Goal: Transaction & Acquisition: Book appointment/travel/reservation

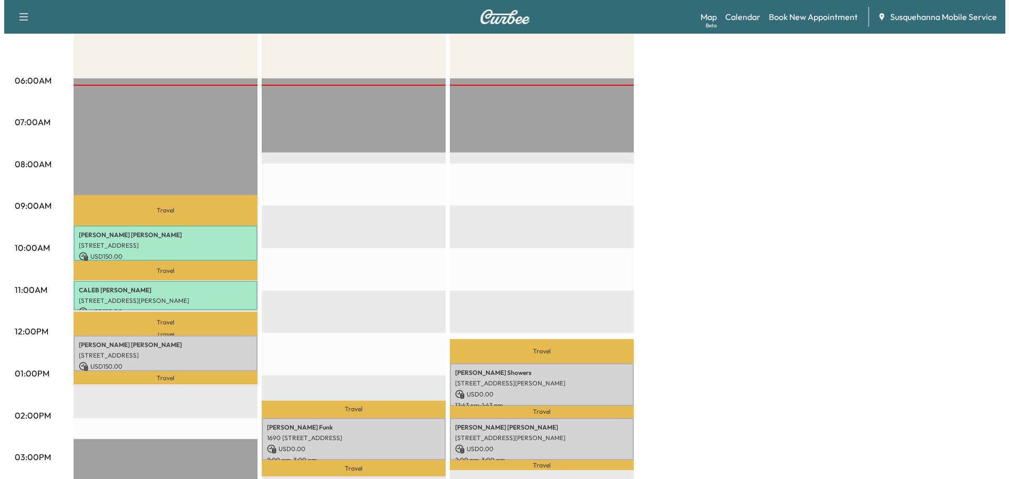
scroll to position [280, 0]
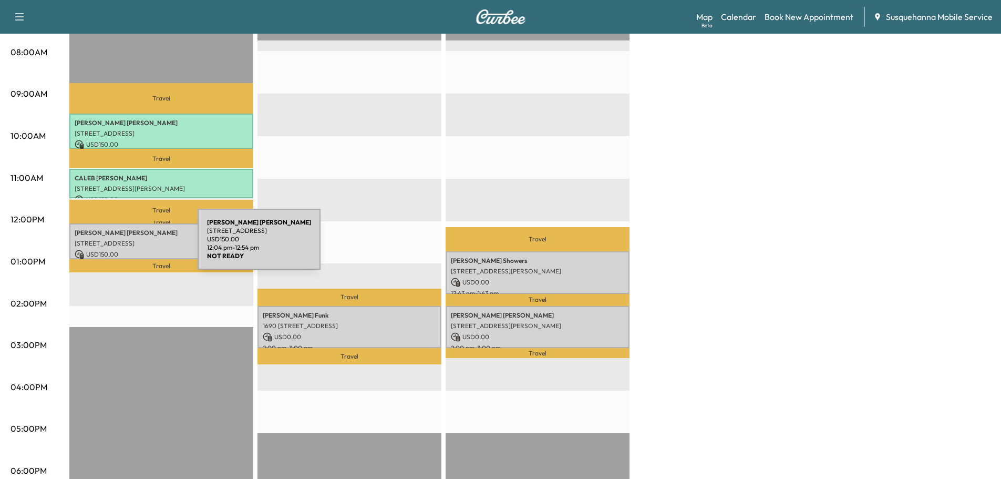
click at [119, 245] on div "[PERSON_NAME] [STREET_ADDRESS] USD 150.00 12:04 pm - 12:54 pm" at bounding box center [161, 240] width 184 height 35
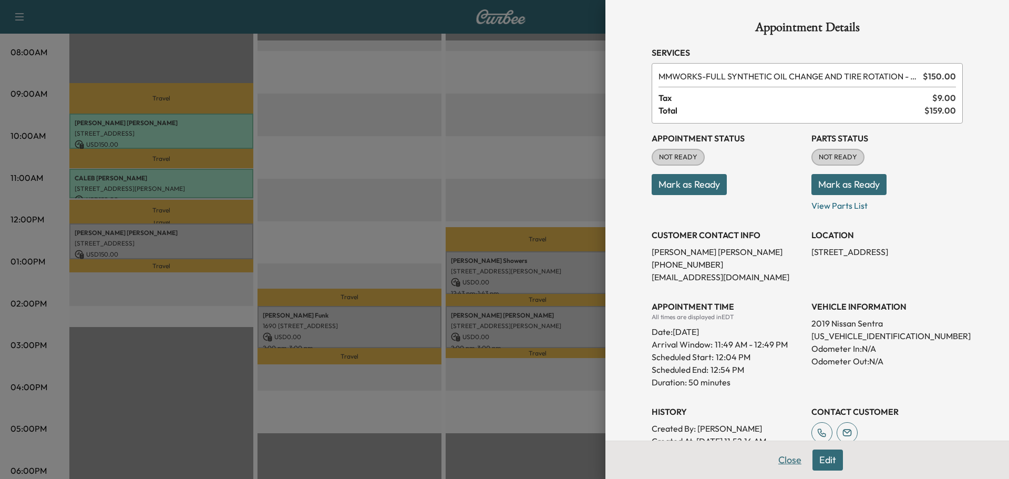
click at [789, 464] on button "Close" at bounding box center [789, 459] width 37 height 21
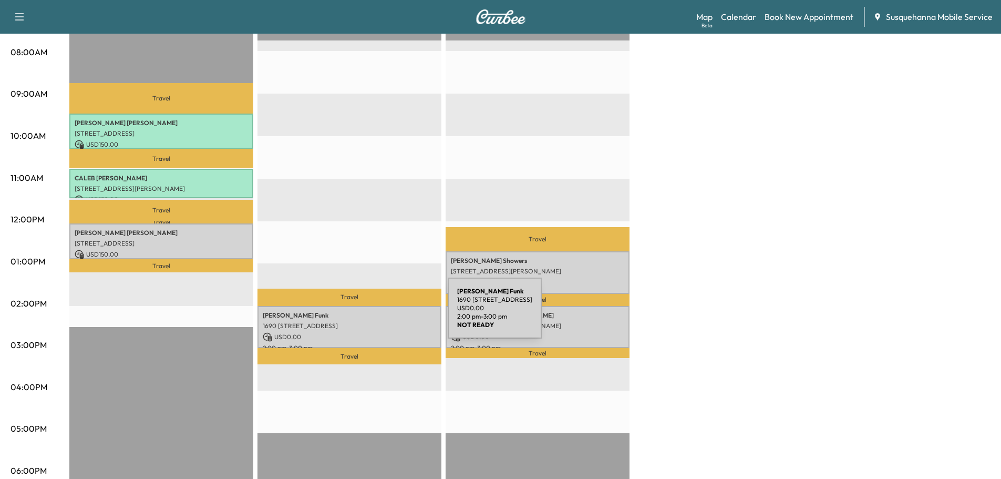
click at [369, 314] on p "[PERSON_NAME]" at bounding box center [349, 315] width 173 height 8
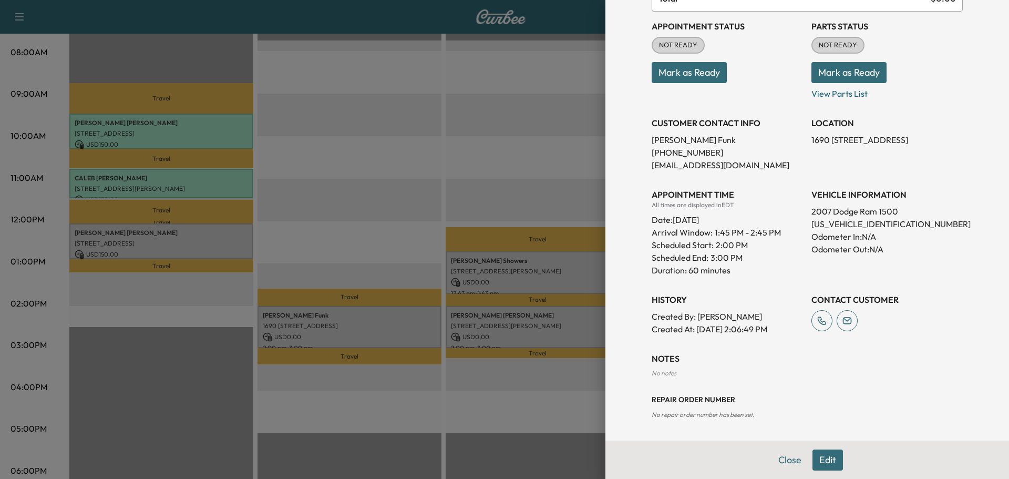
scroll to position [0, 0]
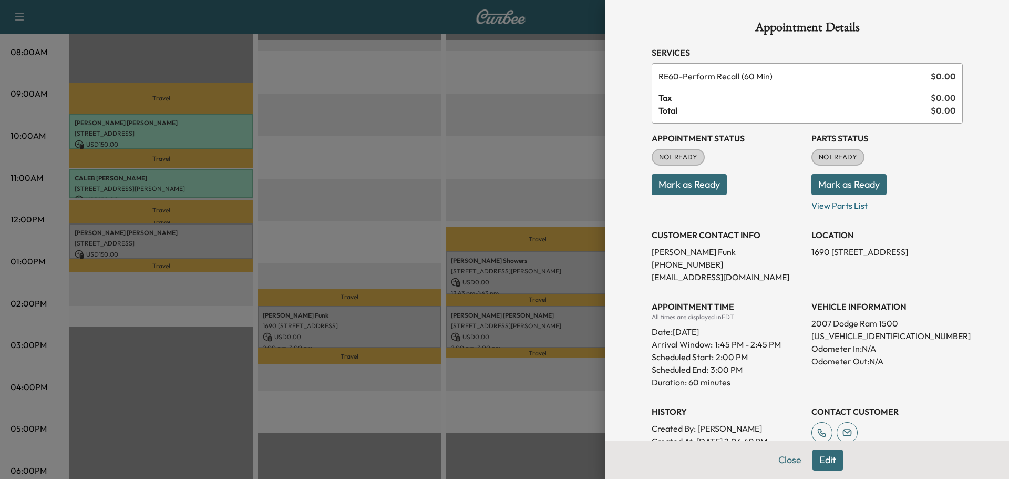
click at [785, 456] on button "Close" at bounding box center [789, 459] width 37 height 21
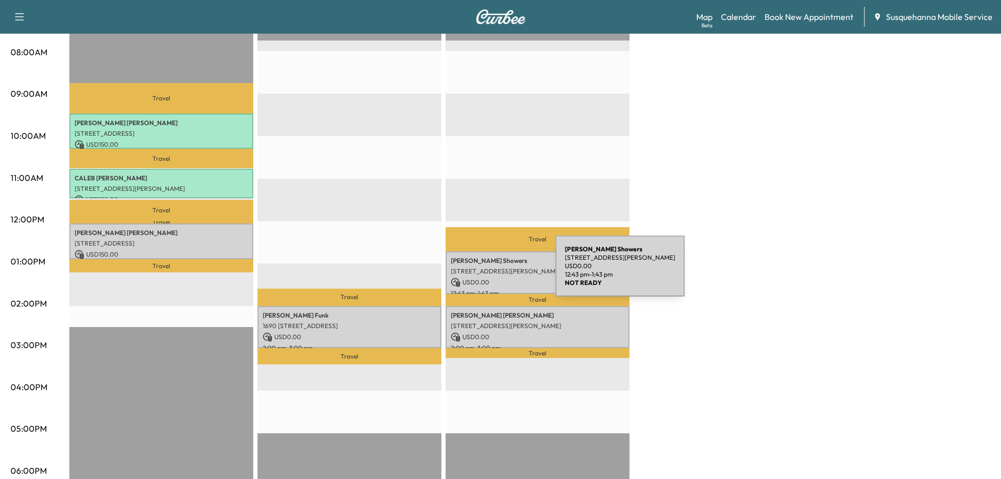
click at [477, 272] on div "[PERSON_NAME] [STREET_ADDRESS][PERSON_NAME] USD 0.00 12:43 pm - 1:43 pm" at bounding box center [538, 272] width 184 height 43
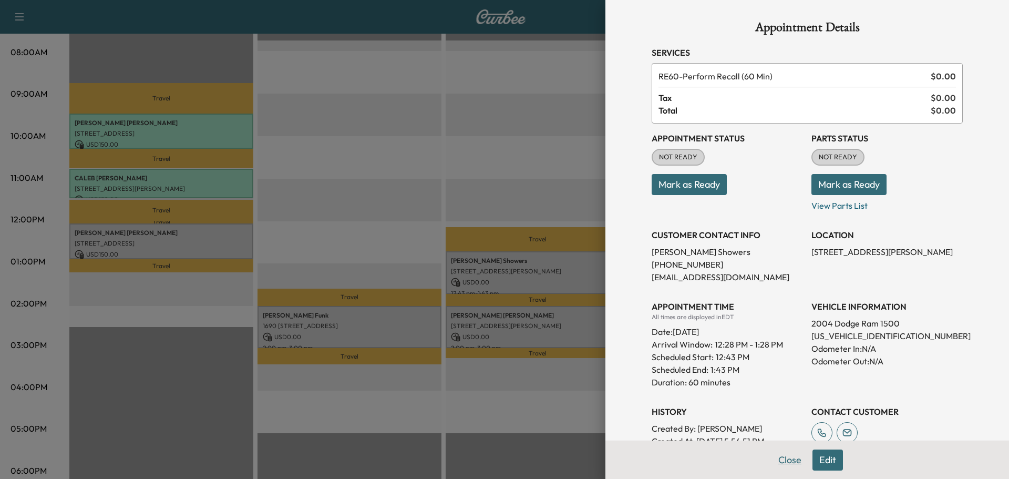
click at [788, 458] on button "Close" at bounding box center [789, 459] width 37 height 21
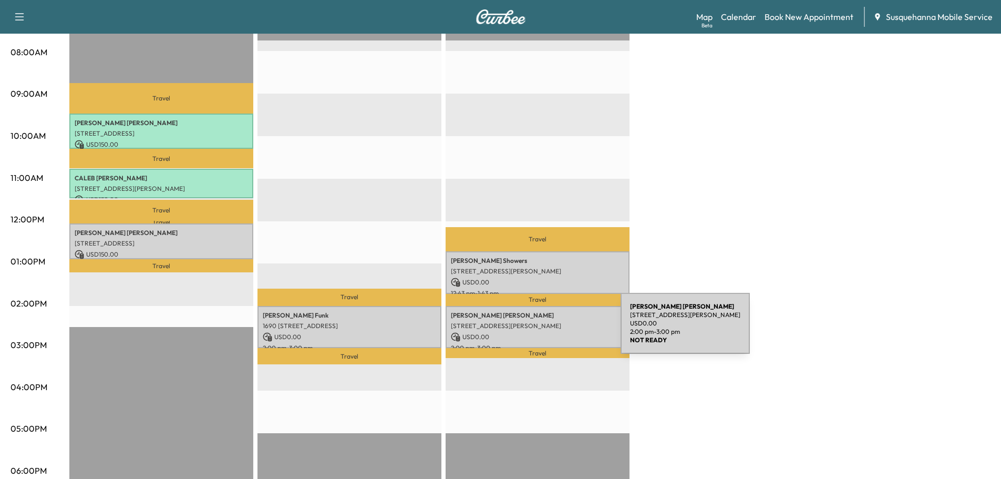
click at [542, 332] on p "USD 0.00" at bounding box center [537, 336] width 173 height 9
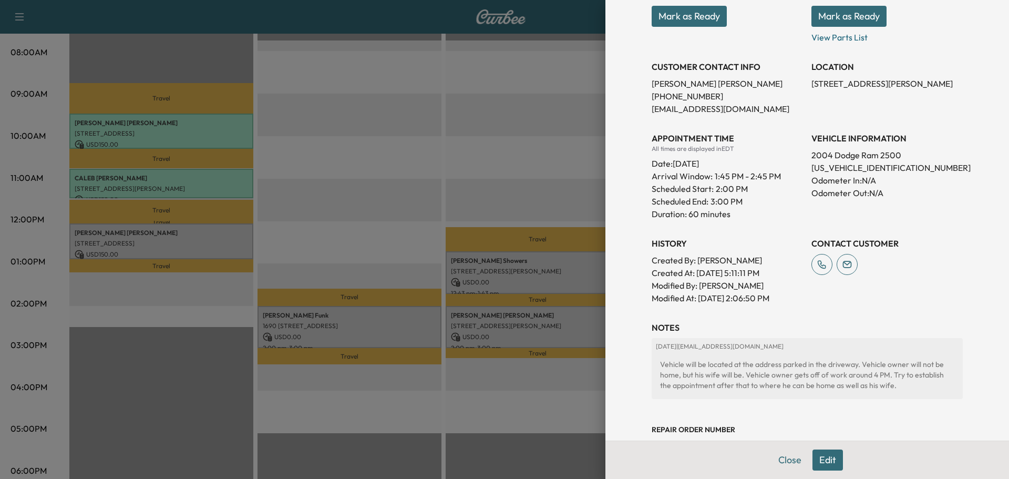
scroll to position [198, 0]
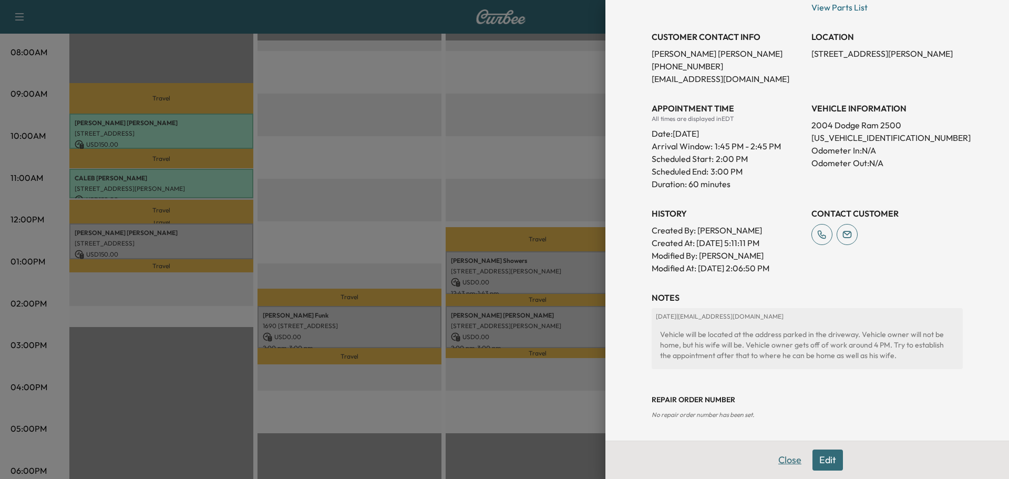
click at [778, 459] on button "Close" at bounding box center [789, 459] width 37 height 21
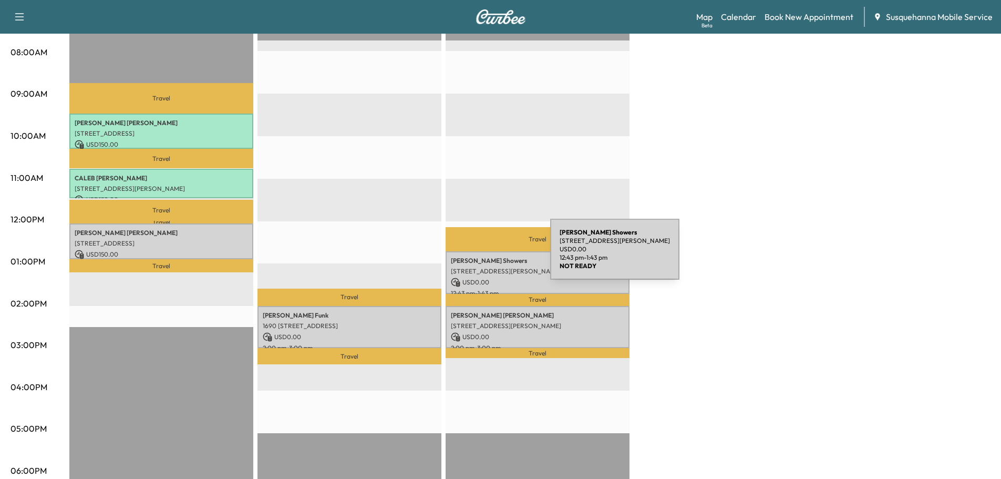
click at [474, 257] on p "[PERSON_NAME]" at bounding box center [537, 260] width 173 height 8
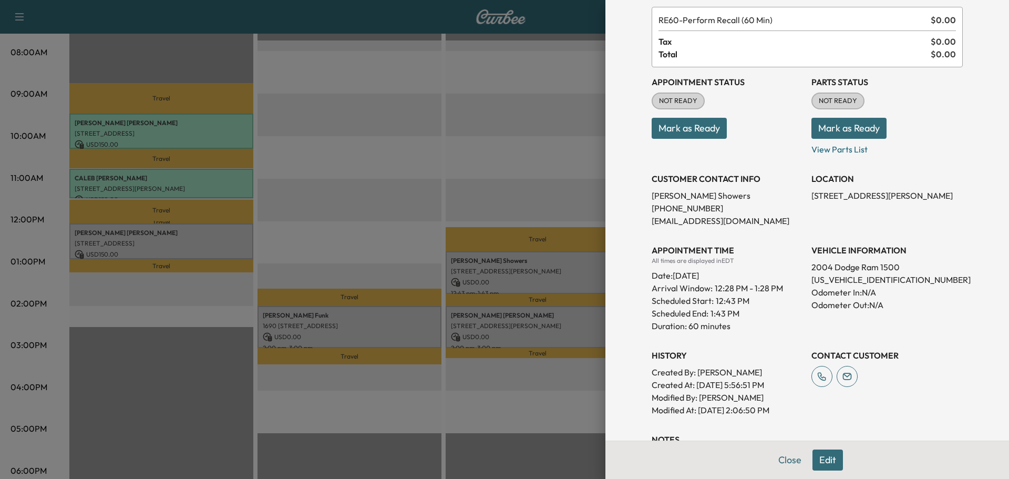
scroll to position [112, 0]
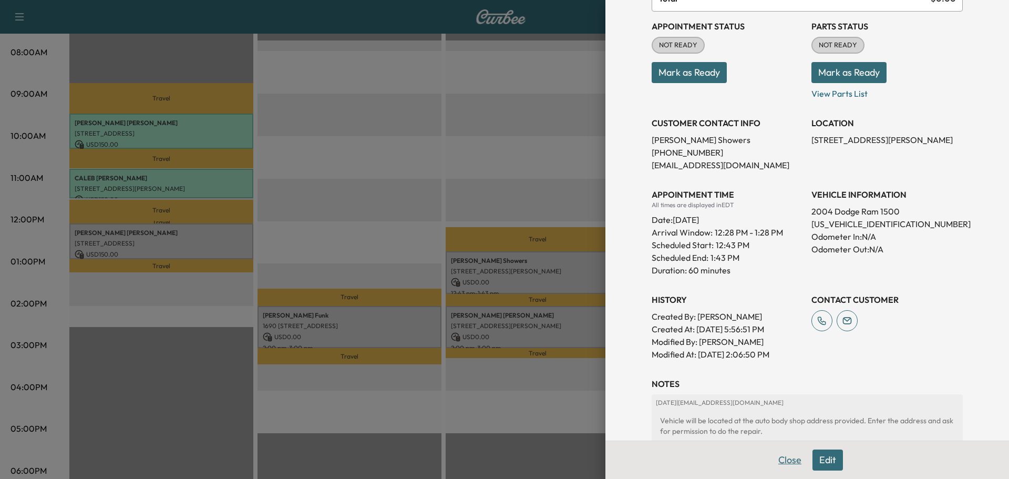
click at [777, 463] on button "Close" at bounding box center [789, 459] width 37 height 21
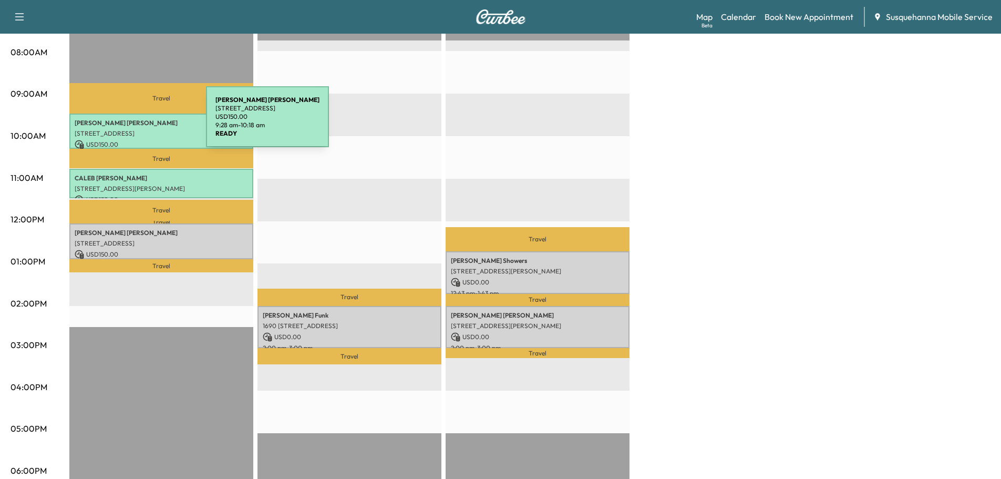
click at [127, 123] on p "[PERSON_NAME]" at bounding box center [161, 123] width 173 height 8
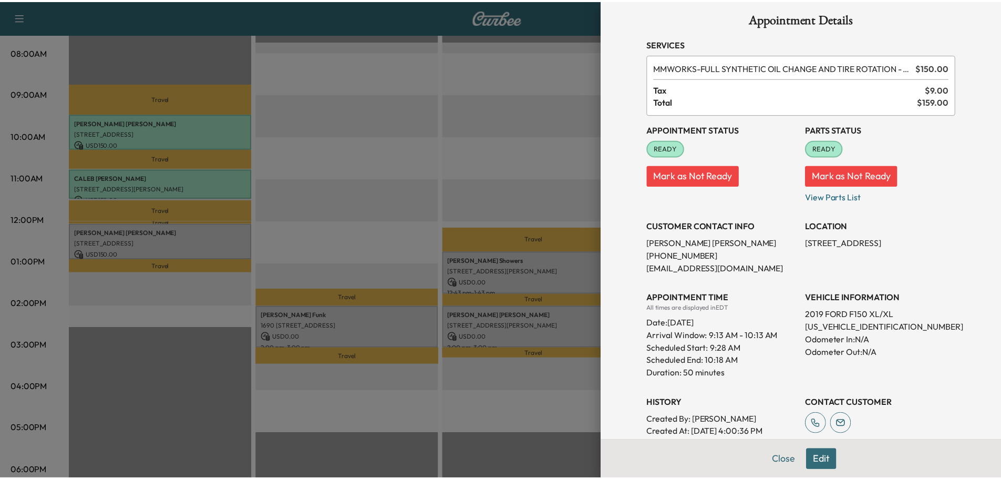
scroll to position [0, 0]
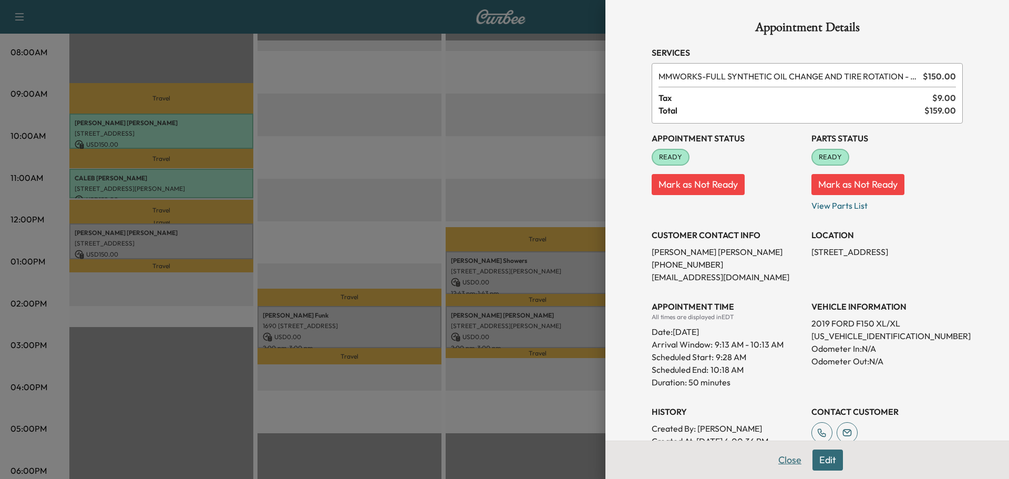
click at [785, 462] on button "Close" at bounding box center [789, 459] width 37 height 21
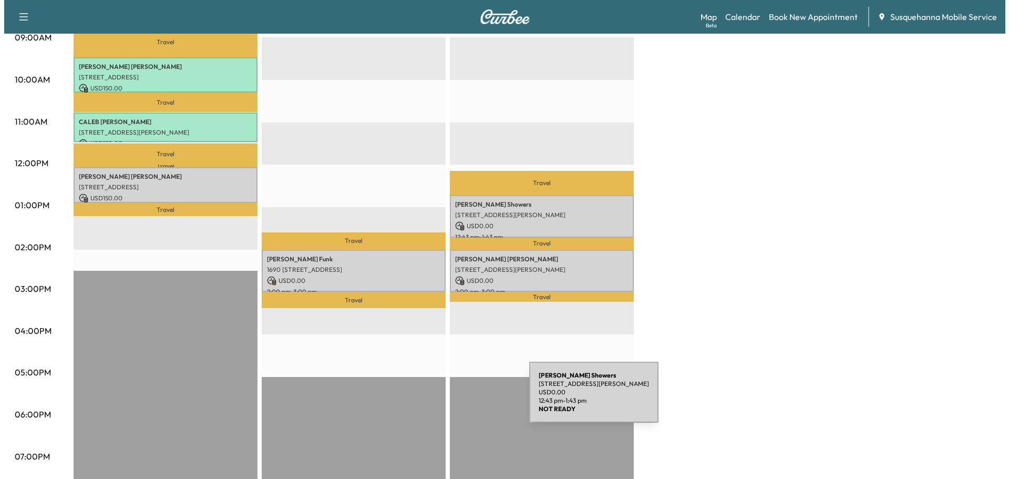
scroll to position [393, 0]
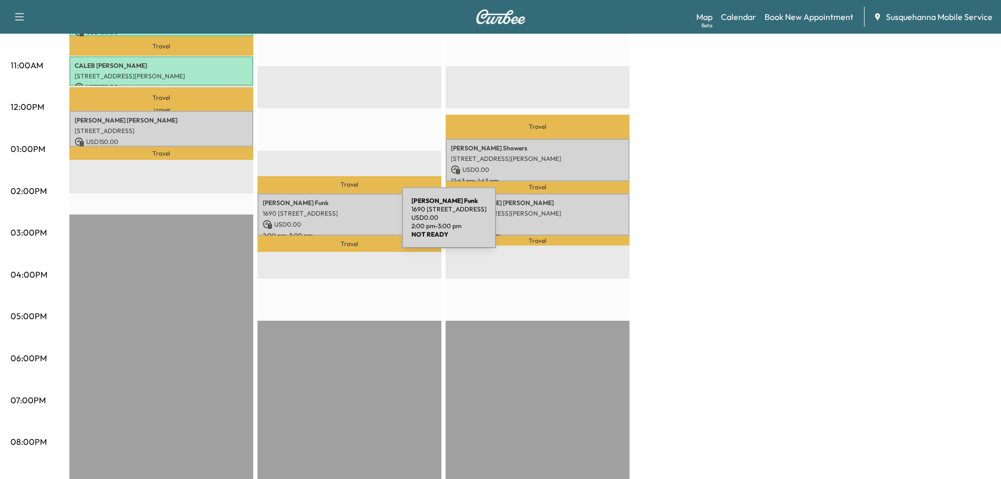
click at [323, 224] on p "USD 0.00" at bounding box center [349, 224] width 173 height 9
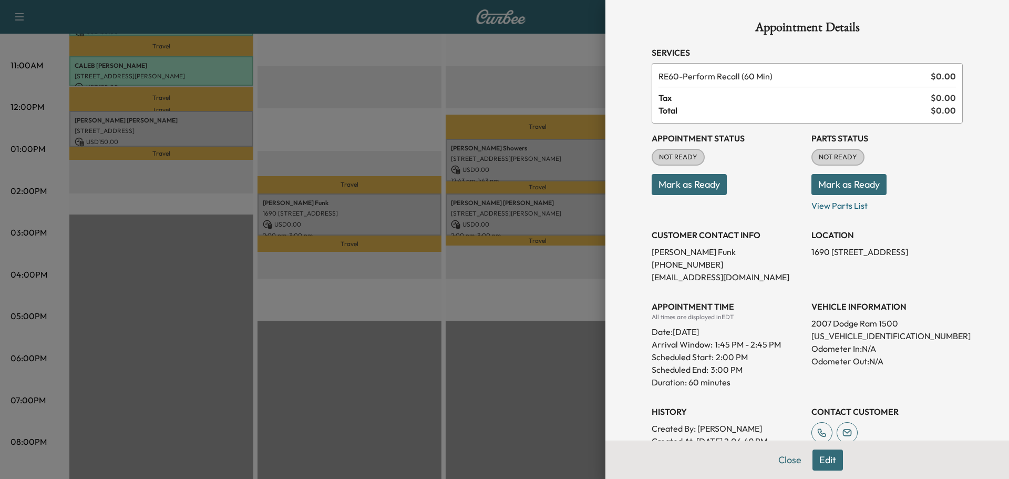
click at [823, 339] on p "[US_VEHICLE_IDENTIFICATION_NUMBER]" at bounding box center [886, 335] width 151 height 13
copy p "[US_VEHICLE_IDENTIFICATION_NUMBER]"
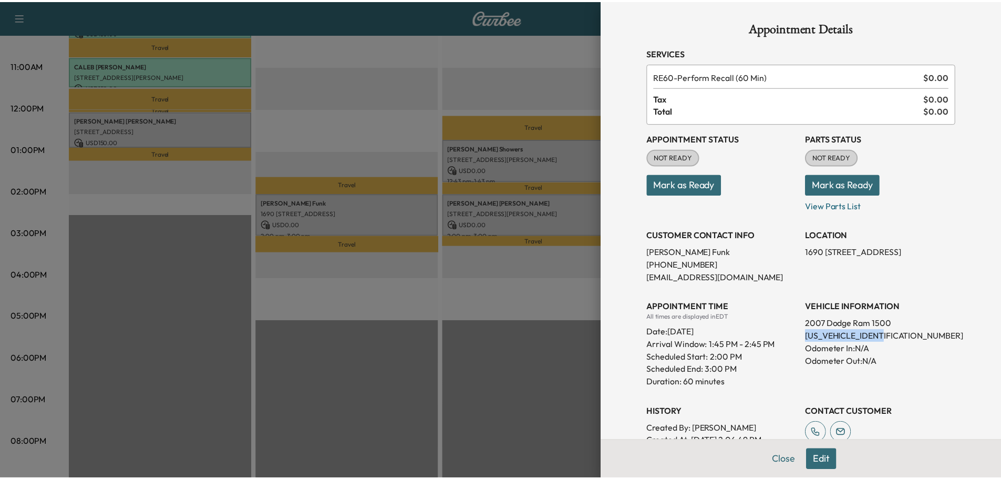
scroll to position [112, 0]
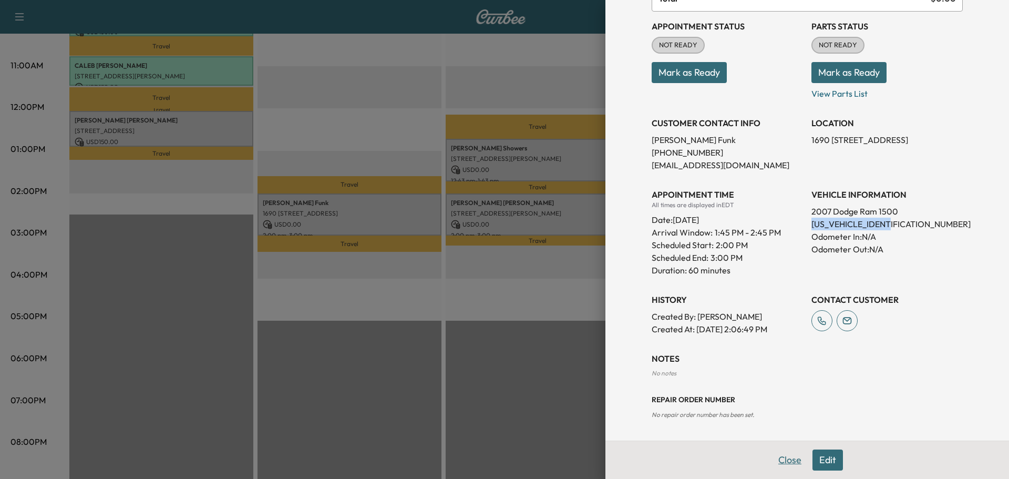
click at [790, 462] on button "Close" at bounding box center [789, 459] width 37 height 21
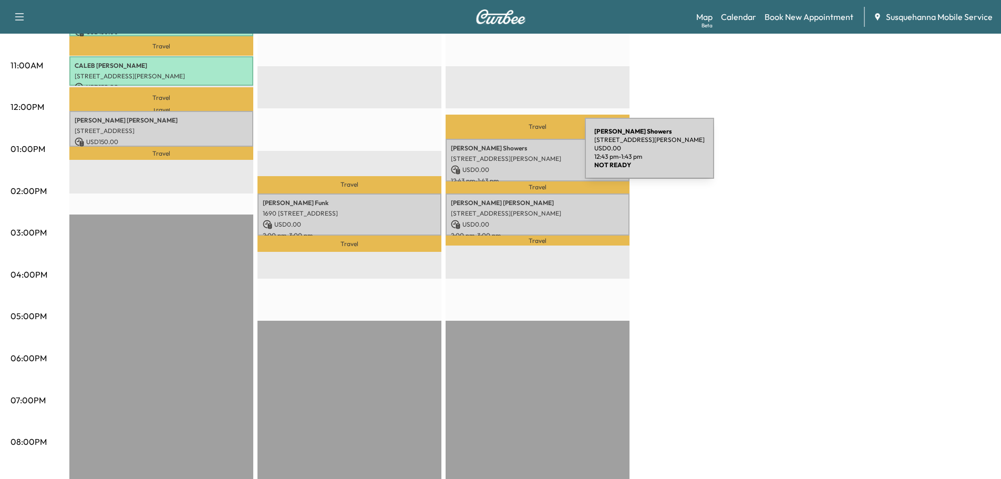
click at [506, 154] on p "[STREET_ADDRESS][PERSON_NAME]" at bounding box center [537, 158] width 173 height 8
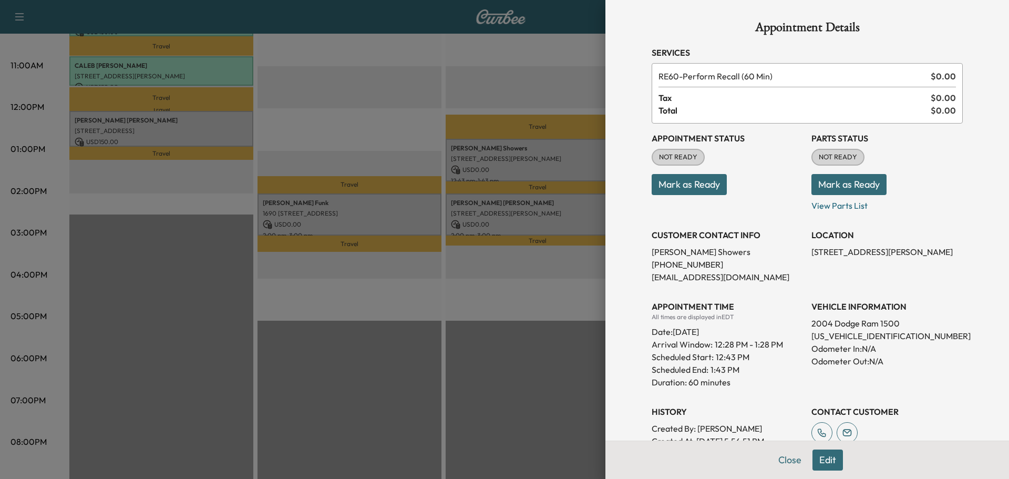
click at [844, 337] on p "[US_VEHICLE_IDENTIFICATION_NUMBER]" at bounding box center [886, 335] width 151 height 13
copy p "[US_VEHICLE_IDENTIFICATION_NUMBER]"
click at [782, 462] on button "Close" at bounding box center [789, 459] width 37 height 21
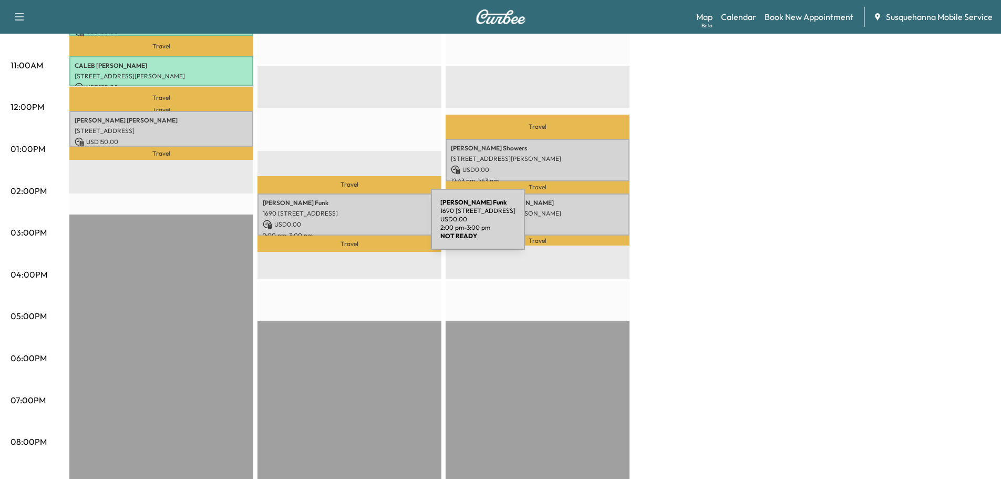
click at [352, 225] on p "USD 0.00" at bounding box center [349, 224] width 173 height 9
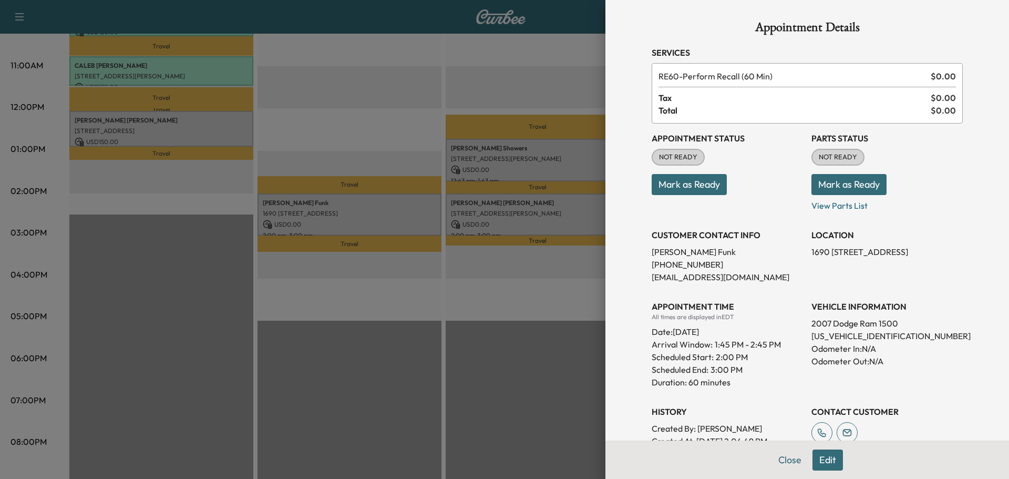
click at [825, 459] on button "Edit" at bounding box center [827, 459] width 30 height 21
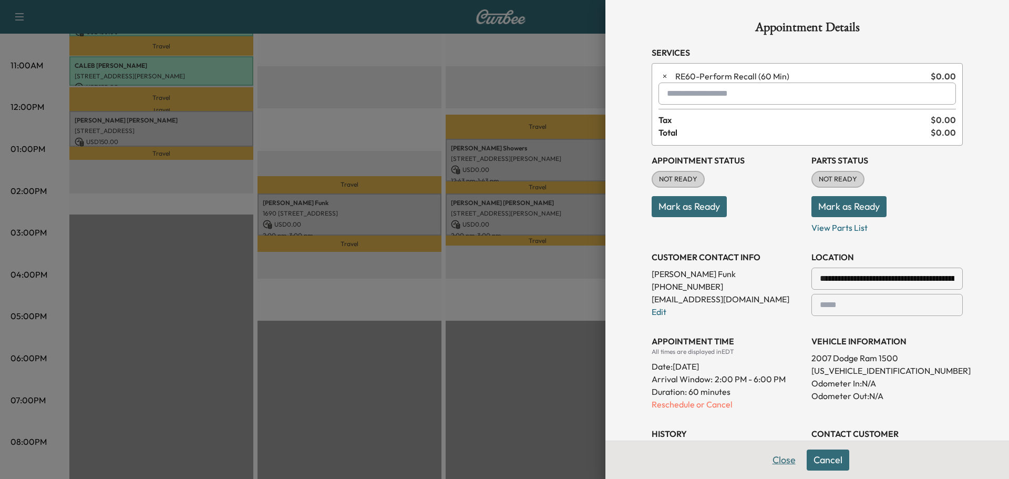
click at [770, 466] on button "Close" at bounding box center [784, 459] width 37 height 21
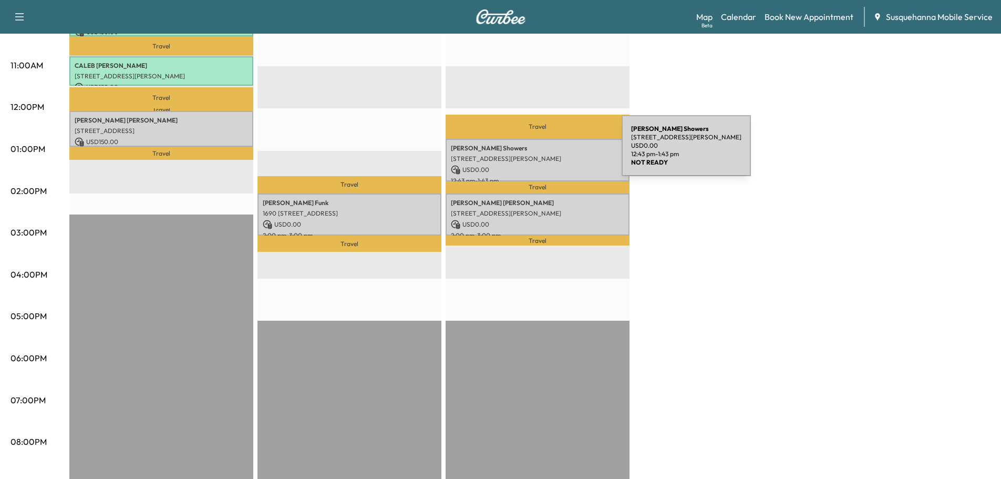
click at [543, 154] on p "[STREET_ADDRESS][PERSON_NAME]" at bounding box center [537, 158] width 173 height 8
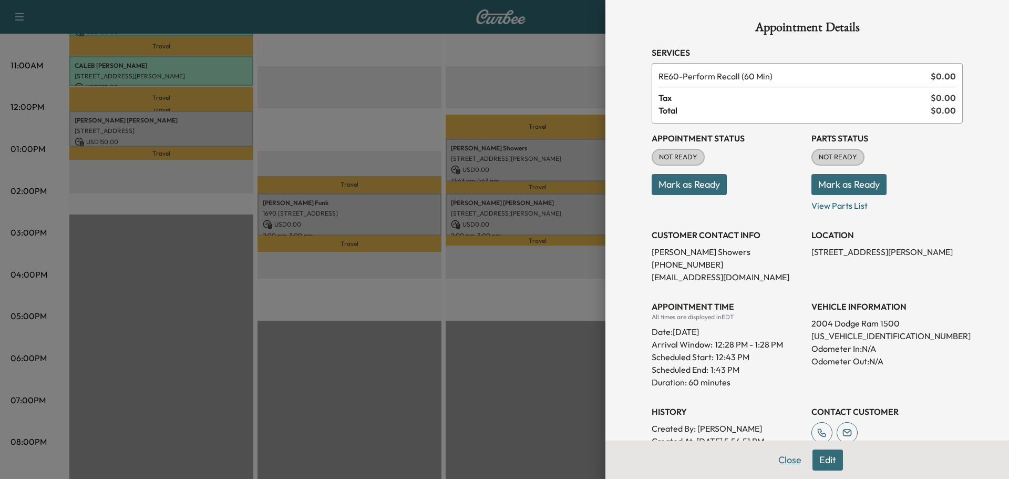
click at [788, 457] on button "Close" at bounding box center [789, 459] width 37 height 21
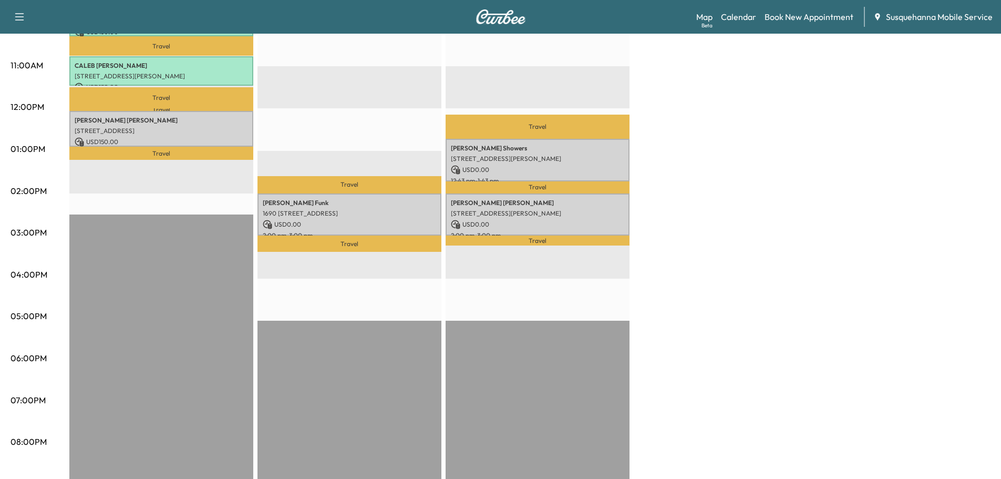
click at [552, 235] on p "Travel" at bounding box center [538, 240] width 184 height 10
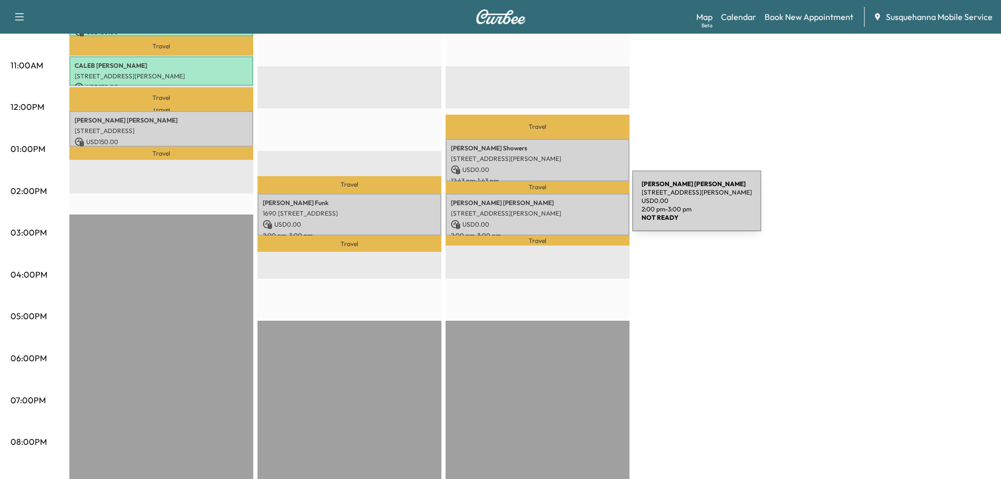
click at [553, 209] on p "[STREET_ADDRESS][PERSON_NAME]" at bounding box center [537, 213] width 173 height 8
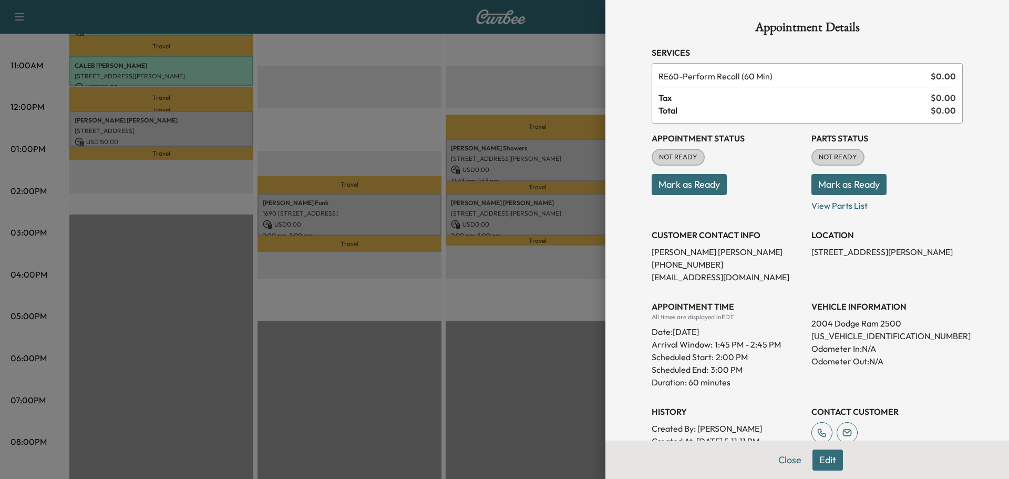
click at [843, 334] on p "[US_VEHICLE_IDENTIFICATION_NUMBER]" at bounding box center [886, 335] width 151 height 13
copy p "[US_VEHICLE_IDENTIFICATION_NUMBER]"
click at [779, 459] on button "Close" at bounding box center [789, 459] width 37 height 21
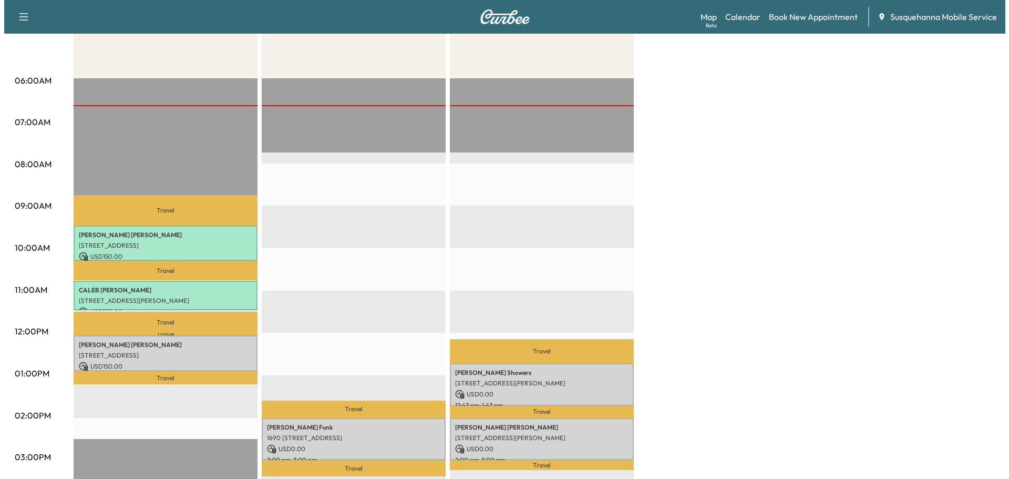
scroll to position [224, 0]
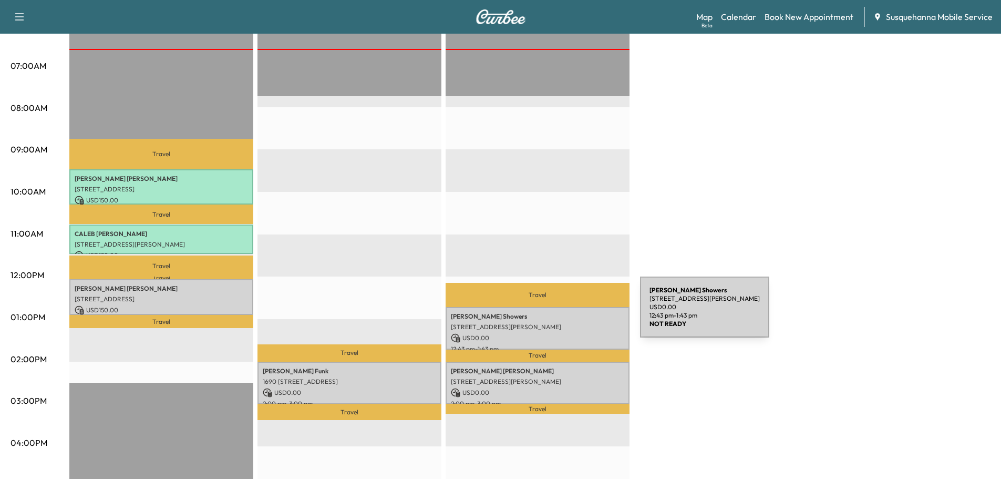
click at [561, 313] on p "[PERSON_NAME]" at bounding box center [537, 316] width 173 height 8
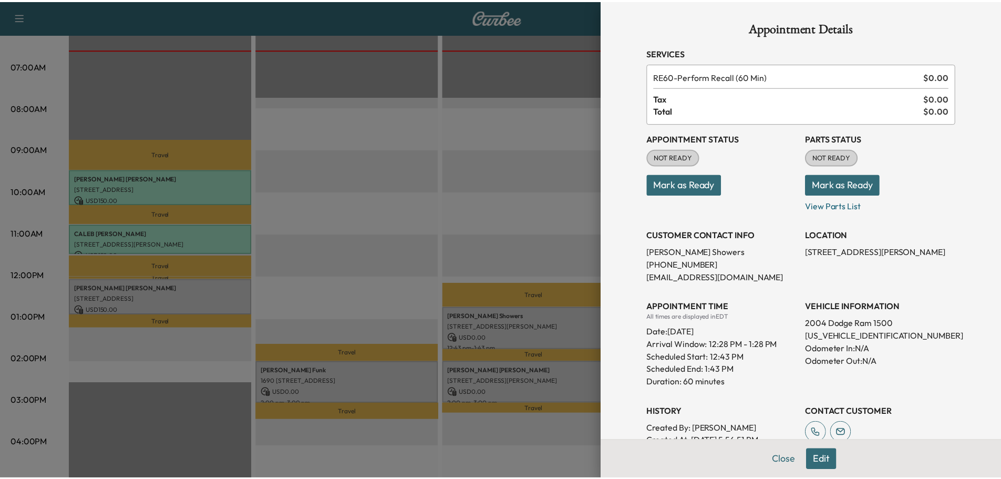
scroll to position [168, 0]
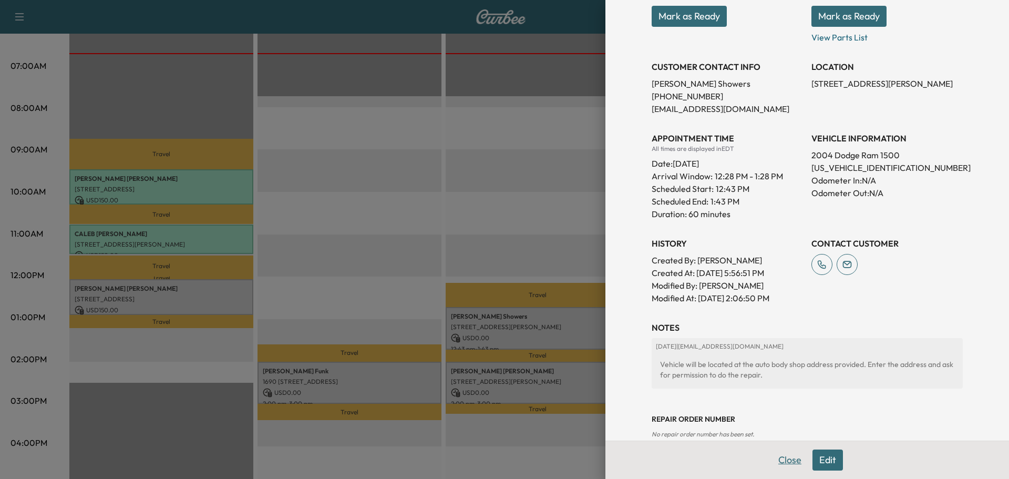
click at [772, 459] on button "Close" at bounding box center [789, 459] width 37 height 21
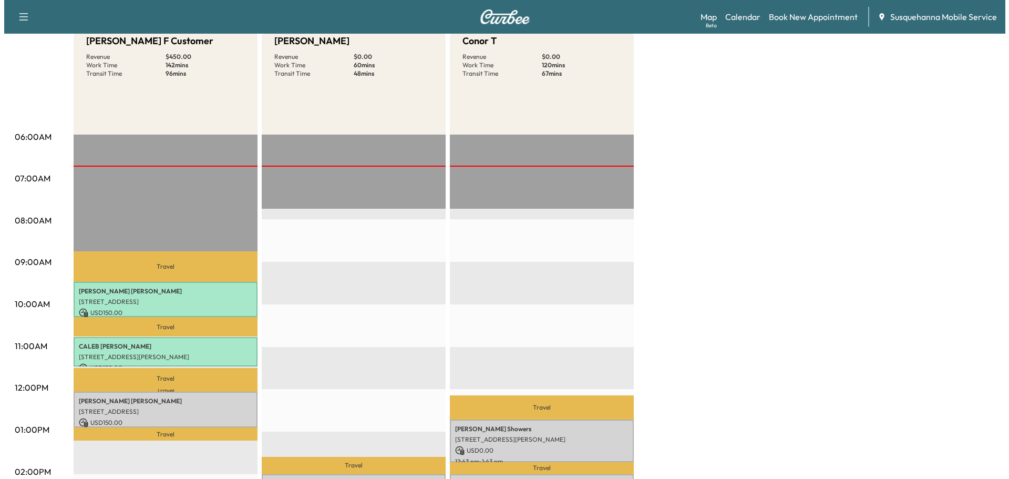
scroll to position [336, 0]
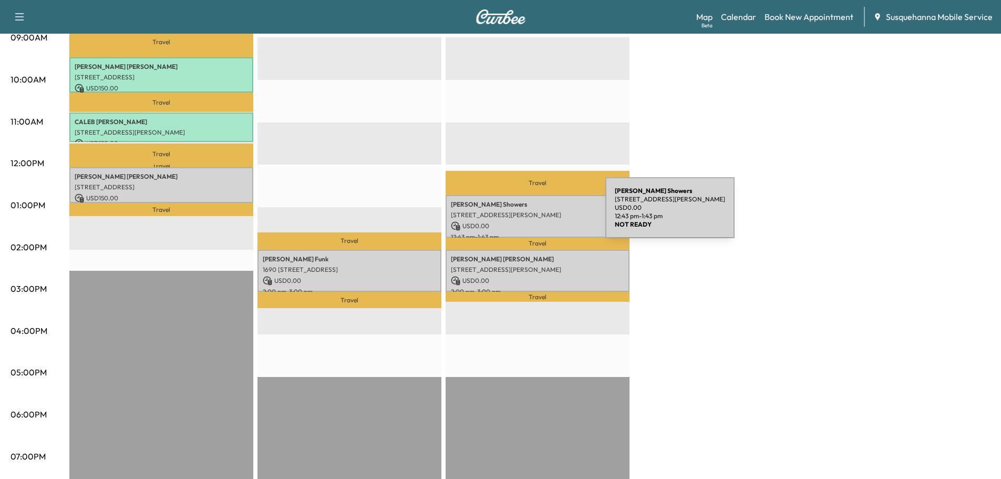
click at [527, 214] on p "[STREET_ADDRESS][PERSON_NAME]" at bounding box center [537, 215] width 173 height 8
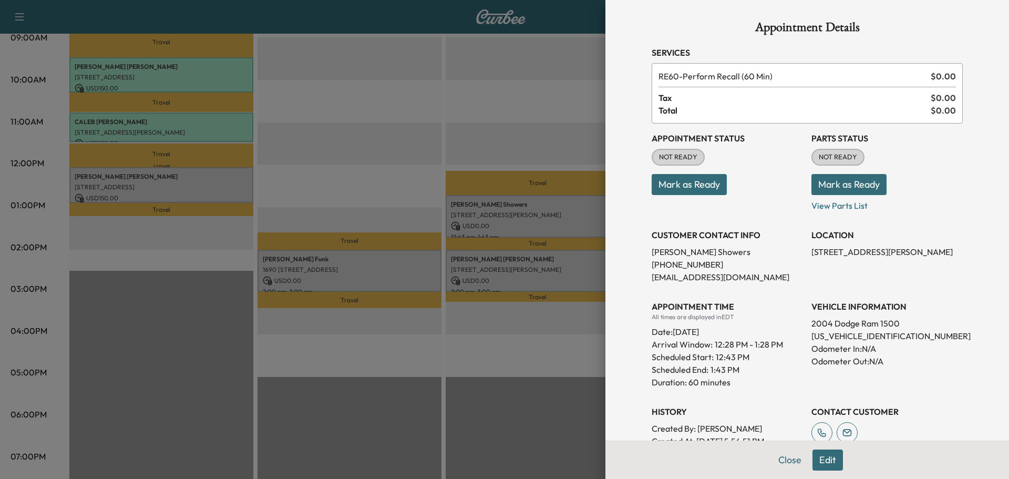
click at [527, 260] on div at bounding box center [504, 239] width 1009 height 479
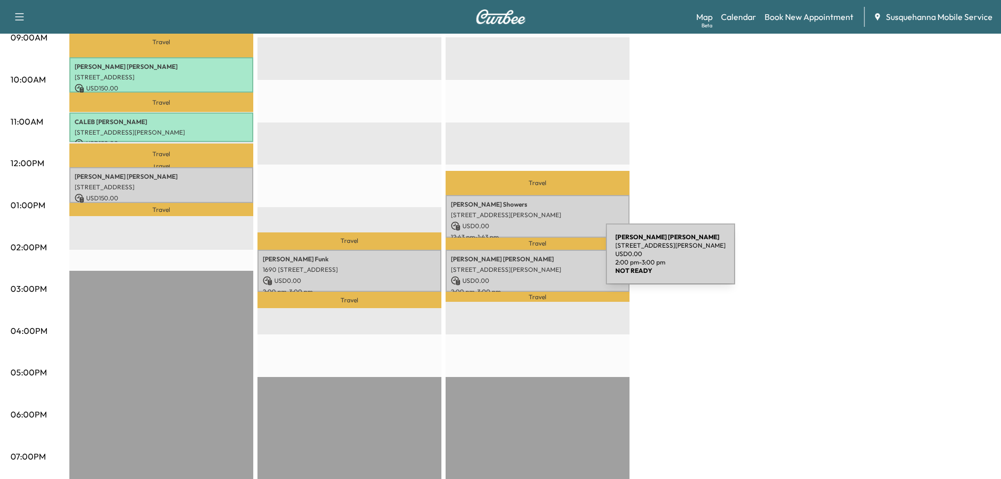
click at [527, 260] on div "[PERSON_NAME] [STREET_ADDRESS][PERSON_NAME] USD 0.00 2:00 pm - 3:00 pm" at bounding box center [538, 271] width 184 height 43
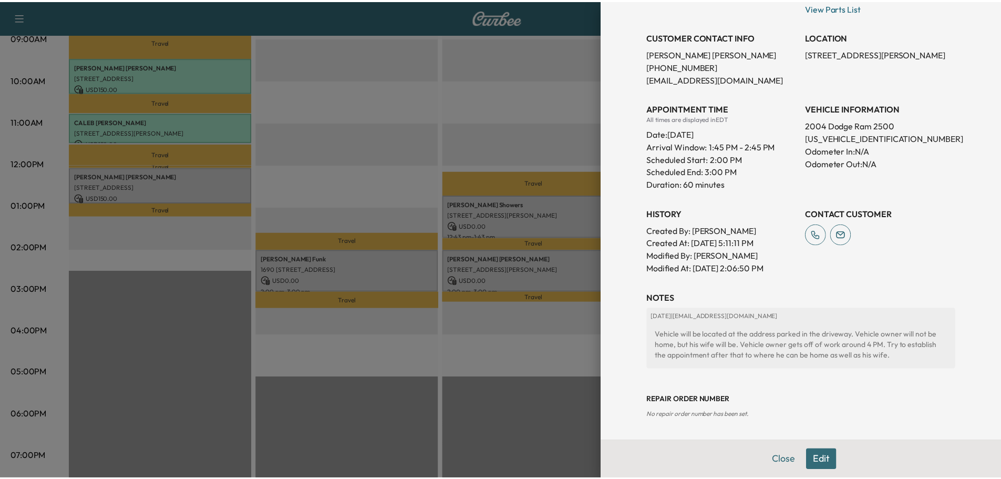
scroll to position [0, 0]
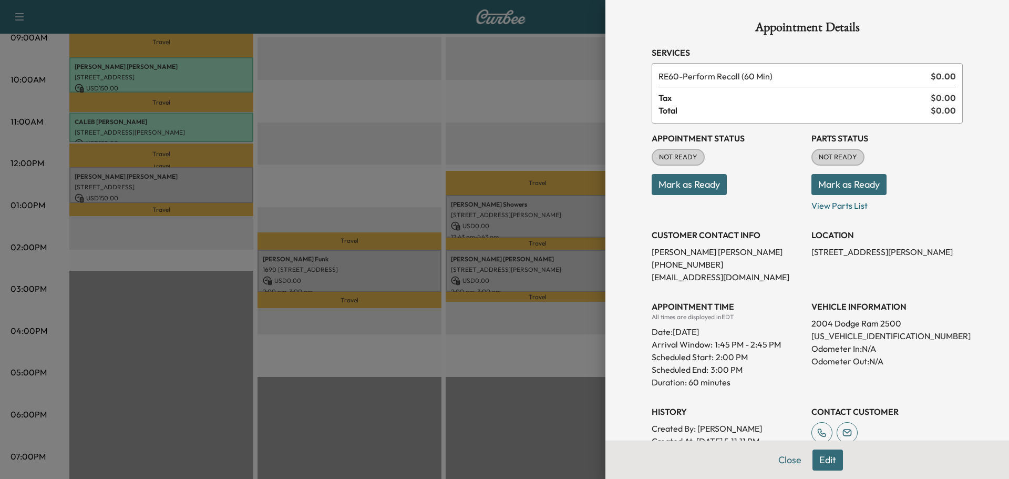
click at [835, 181] on button "Mark as Ready" at bounding box center [848, 184] width 75 height 21
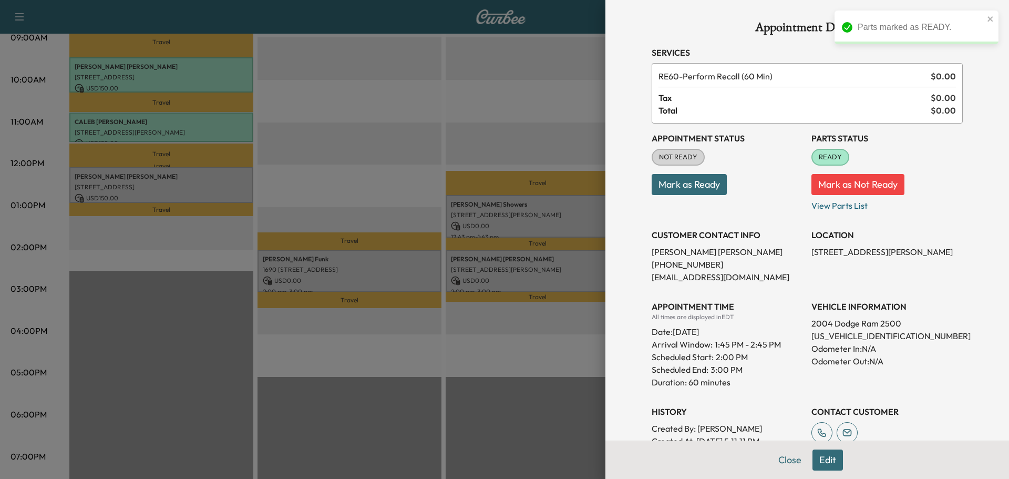
click at [701, 183] on button "Mark as Ready" at bounding box center [689, 184] width 75 height 21
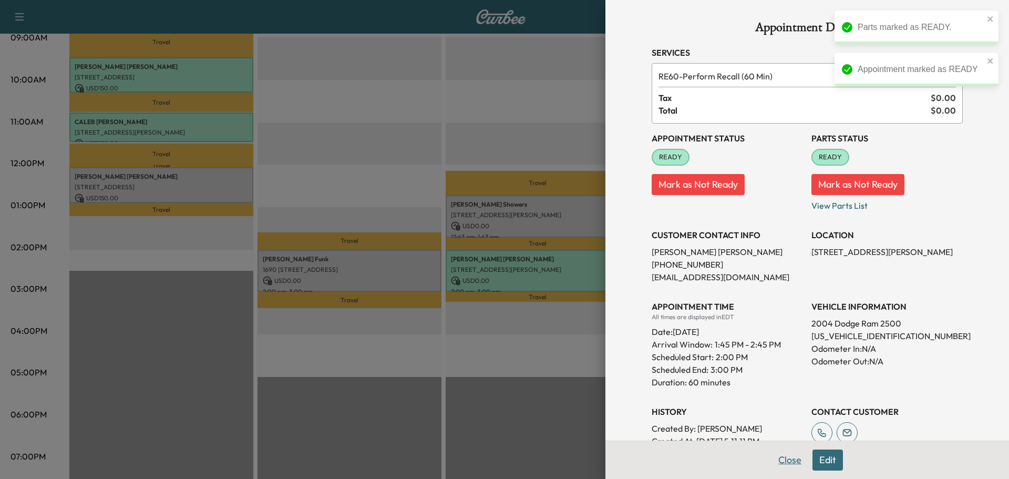
click at [789, 456] on button "Close" at bounding box center [789, 459] width 37 height 21
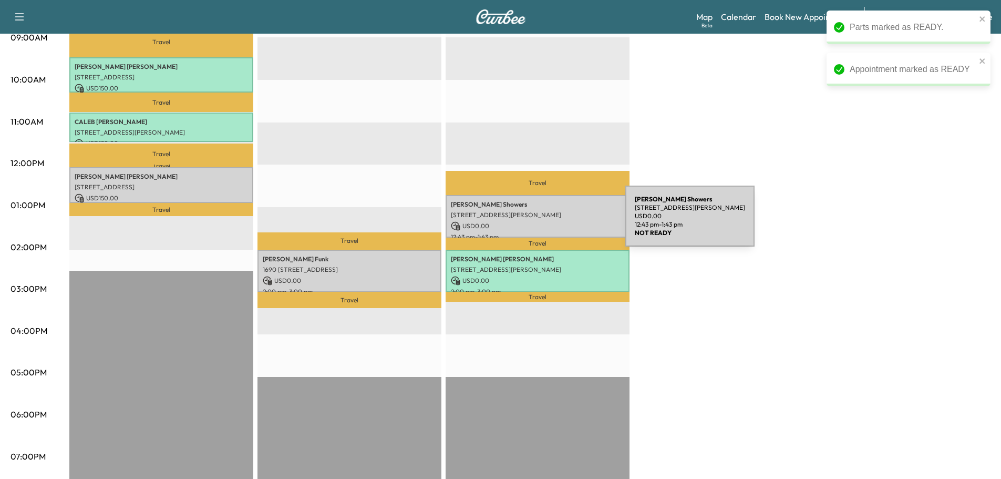
click at [546, 222] on p "USD 0.00" at bounding box center [537, 225] width 173 height 9
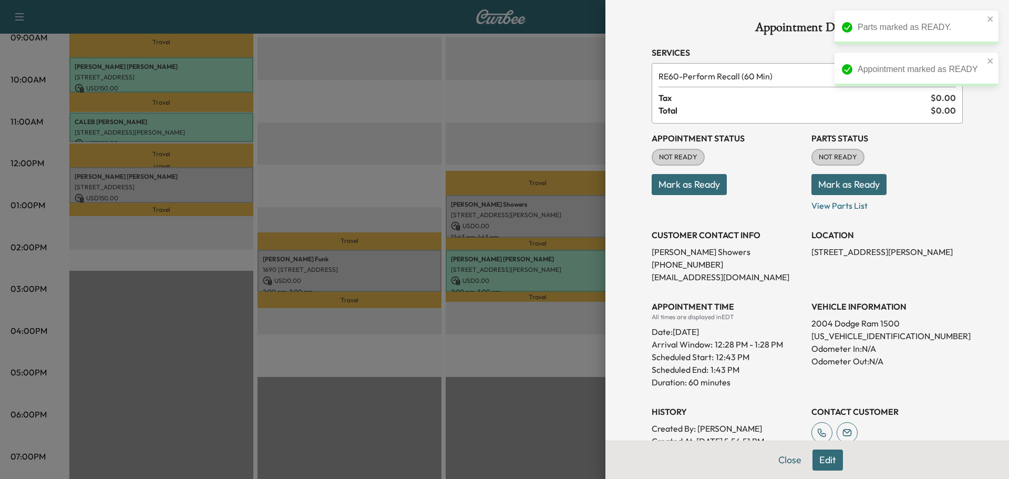
click at [817, 194] on button "Mark as Ready" at bounding box center [848, 184] width 75 height 21
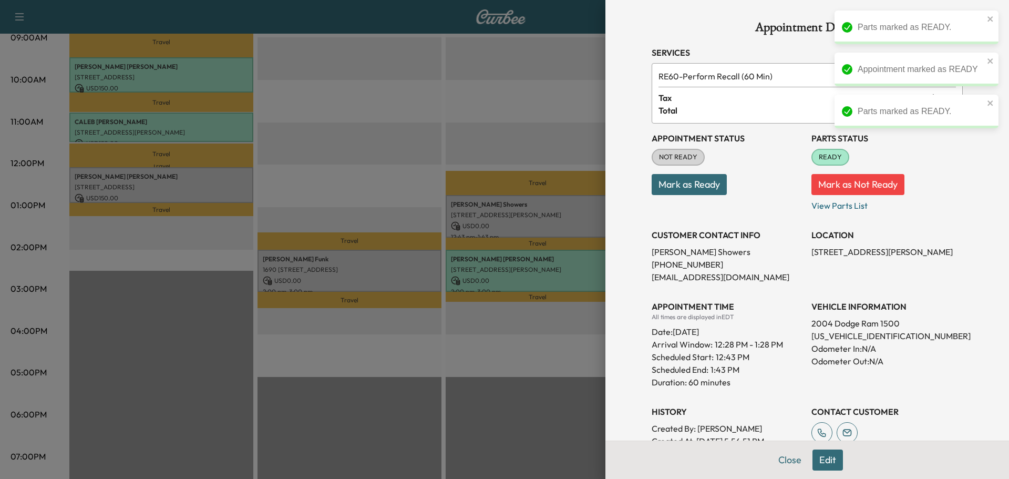
click at [693, 184] on button "Mark as Ready" at bounding box center [689, 184] width 75 height 21
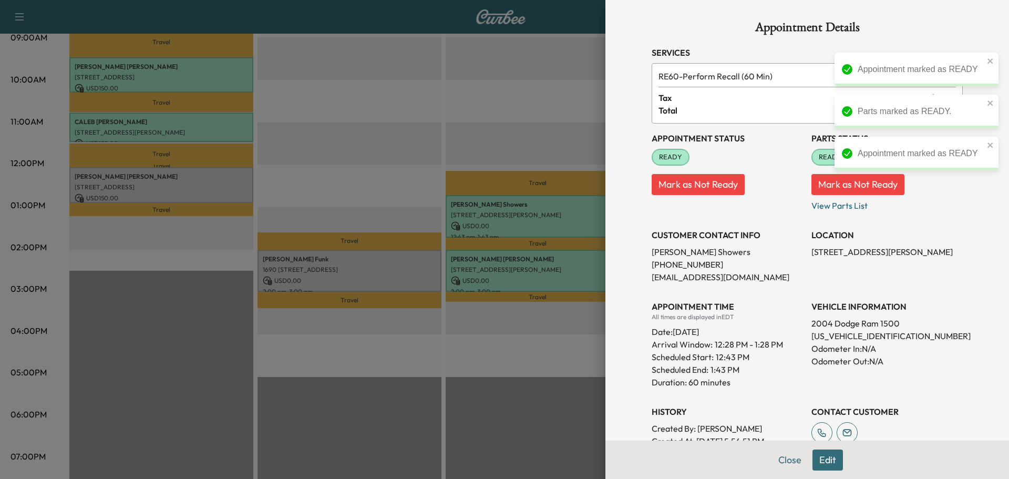
click at [331, 263] on div at bounding box center [504, 239] width 1009 height 479
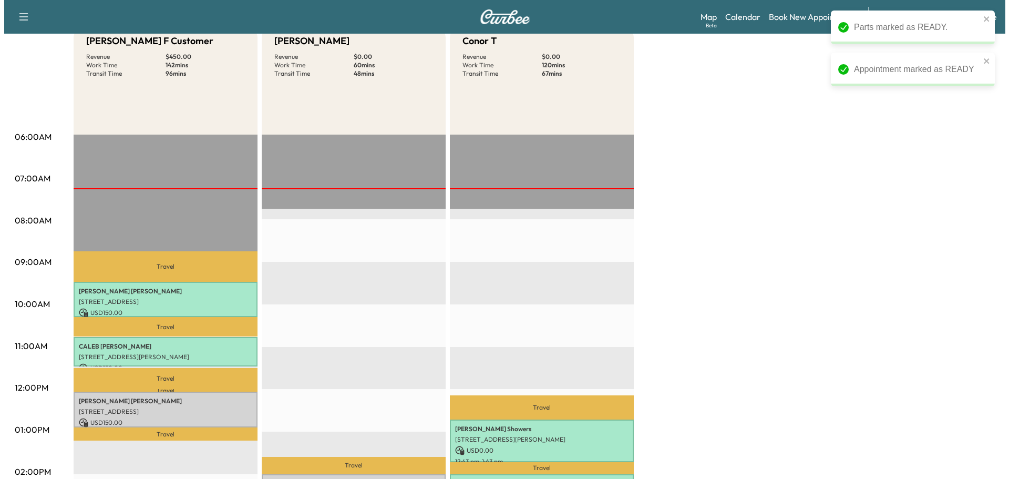
scroll to position [224, 0]
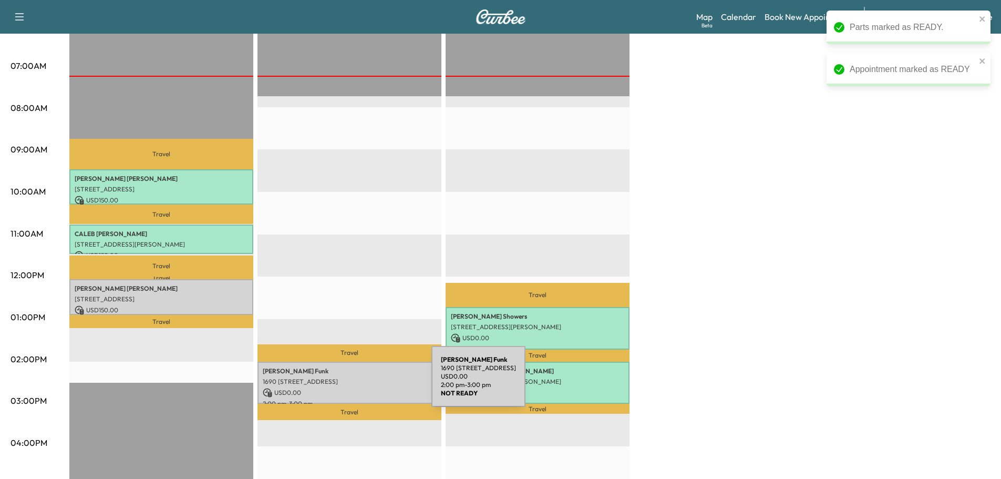
click at [353, 383] on div "[PERSON_NAME] [GEOGRAPHIC_DATA], [GEOGRAPHIC_DATA] USD 0.00 2:00 pm - 3:00 pm" at bounding box center [349, 383] width 184 height 43
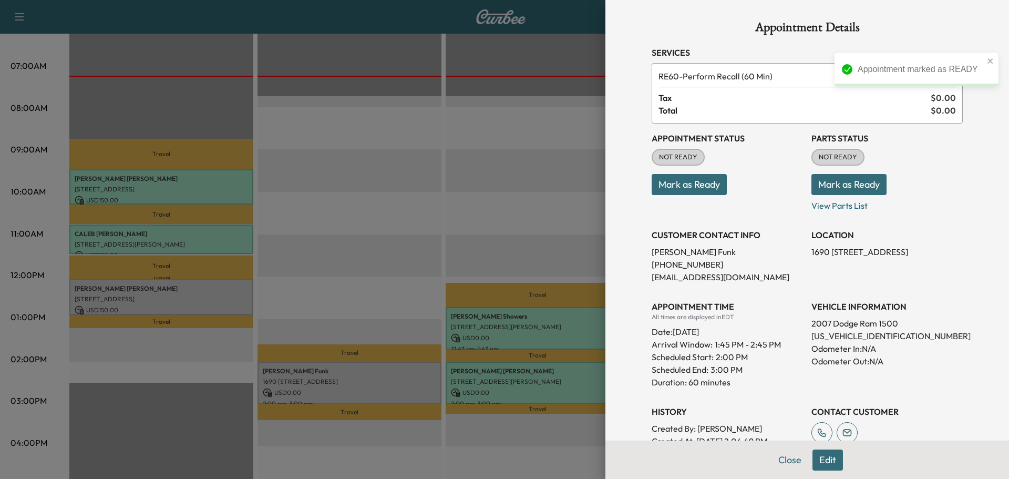
click at [840, 193] on button "Mark as Ready" at bounding box center [848, 184] width 75 height 21
click at [673, 191] on button "Mark as Ready" at bounding box center [689, 184] width 75 height 21
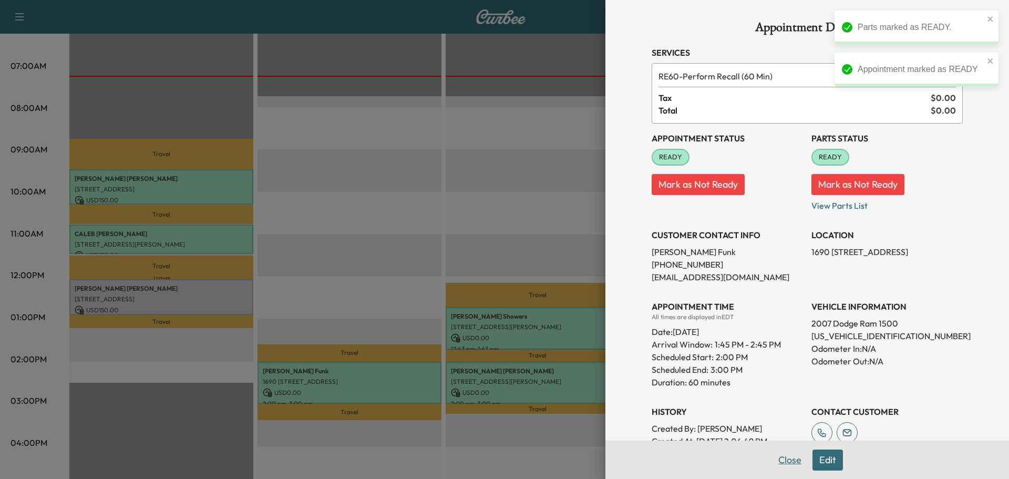
click at [779, 462] on button "Close" at bounding box center [789, 459] width 37 height 21
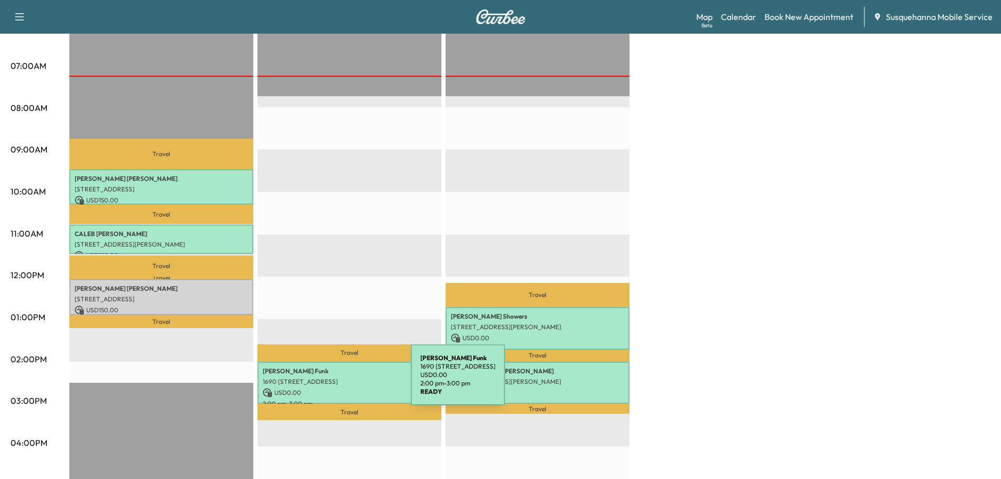
click at [332, 381] on p "1690 [STREET_ADDRESS]" at bounding box center [349, 381] width 173 height 8
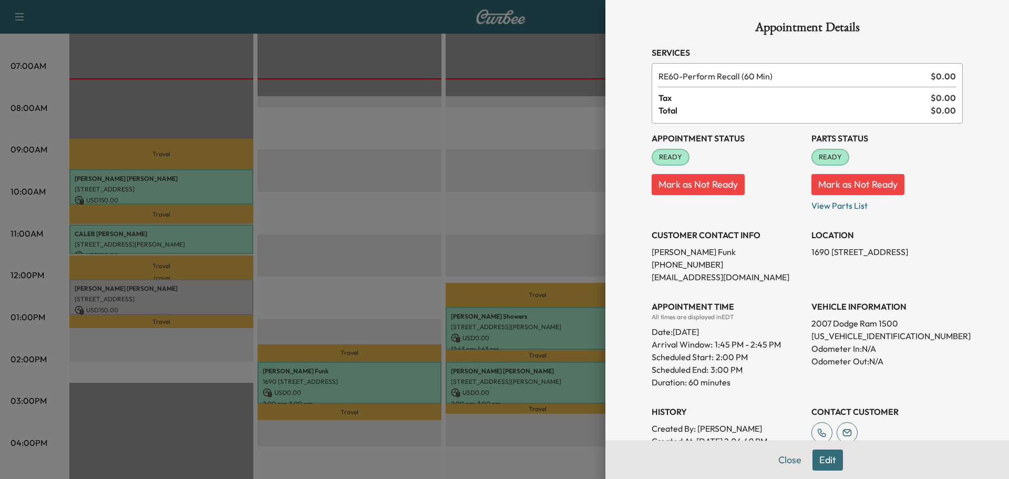
click at [843, 339] on p "[US_VEHICLE_IDENTIFICATION_NUMBER]" at bounding box center [886, 335] width 151 height 13
drag, startPoint x: 843, startPoint y: 334, endPoint x: 946, endPoint y: 275, distance: 118.8
click at [946, 275] on div "LOCATION [GEOGRAPHIC_DATA], [GEOGRAPHIC_DATA]" at bounding box center [886, 251] width 151 height 63
click at [847, 337] on p "[US_VEHICLE_IDENTIFICATION_NUMBER]" at bounding box center [886, 335] width 151 height 13
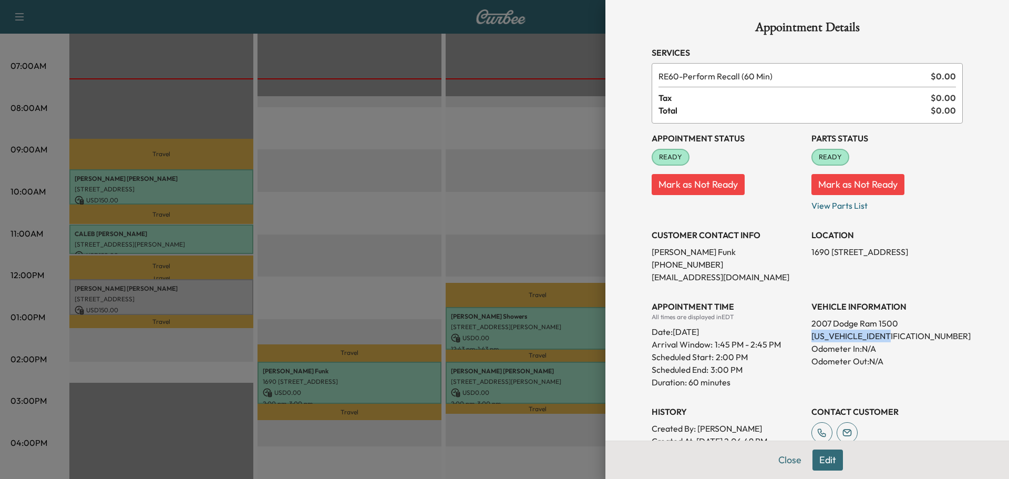
copy p "[US_VEHICLE_IDENTIFICATION_NUMBER]"
click at [697, 276] on p "[EMAIL_ADDRESS][DOMAIN_NAME]" at bounding box center [727, 277] width 151 height 13
drag, startPoint x: 696, startPoint y: 276, endPoint x: 757, endPoint y: 263, distance: 62.4
click at [757, 263] on p "[PHONE_NUMBER]" at bounding box center [727, 264] width 151 height 13
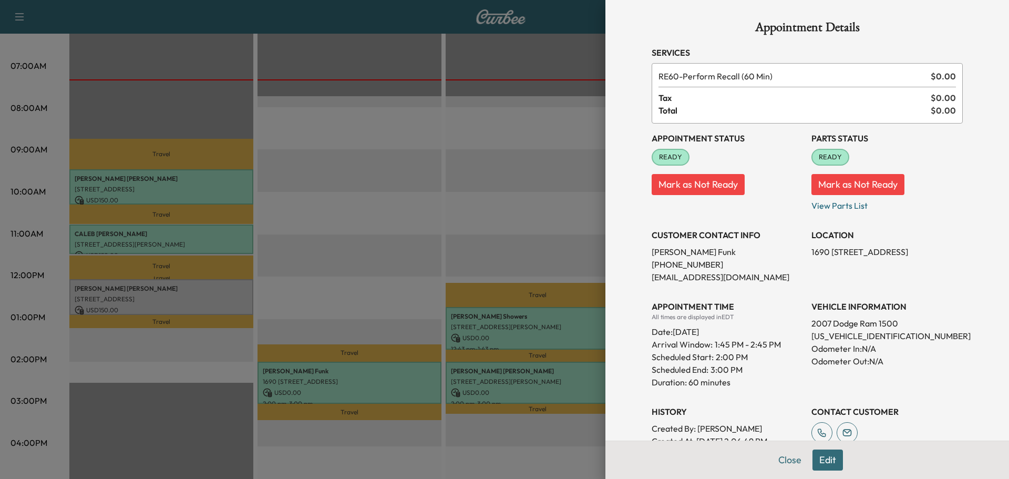
click at [726, 277] on p "[EMAIL_ADDRESS][DOMAIN_NAME]" at bounding box center [727, 277] width 151 height 13
copy p "[EMAIL_ADDRESS][DOMAIN_NAME]"
click at [847, 342] on p "[US_VEHICLE_IDENTIFICATION_NUMBER]" at bounding box center [886, 335] width 151 height 13
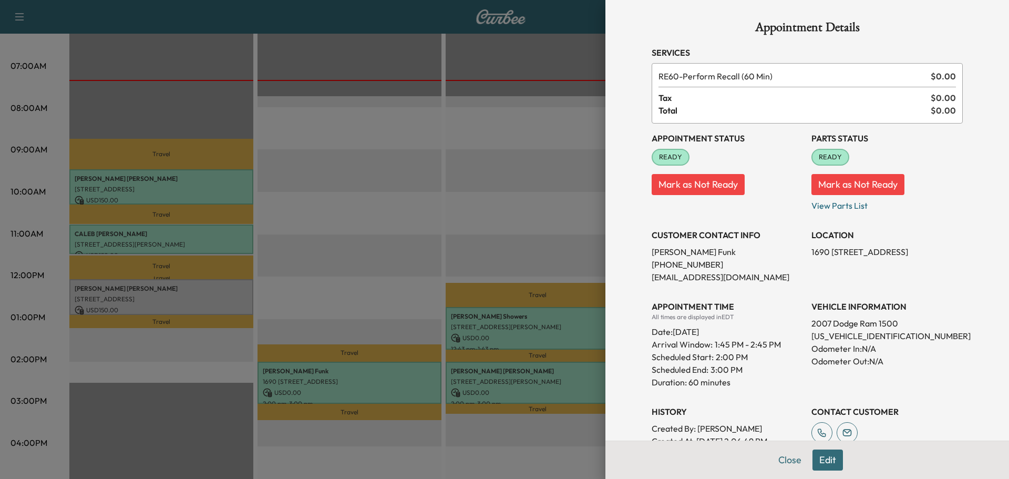
click at [848, 336] on p "[US_VEHICLE_IDENTIFICATION_NUMBER]" at bounding box center [886, 335] width 151 height 13
copy p "[US_VEHICLE_IDENTIFICATION_NUMBER]"
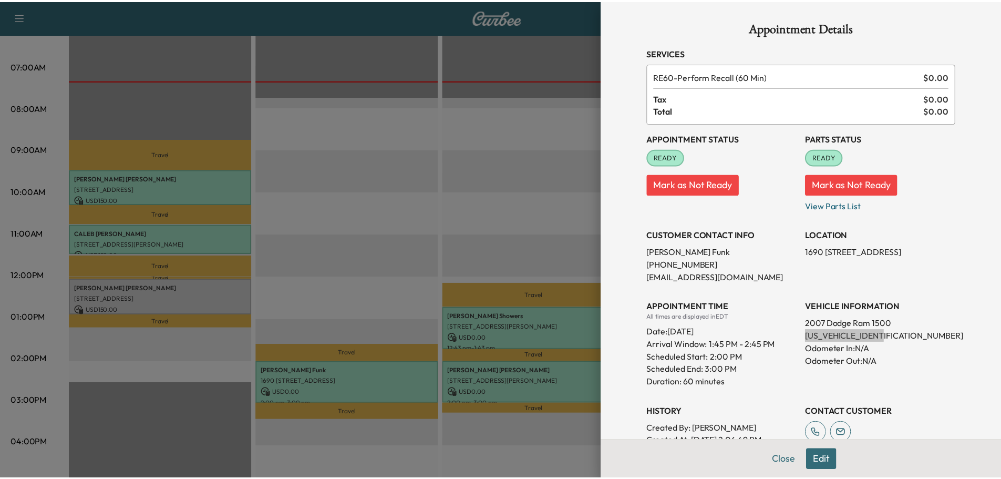
scroll to position [137, 0]
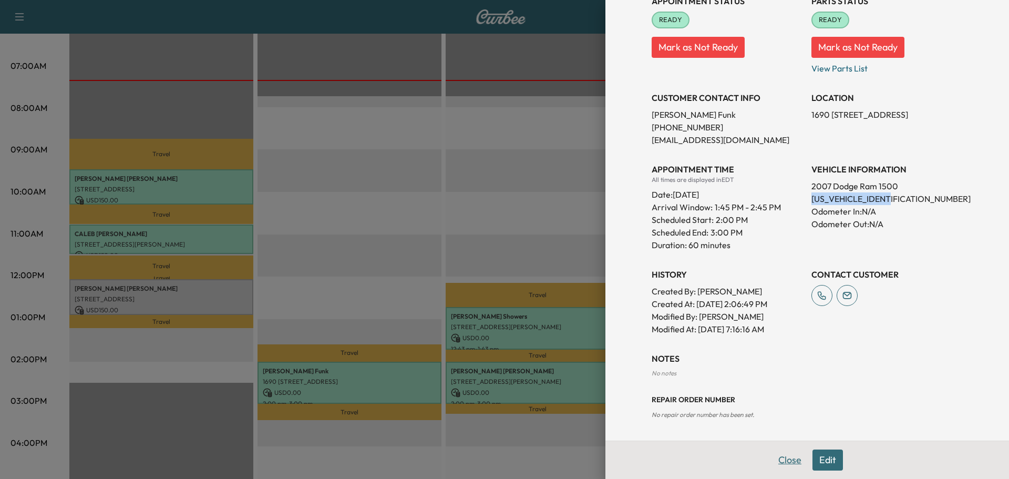
click at [780, 458] on button "Close" at bounding box center [789, 459] width 37 height 21
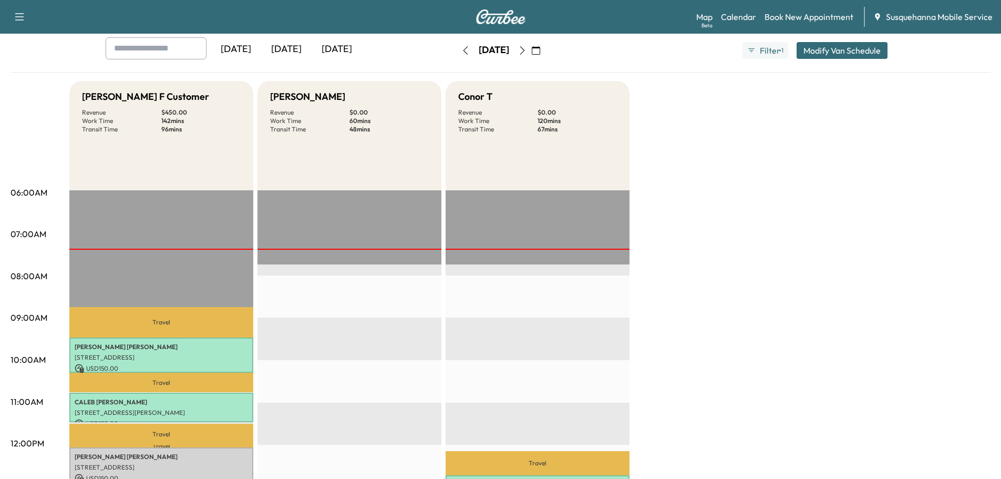
scroll to position [168, 0]
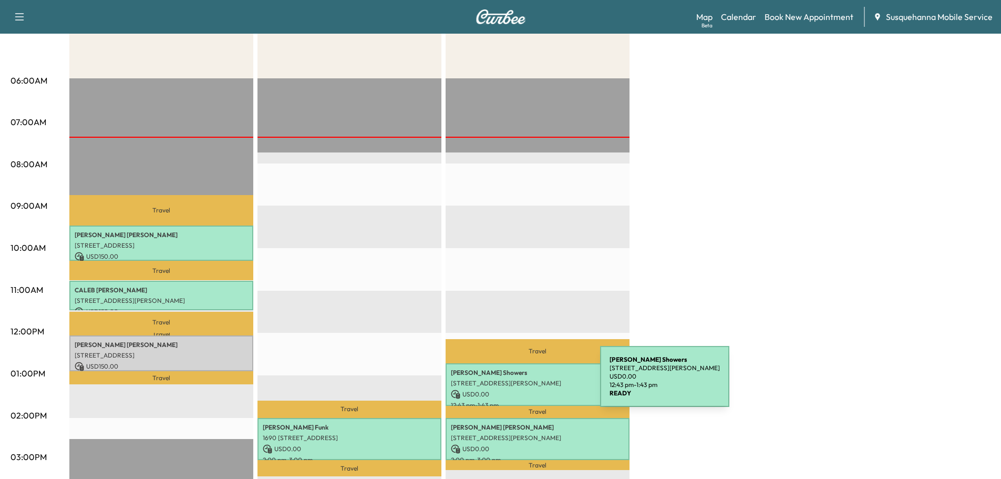
click at [521, 383] on p "[STREET_ADDRESS][PERSON_NAME]" at bounding box center [537, 383] width 173 height 8
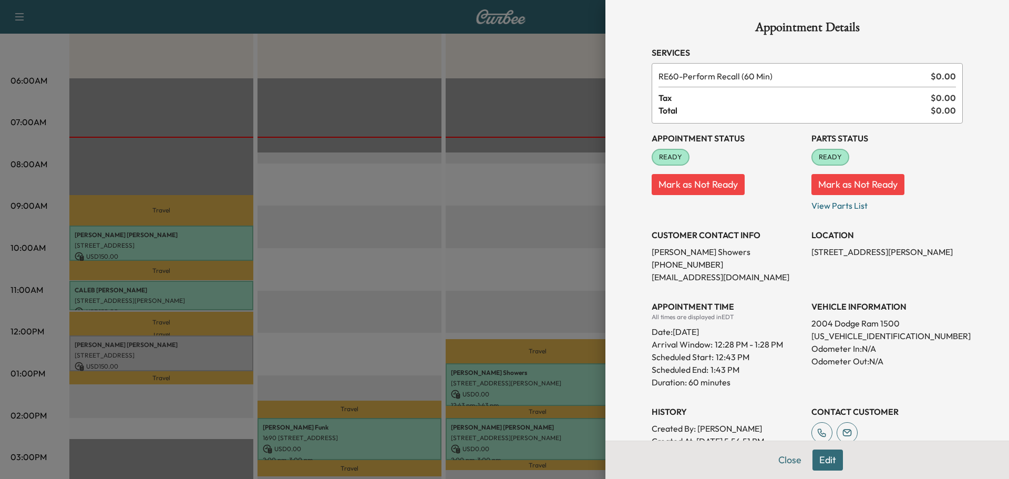
click at [783, 457] on button "Close" at bounding box center [789, 459] width 37 height 21
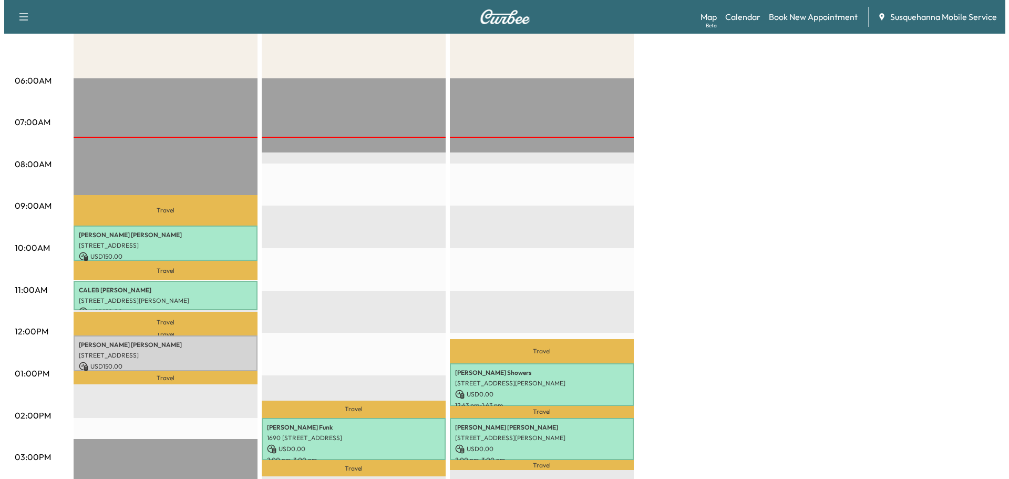
scroll to position [224, 0]
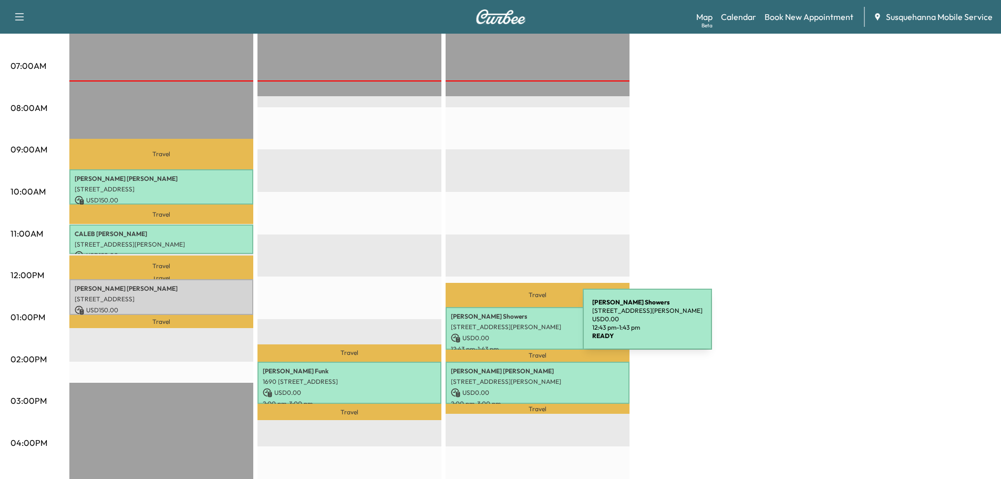
click at [504, 325] on p "[STREET_ADDRESS][PERSON_NAME]" at bounding box center [537, 327] width 173 height 8
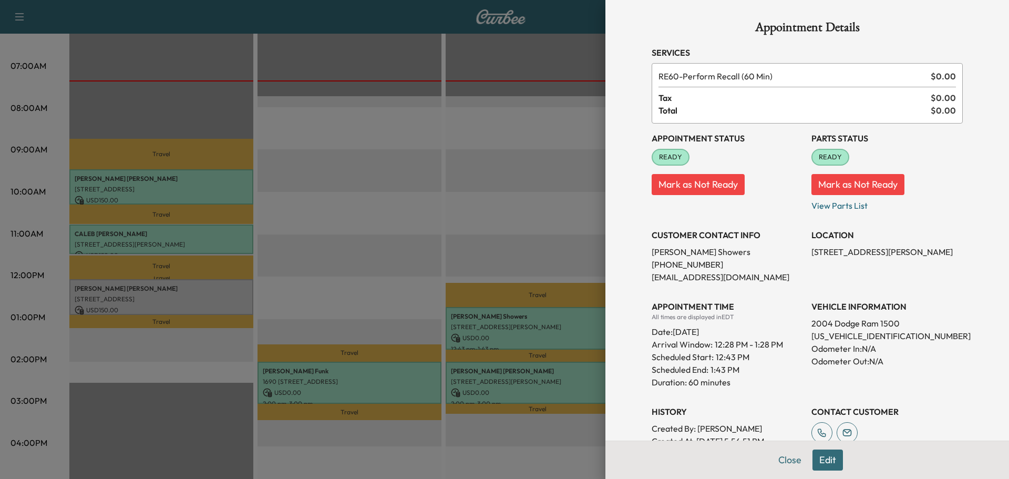
click at [532, 386] on div at bounding box center [504, 239] width 1009 height 479
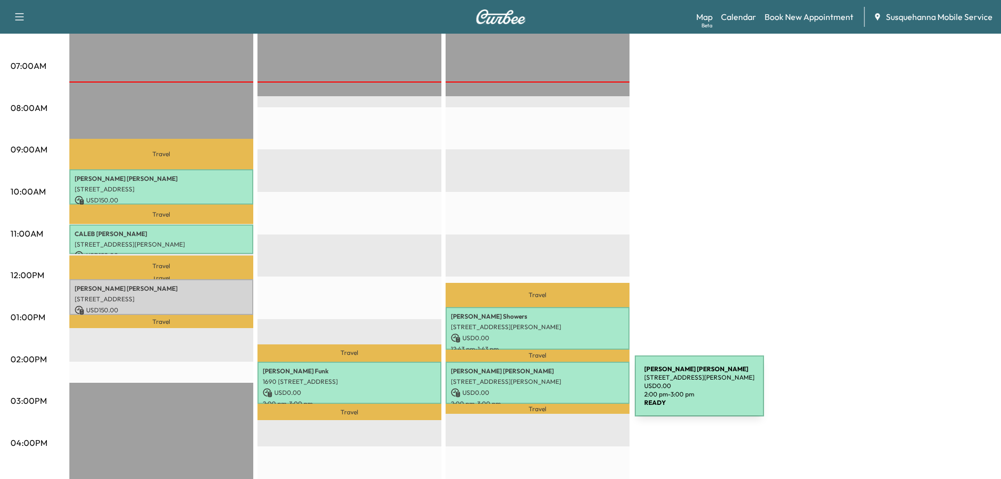
click at [556, 392] on p "USD 0.00" at bounding box center [537, 392] width 173 height 9
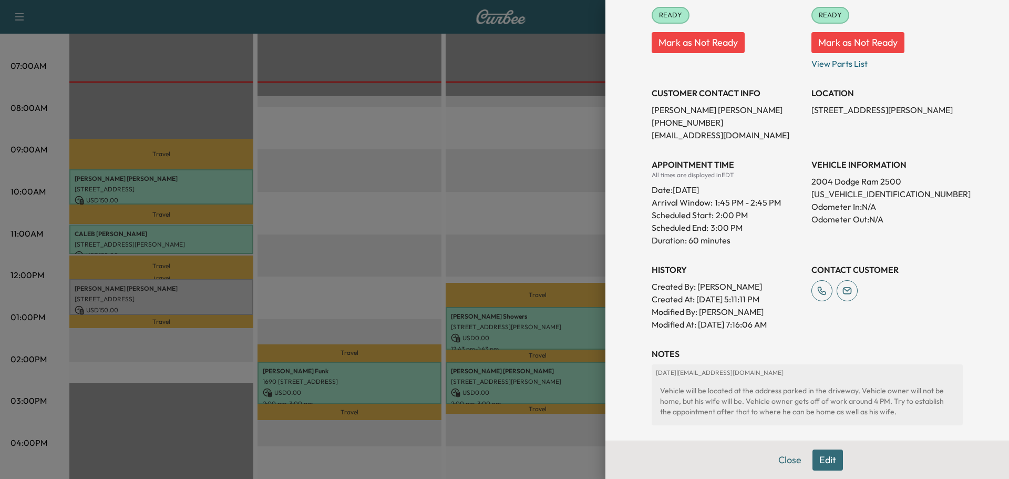
scroll to position [86, 0]
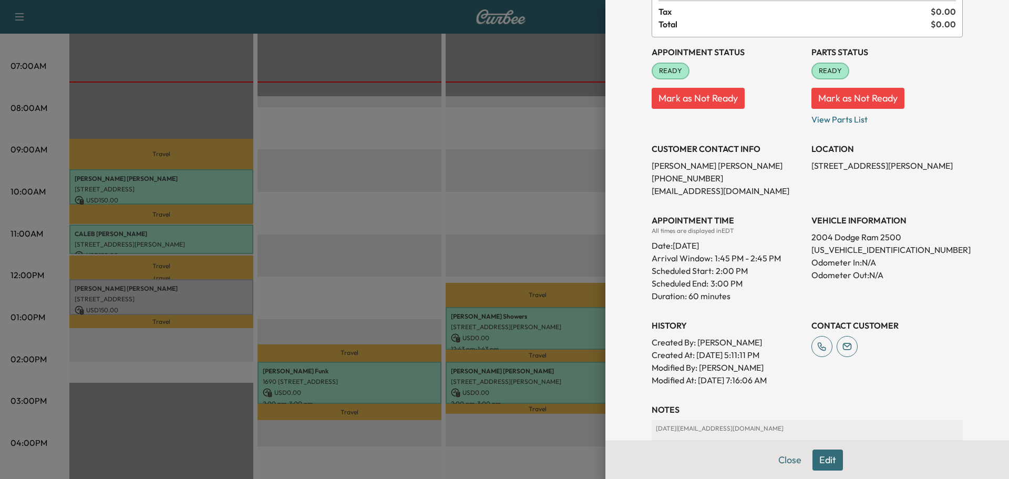
click at [493, 331] on div at bounding box center [504, 239] width 1009 height 479
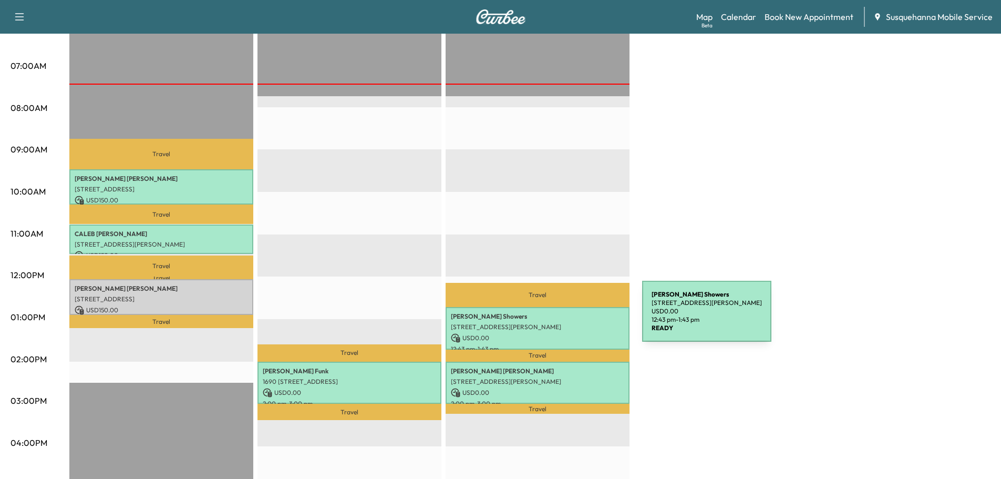
click at [563, 317] on div "[PERSON_NAME] [STREET_ADDRESS][PERSON_NAME] USD 0.00 12:43 pm - 1:43 pm" at bounding box center [538, 328] width 184 height 43
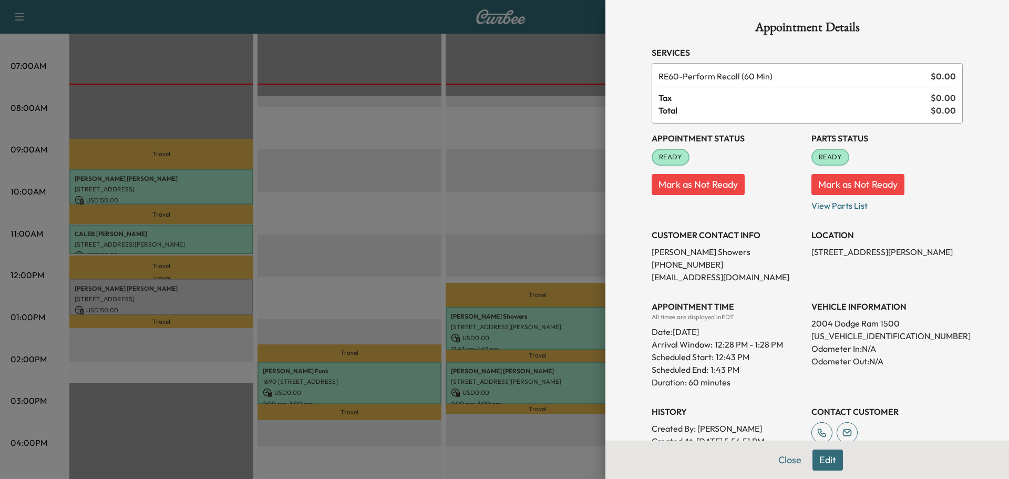
click at [676, 280] on p "[EMAIL_ADDRESS][DOMAIN_NAME]" at bounding box center [727, 277] width 151 height 13
copy p "[EMAIL_ADDRESS][DOMAIN_NAME]"
click at [847, 340] on p "[US_VEHICLE_IDENTIFICATION_NUMBER]" at bounding box center [886, 335] width 151 height 13
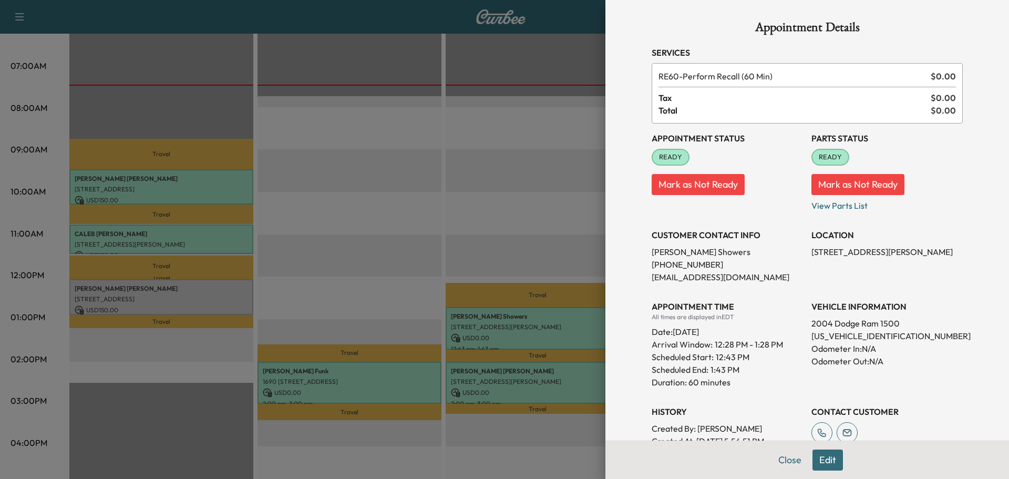
click at [847, 340] on p "[US_VEHICLE_IDENTIFICATION_NUMBER]" at bounding box center [886, 335] width 151 height 13
copy p "[US_VEHICLE_IDENTIFICATION_NUMBER]"
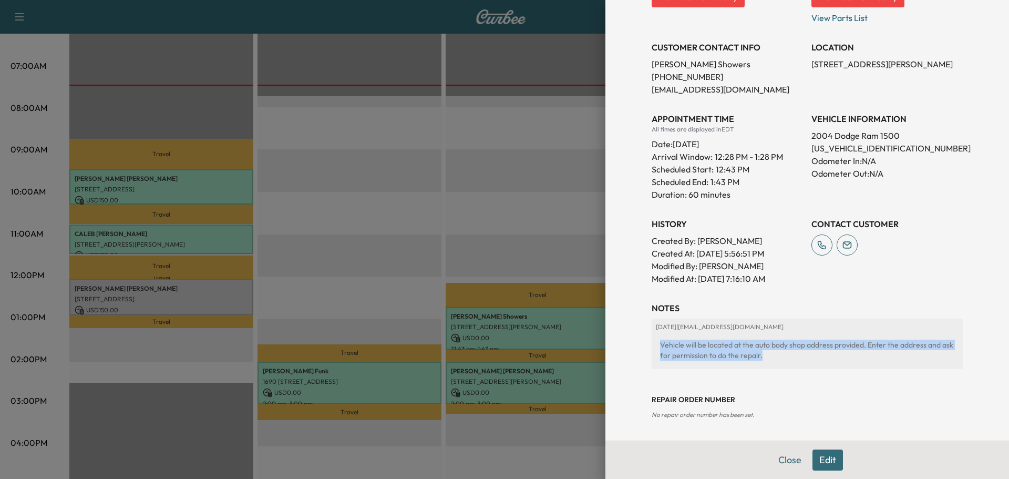
drag, startPoint x: 653, startPoint y: 344, endPoint x: 757, endPoint y: 357, distance: 105.5
click at [757, 358] on div "Vehicle will be located at the auto body shop address provided. Enter the addre…" at bounding box center [807, 349] width 303 height 29
copy div "Vehicle will be located at the auto body shop address provided. Enter the addre…"
click at [775, 458] on button "Close" at bounding box center [789, 459] width 37 height 21
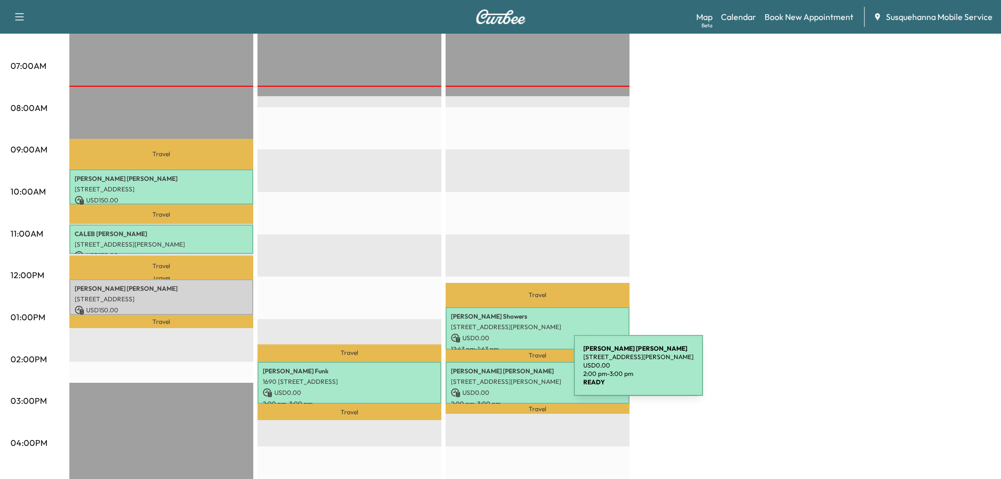
click at [495, 371] on div "[PERSON_NAME] [STREET_ADDRESS][PERSON_NAME] USD 0.00 2:00 pm - 3:00 pm" at bounding box center [538, 383] width 184 height 43
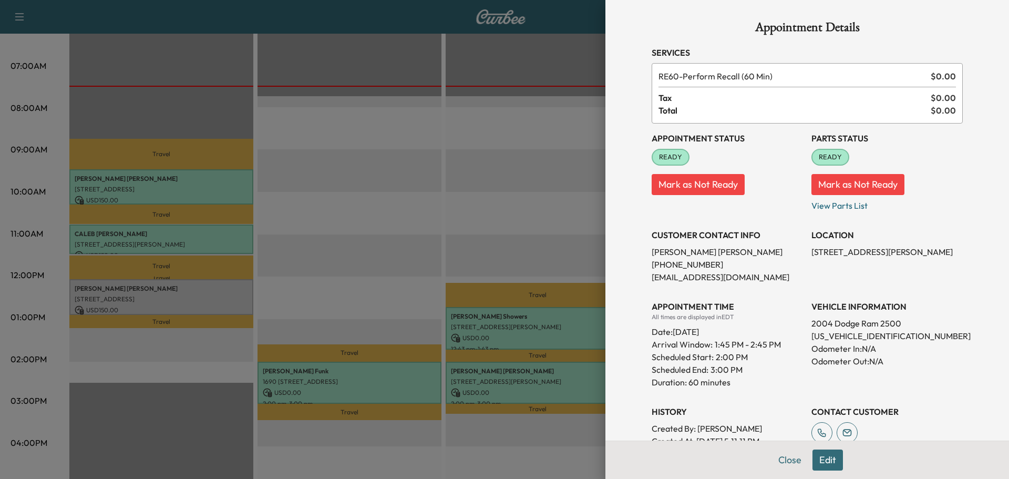
click at [851, 336] on p "[US_VEHICLE_IDENTIFICATION_NUMBER]" at bounding box center [886, 335] width 151 height 13
click at [703, 282] on p "[EMAIL_ADDRESS][DOMAIN_NAME]" at bounding box center [727, 277] width 151 height 13
click at [707, 280] on p "[EMAIL_ADDRESS][DOMAIN_NAME]" at bounding box center [727, 277] width 151 height 13
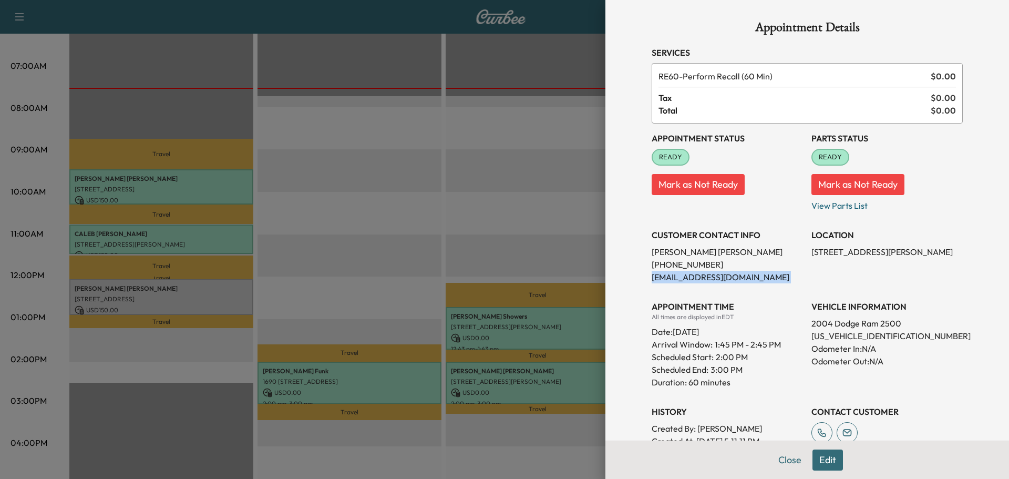
click at [707, 280] on p "[EMAIL_ADDRESS][DOMAIN_NAME]" at bounding box center [727, 277] width 151 height 13
click at [849, 335] on p "[US_VEHICLE_IDENTIFICATION_NUMBER]" at bounding box center [886, 335] width 151 height 13
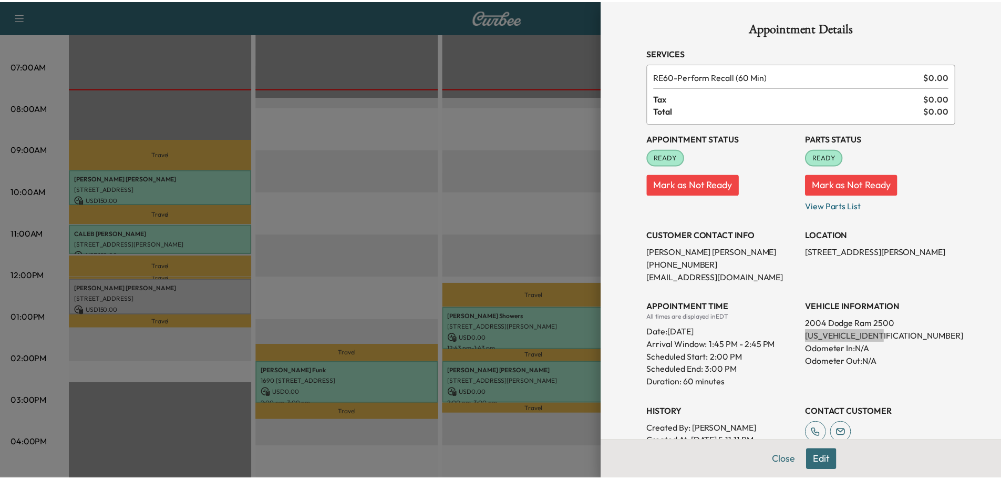
scroll to position [168, 0]
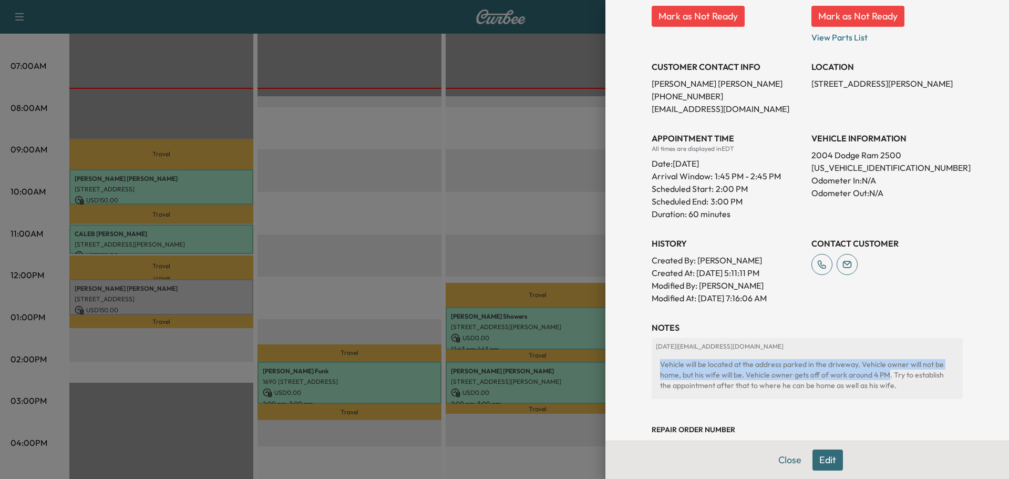
drag, startPoint x: 653, startPoint y: 365, endPoint x: 876, endPoint y: 376, distance: 224.1
click at [876, 376] on div "Vehicle will be located at the address parked in the driveway. Vehicle owner wi…" at bounding box center [807, 375] width 303 height 40
click at [779, 463] on button "Close" at bounding box center [789, 459] width 37 height 21
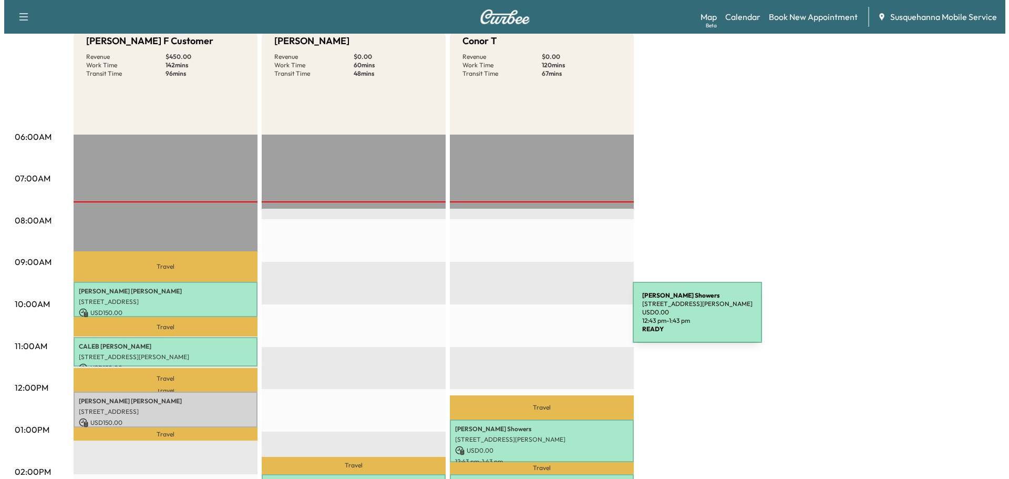
scroll to position [0, 0]
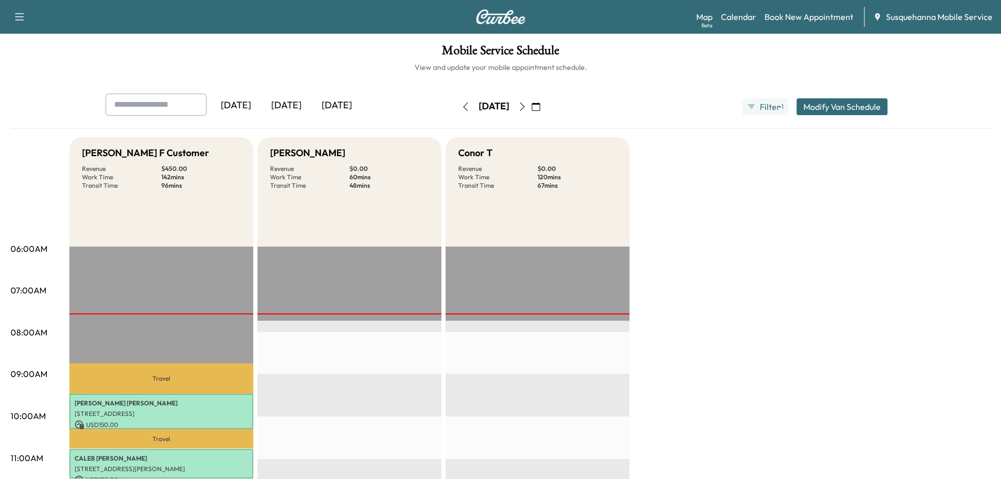
click at [527, 107] on icon "button" at bounding box center [522, 106] width 8 height 8
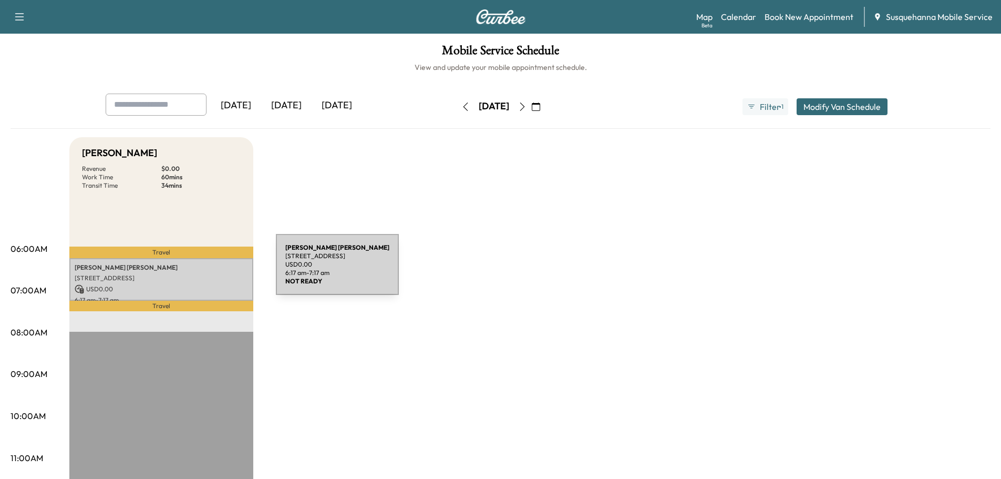
click at [197, 271] on p "[PERSON_NAME]" at bounding box center [161, 267] width 173 height 8
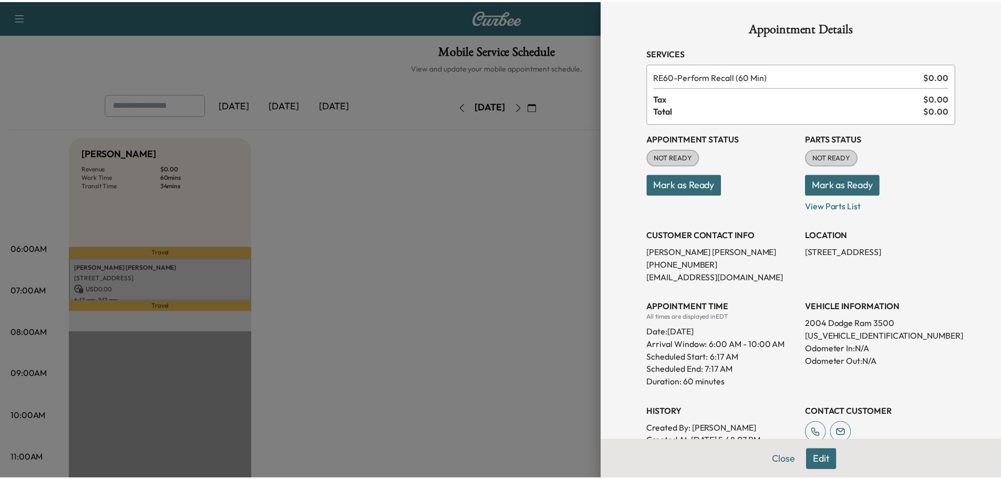
scroll to position [162, 0]
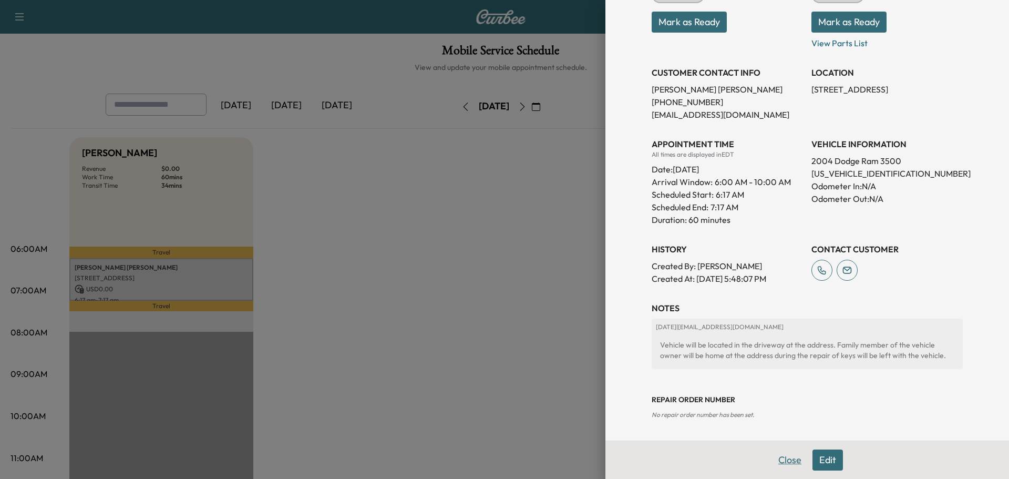
click at [783, 461] on button "Close" at bounding box center [789, 459] width 37 height 21
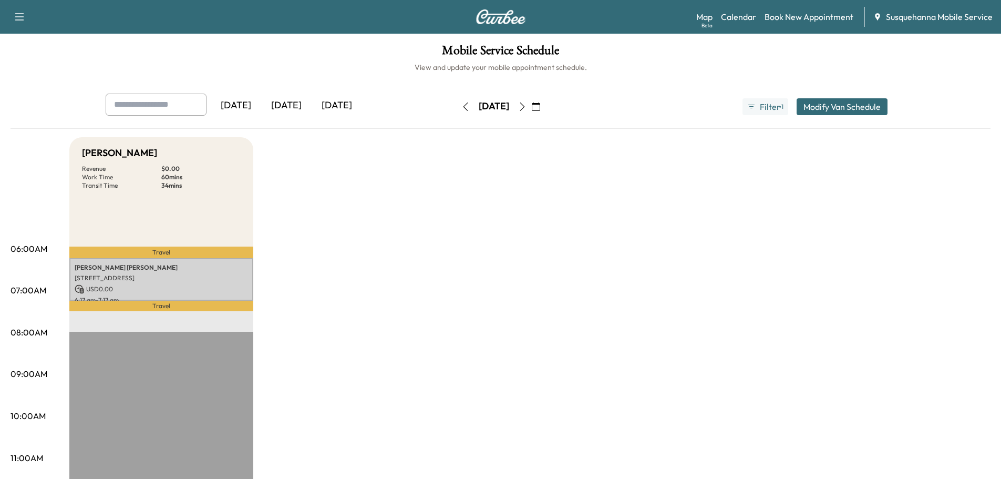
click at [527, 105] on icon "button" at bounding box center [522, 106] width 8 height 8
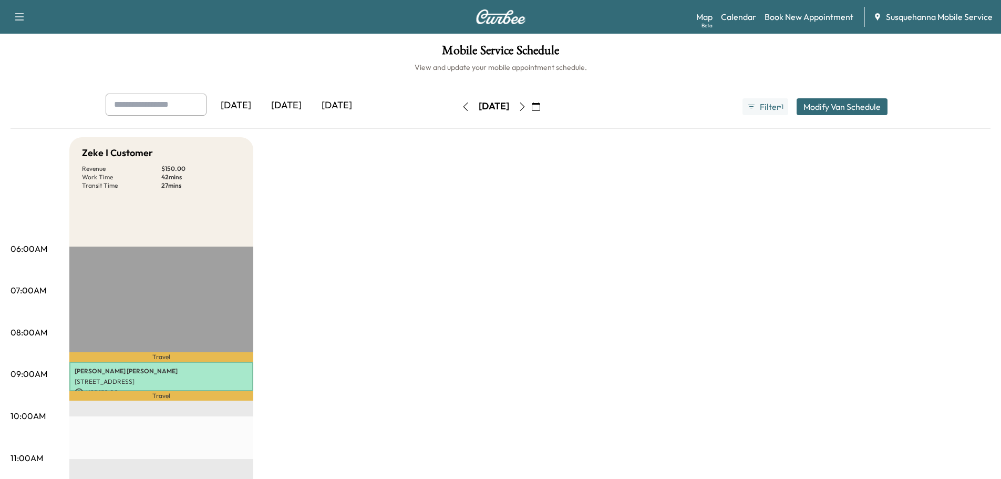
click at [527, 105] on icon "button" at bounding box center [522, 106] width 8 height 8
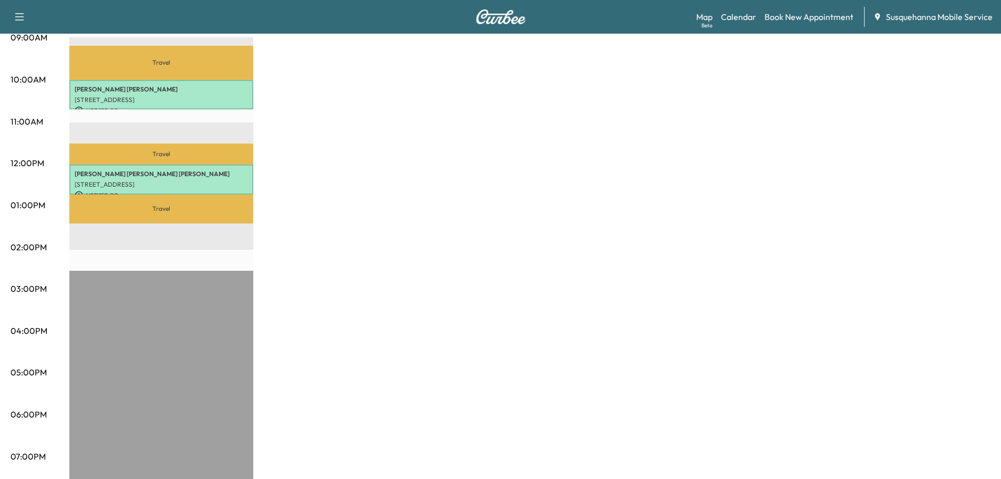
scroll to position [56, 0]
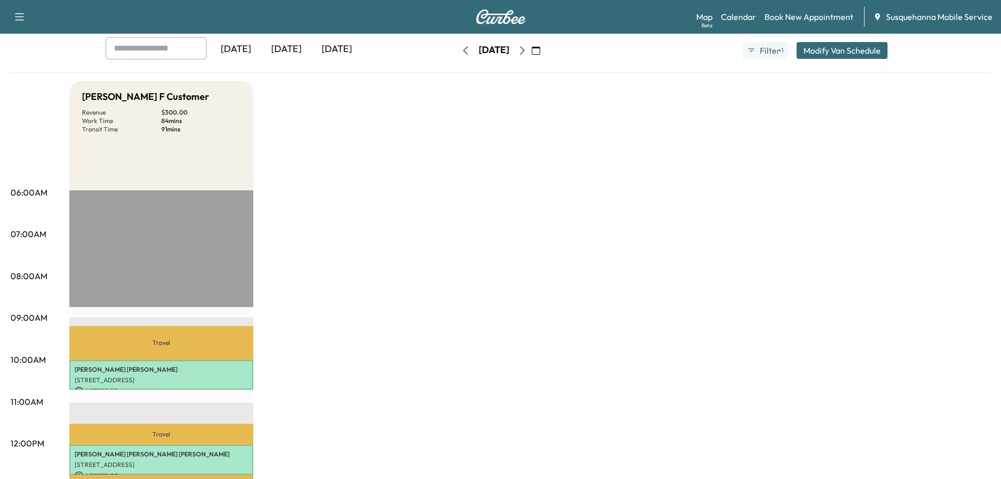
click at [527, 49] on icon "button" at bounding box center [522, 50] width 8 height 8
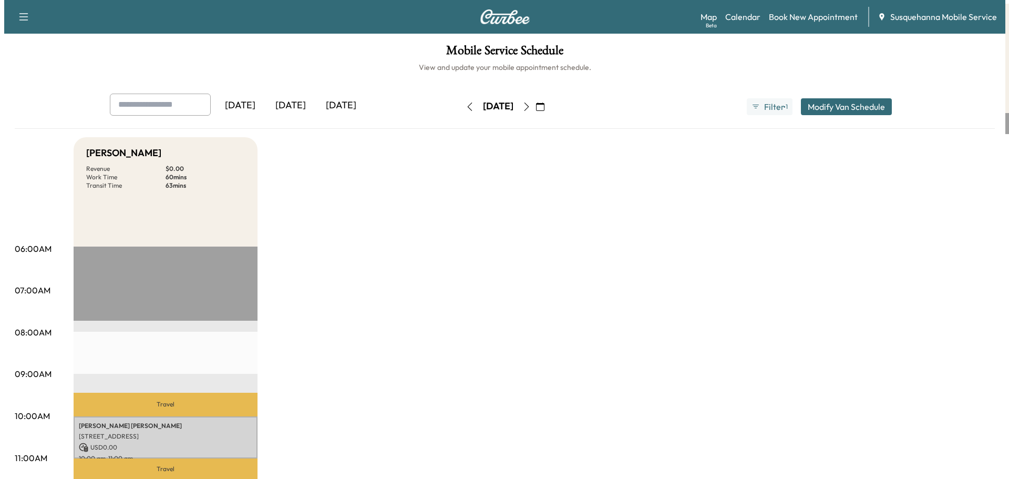
scroll to position [112, 0]
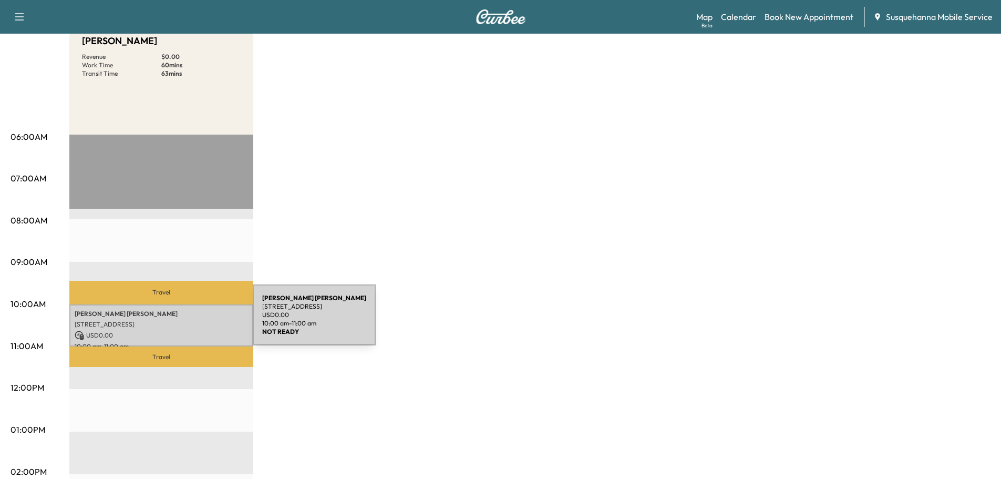
click at [174, 321] on p "[STREET_ADDRESS]" at bounding box center [161, 324] width 173 height 8
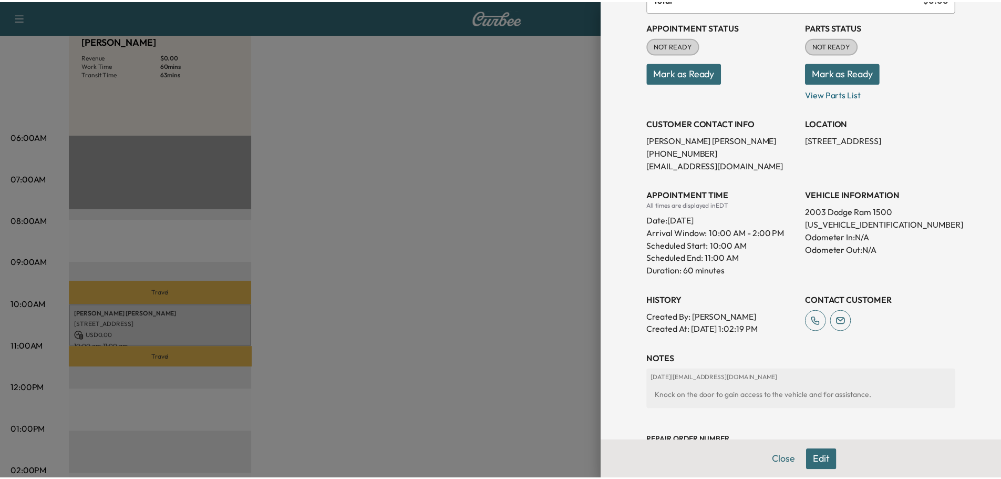
scroll to position [152, 0]
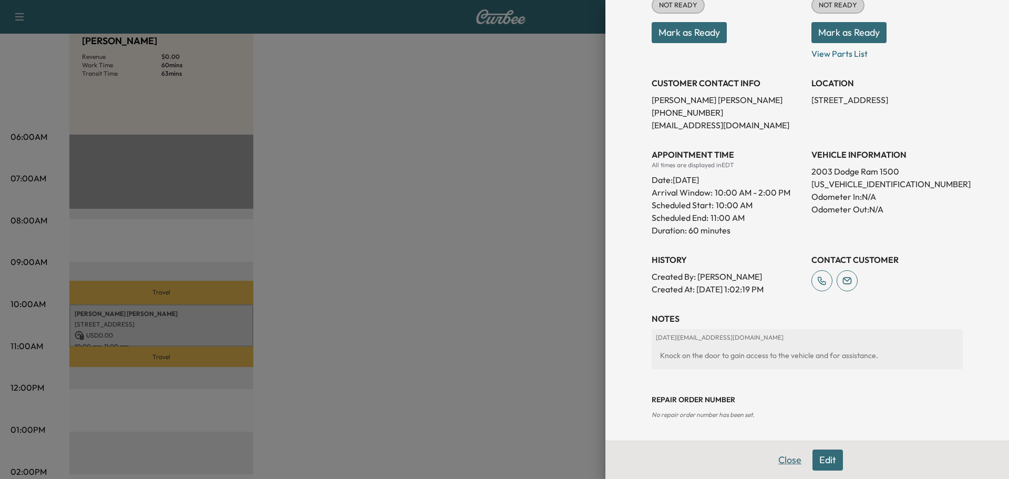
click at [778, 466] on button "Close" at bounding box center [789, 459] width 37 height 21
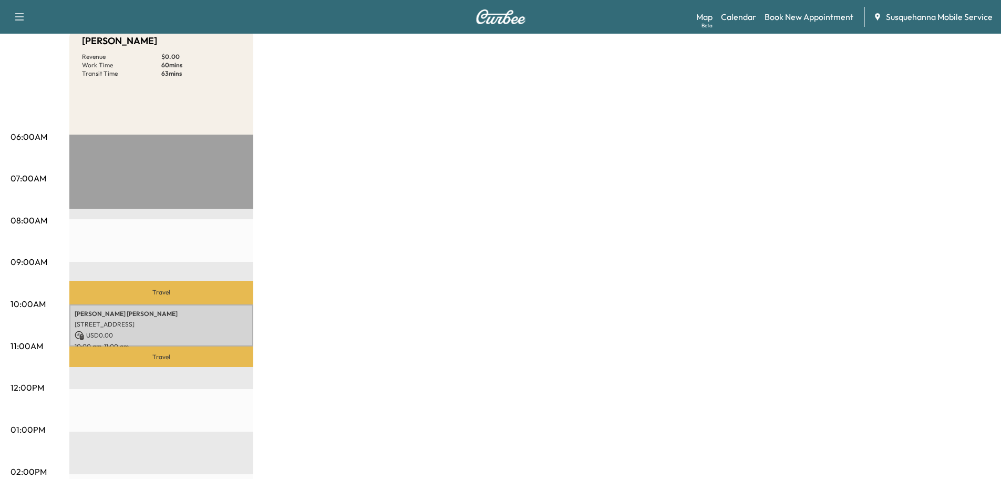
scroll to position [0, 0]
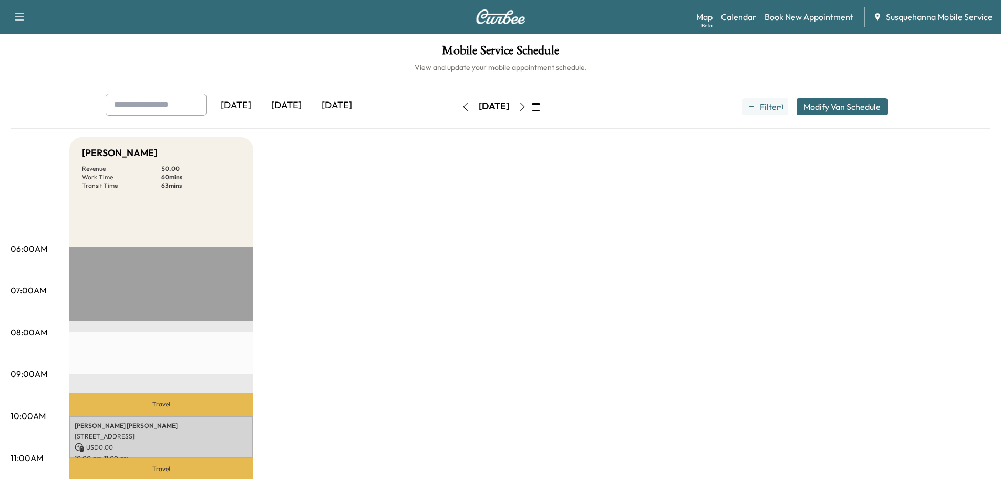
click at [461, 110] on icon "button" at bounding box center [465, 106] width 8 height 8
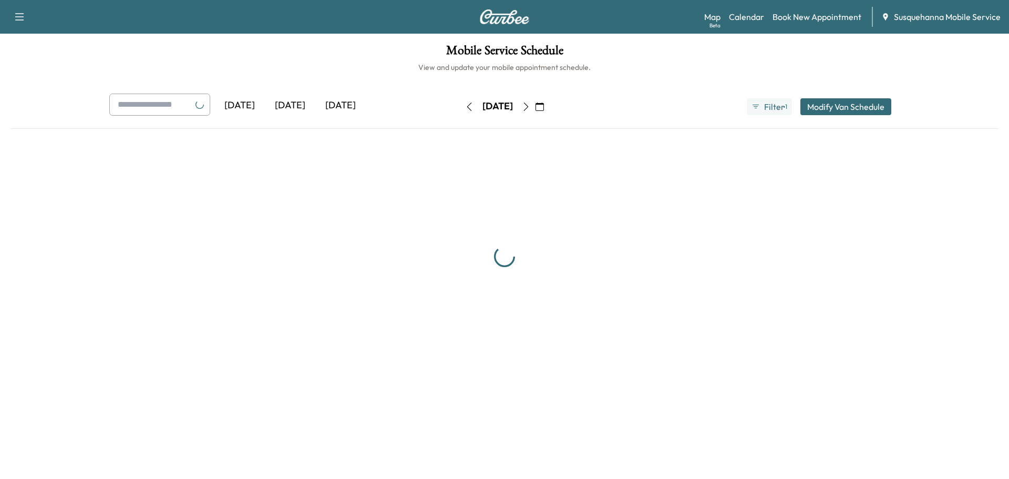
click at [465, 110] on icon "button" at bounding box center [469, 106] width 8 height 8
click at [460, 110] on button "button" at bounding box center [469, 106] width 18 height 17
click at [465, 110] on icon "button" at bounding box center [469, 106] width 8 height 8
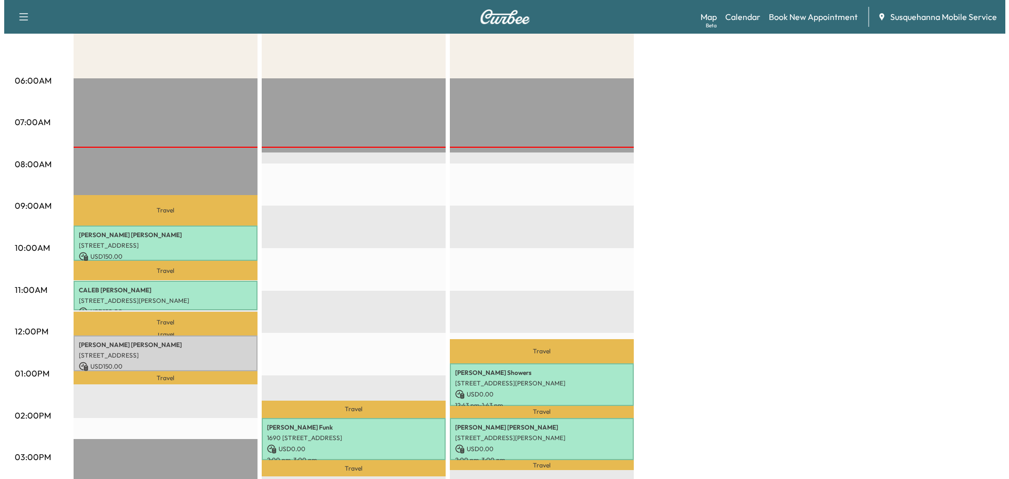
scroll to position [224, 0]
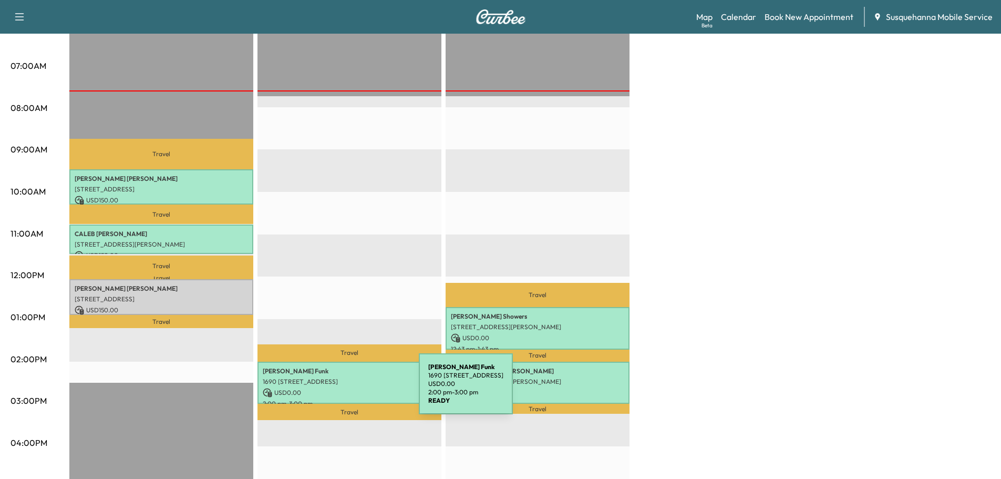
click at [340, 390] on p "USD 0.00" at bounding box center [349, 392] width 173 height 9
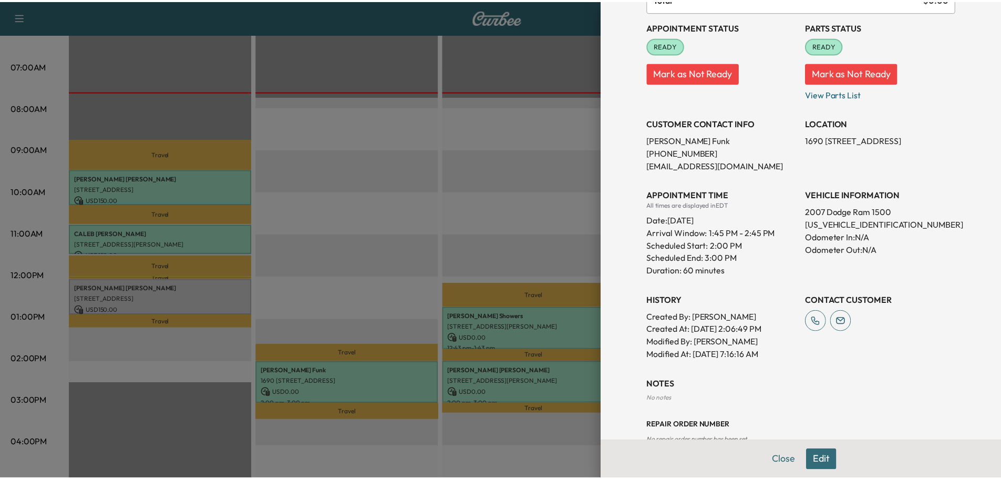
scroll to position [137, 0]
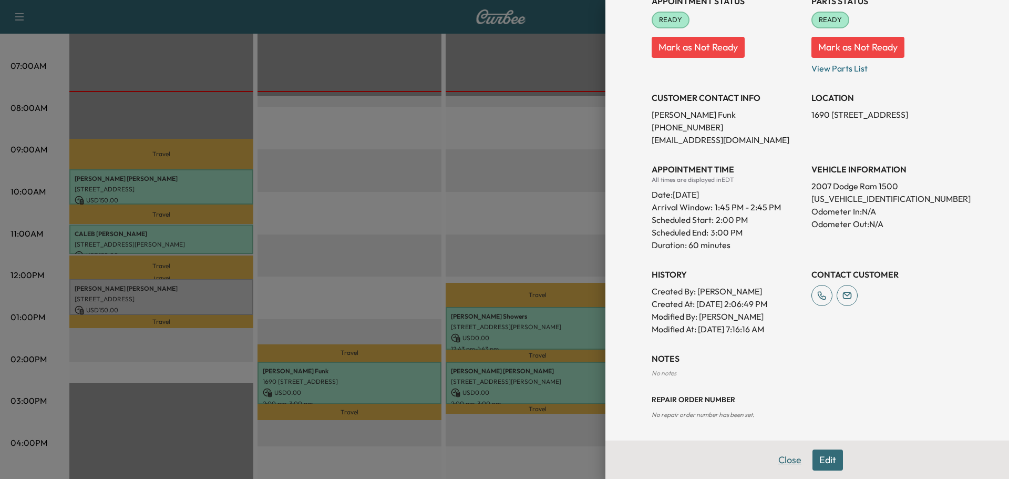
click at [776, 463] on button "Close" at bounding box center [789, 459] width 37 height 21
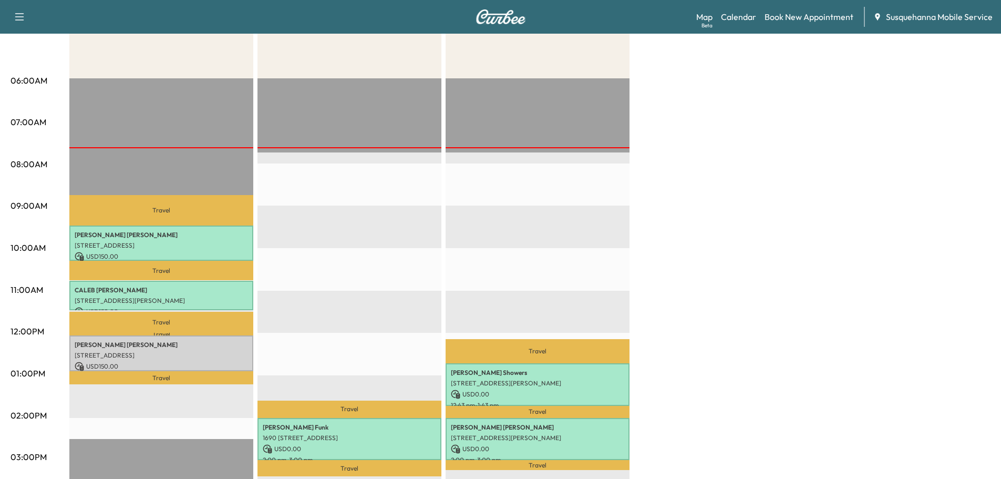
scroll to position [0, 0]
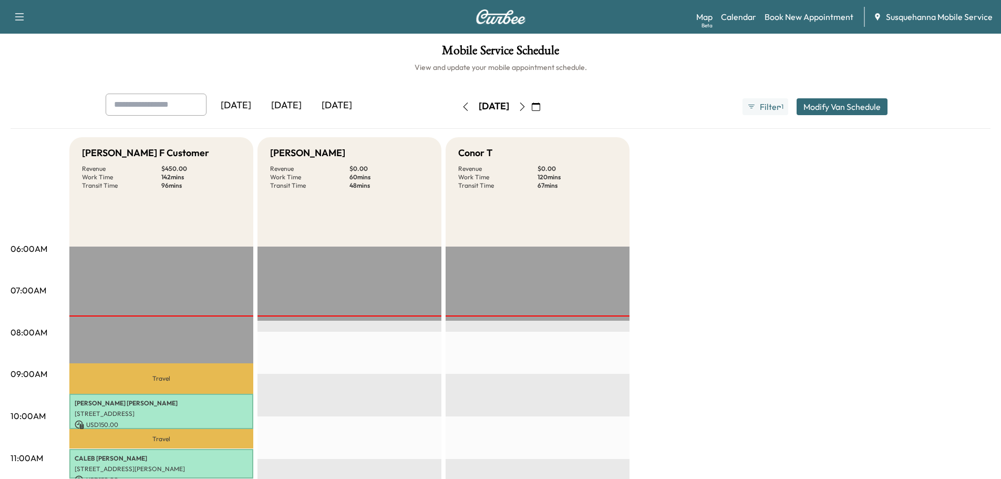
click at [527, 106] on icon "button" at bounding box center [522, 106] width 8 height 8
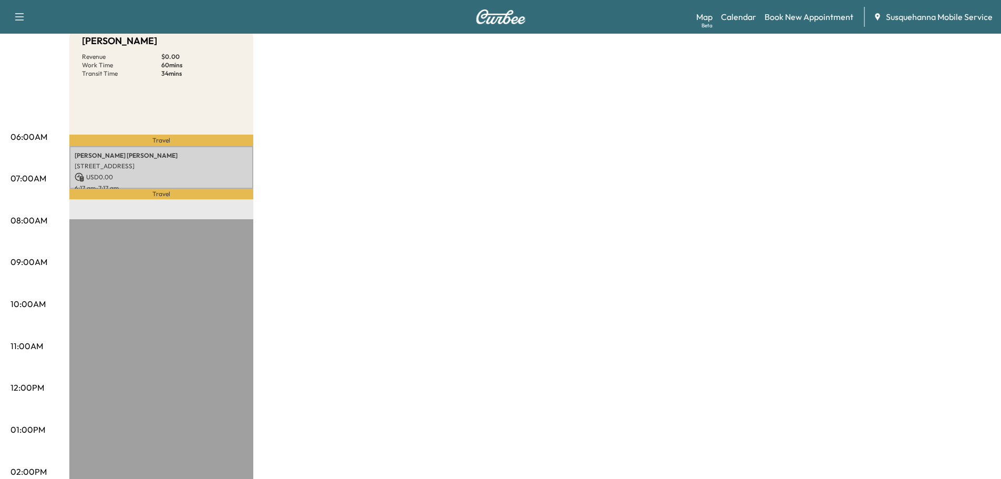
scroll to position [56, 0]
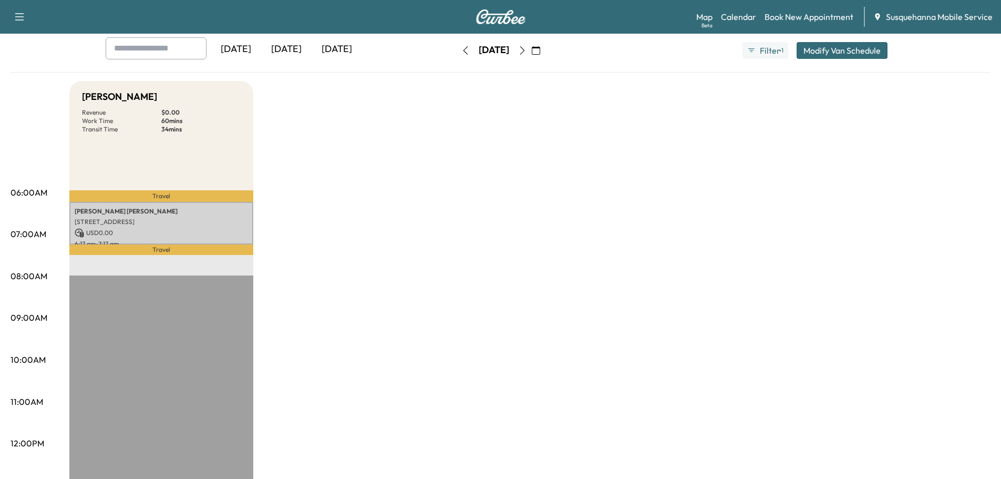
click at [524, 53] on icon "button" at bounding box center [522, 50] width 5 height 8
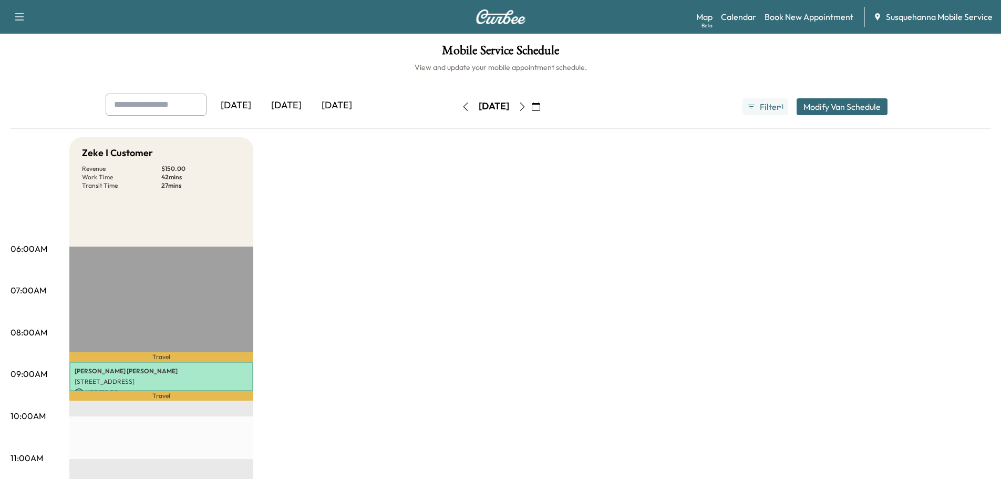
click at [463, 108] on icon "button" at bounding box center [465, 106] width 5 height 8
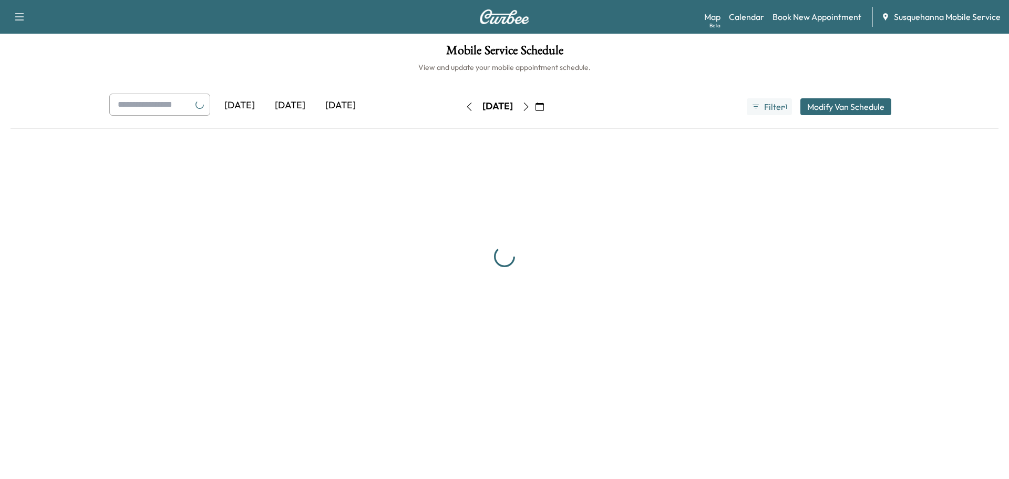
click at [430, 108] on div "[DATE] [DATE] [DATE] [DATE] October 2025 S M T W T F S 28 29 30 1 2 3 4 5 6 7 8…" at bounding box center [504, 107] width 807 height 26
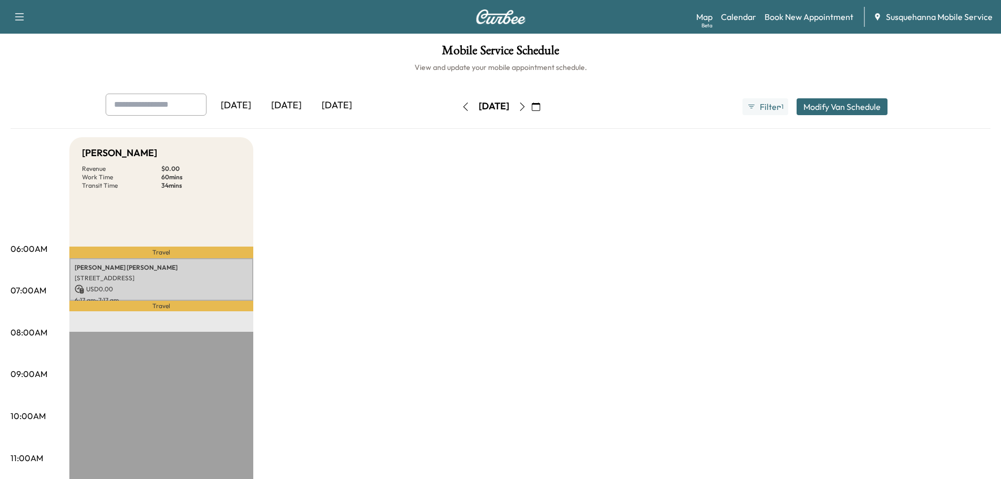
click at [457, 108] on button "button" at bounding box center [466, 106] width 18 height 17
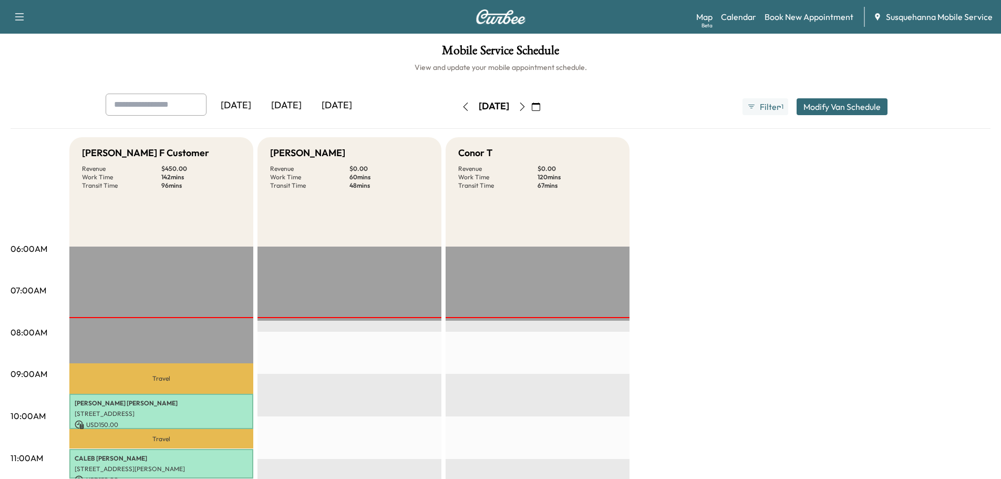
click at [461, 106] on icon "button" at bounding box center [465, 106] width 8 height 8
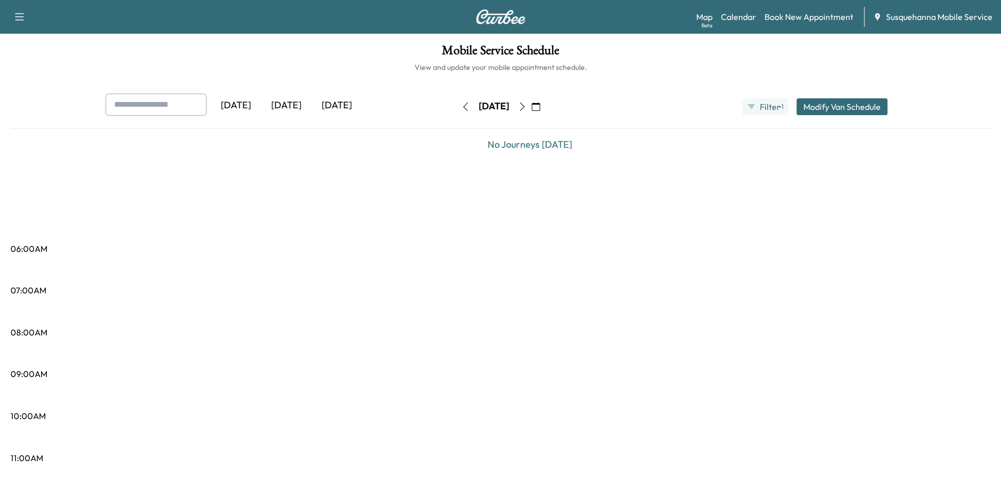
click at [461, 107] on icon "button" at bounding box center [465, 106] width 8 height 8
click at [465, 107] on icon "button" at bounding box center [469, 106] width 8 height 8
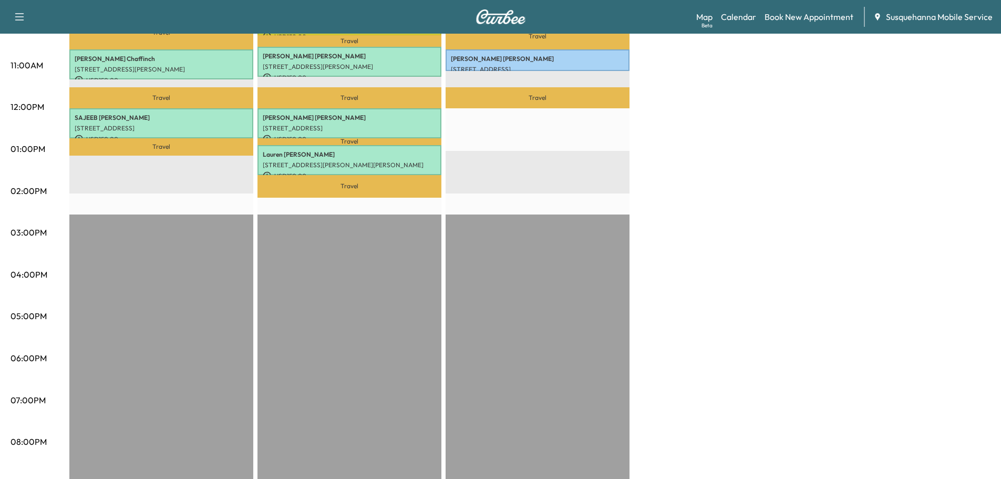
scroll to position [56, 0]
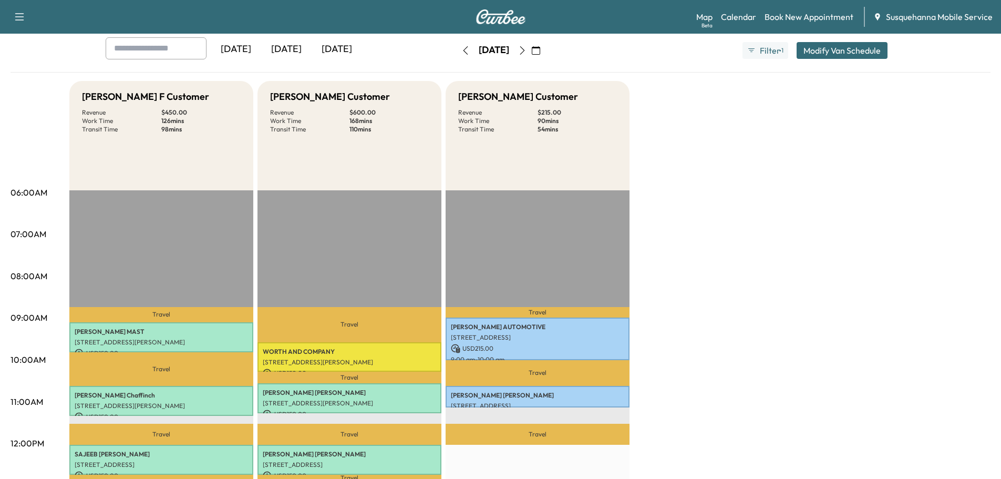
click at [527, 53] on icon "button" at bounding box center [522, 50] width 8 height 8
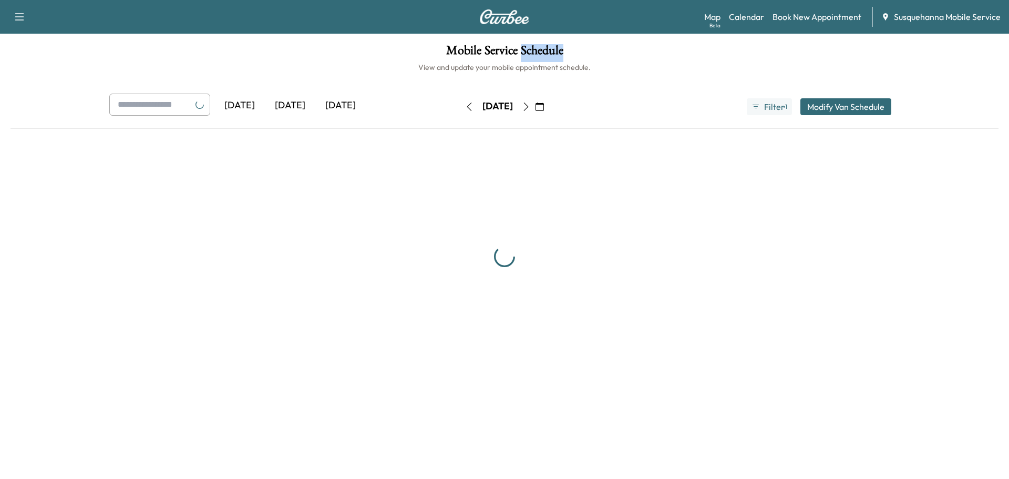
click at [544, 53] on h1 "Mobile Service Schedule" at bounding box center [505, 53] width 988 height 18
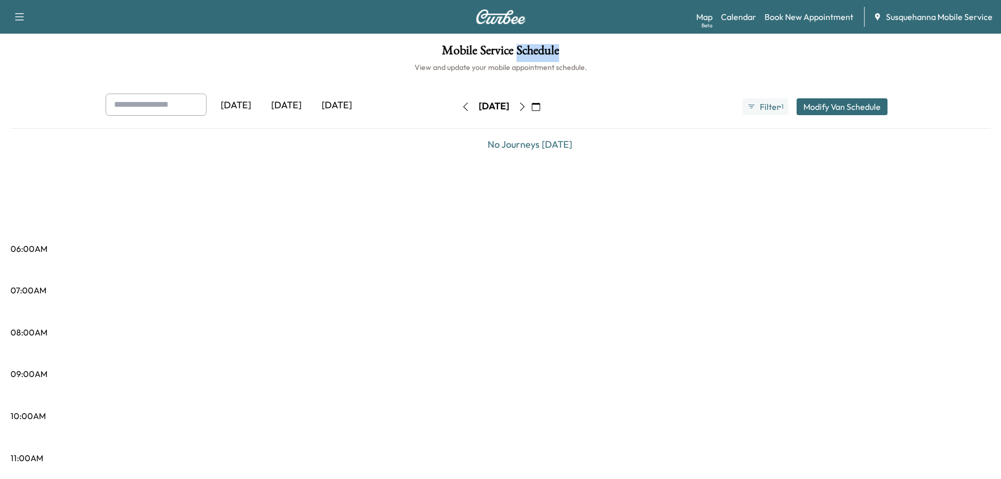
click at [524, 107] on icon "button" at bounding box center [522, 106] width 5 height 8
click at [591, 66] on h6 "View and update your mobile appointment schedule." at bounding box center [501, 67] width 980 height 11
click at [531, 111] on button "button" at bounding box center [522, 106] width 18 height 17
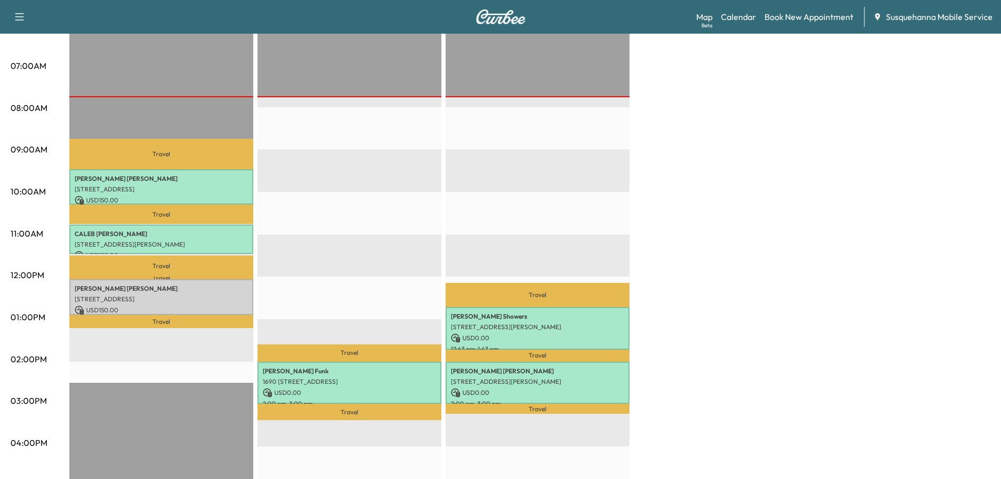
scroll to position [56, 0]
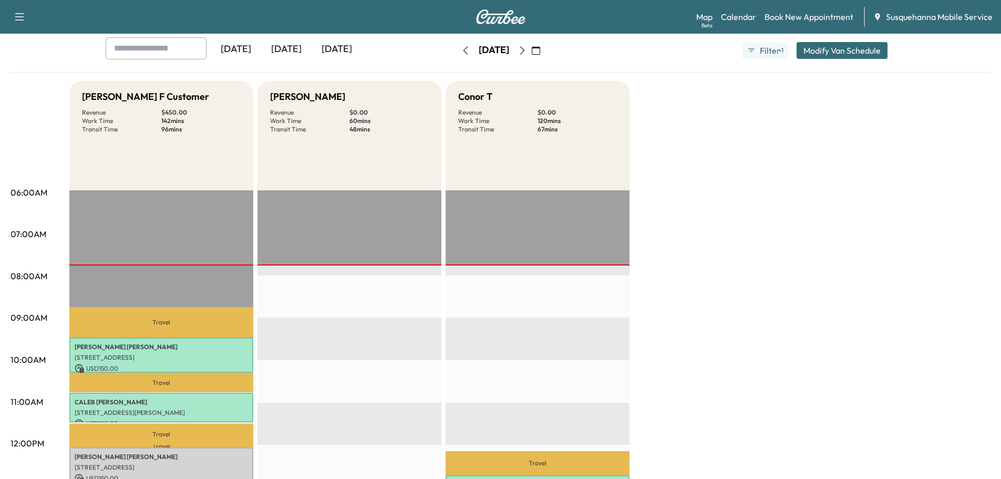
click at [527, 53] on icon "button" at bounding box center [522, 50] width 8 height 8
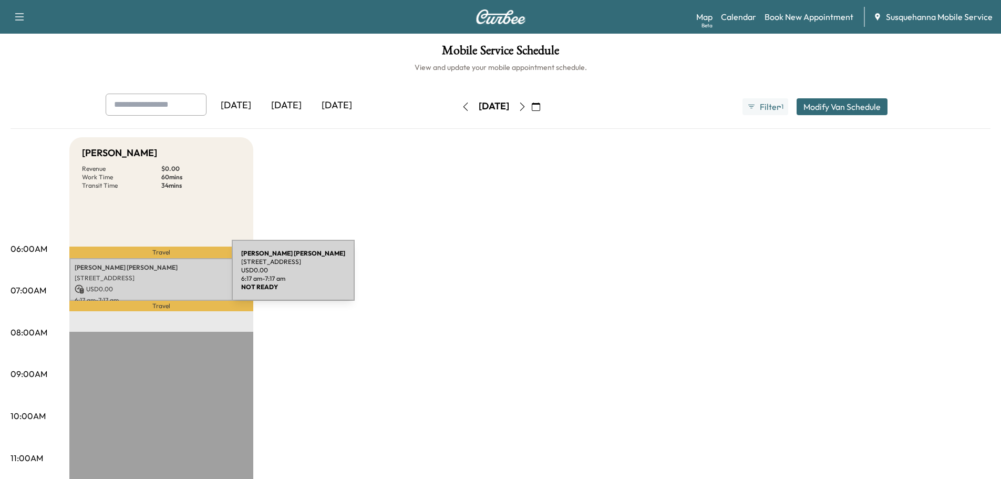
click at [153, 276] on p "[STREET_ADDRESS]" at bounding box center [161, 278] width 173 height 8
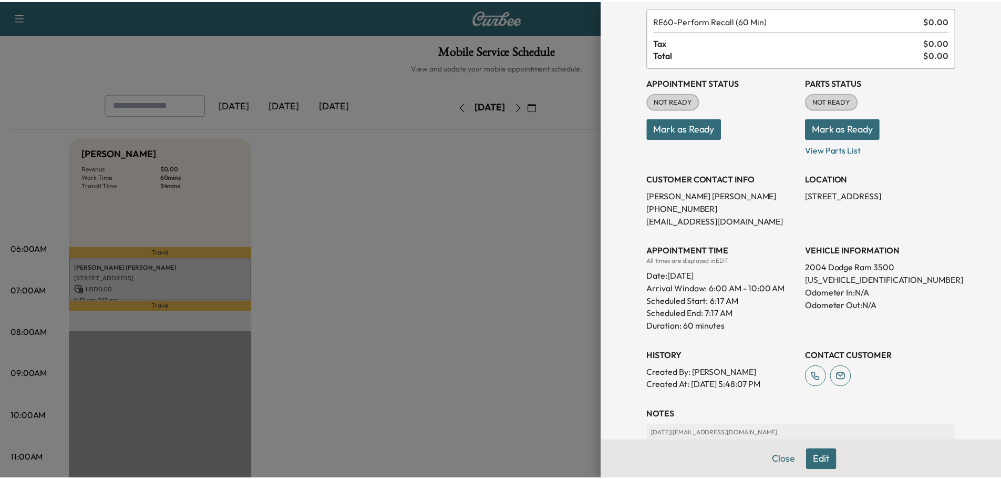
scroll to position [112, 0]
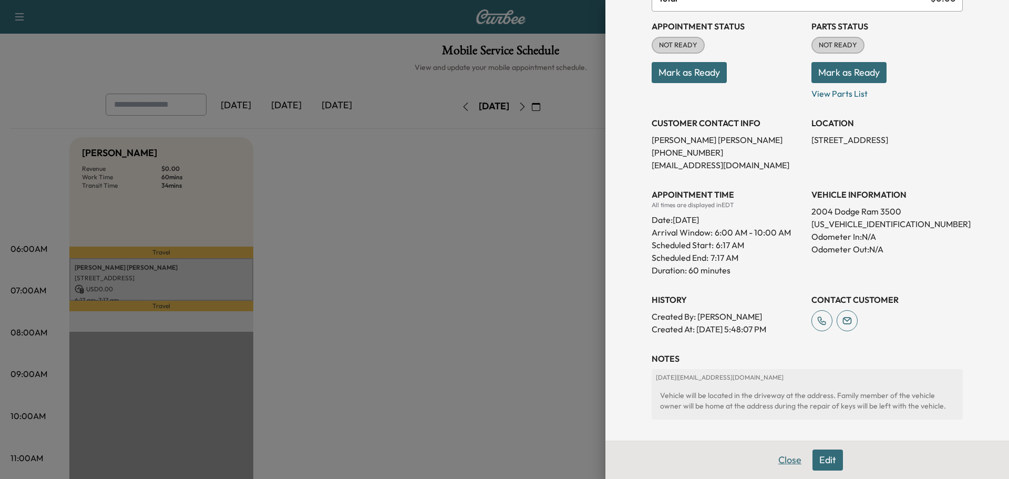
click at [782, 455] on button "Close" at bounding box center [789, 459] width 37 height 21
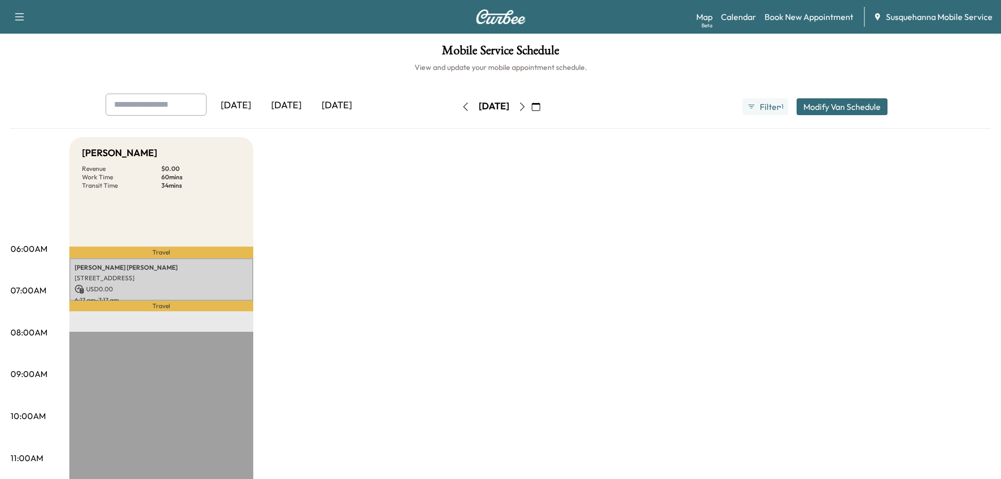
click at [461, 105] on icon "button" at bounding box center [465, 106] width 8 height 8
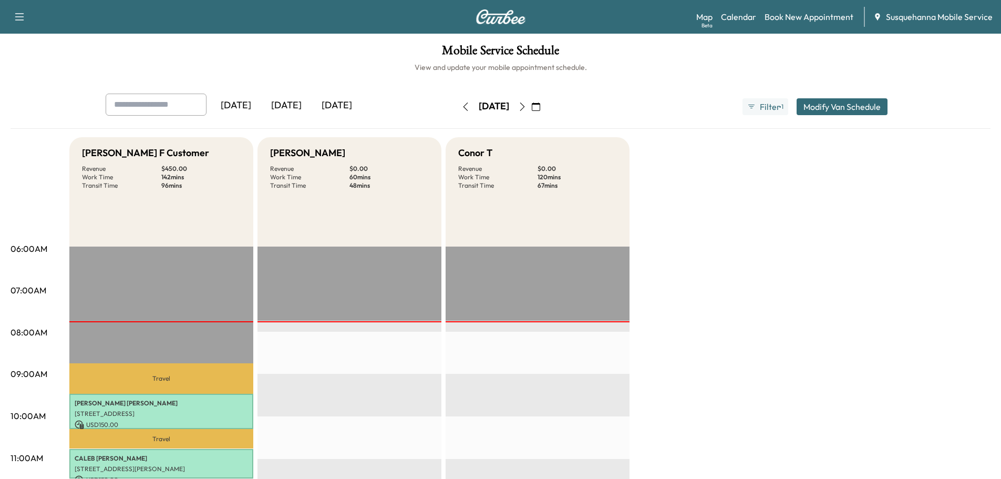
click at [527, 106] on icon "button" at bounding box center [522, 106] width 8 height 8
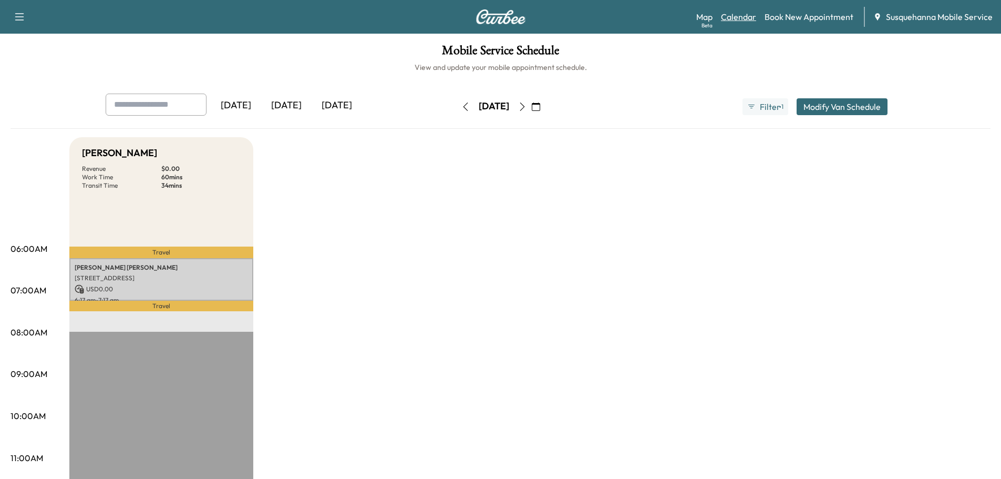
click at [735, 16] on link "Calendar" at bounding box center [738, 17] width 35 height 13
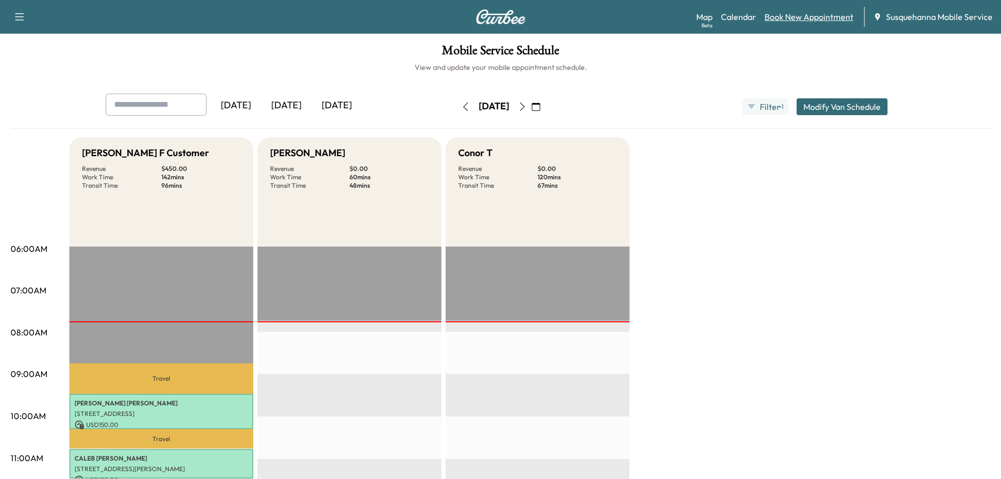
click at [824, 20] on link "Book New Appointment" at bounding box center [809, 17] width 89 height 13
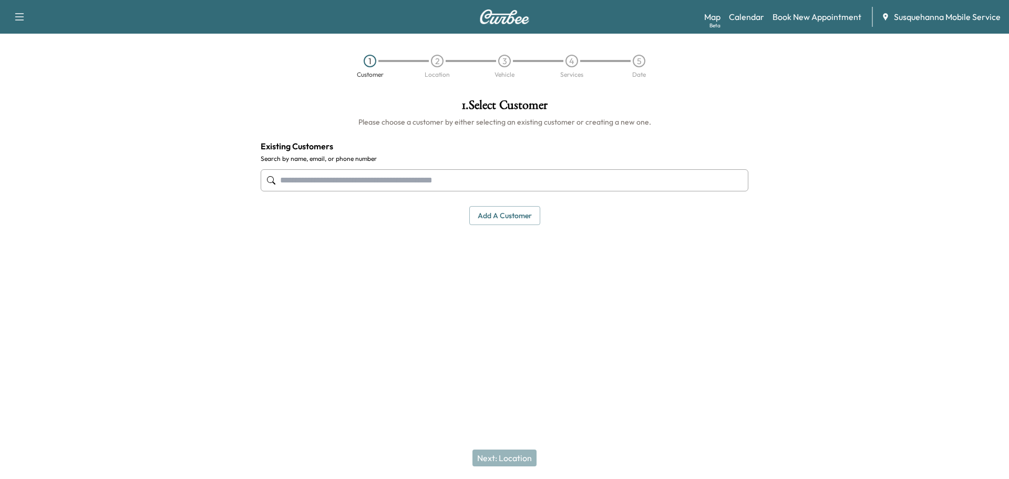
click at [506, 176] on input "text" at bounding box center [505, 180] width 488 height 22
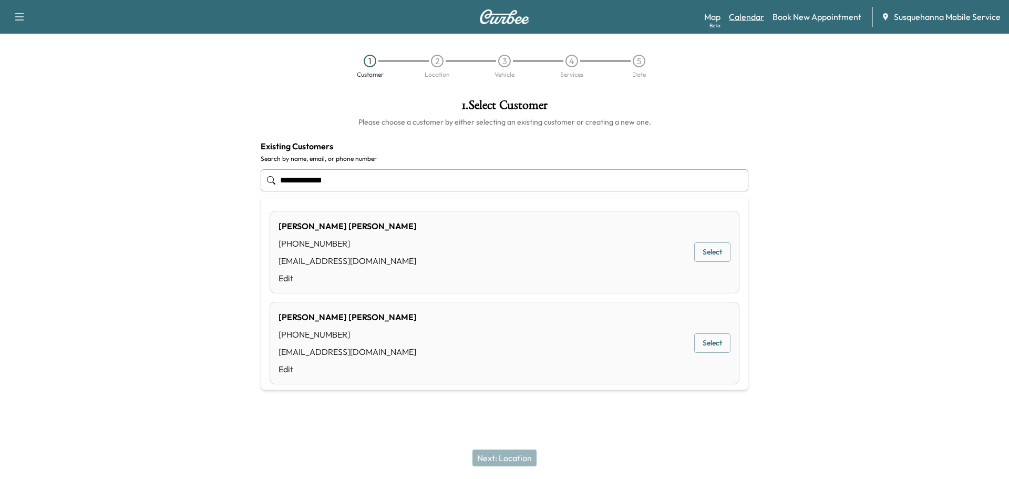
type input "**********"
click at [748, 12] on link "Calendar" at bounding box center [746, 17] width 35 height 13
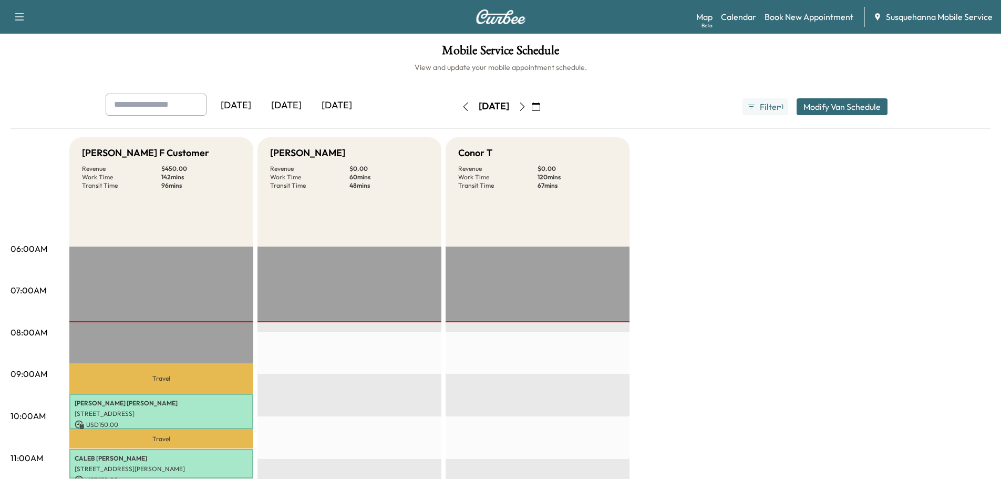
scroll to position [112, 0]
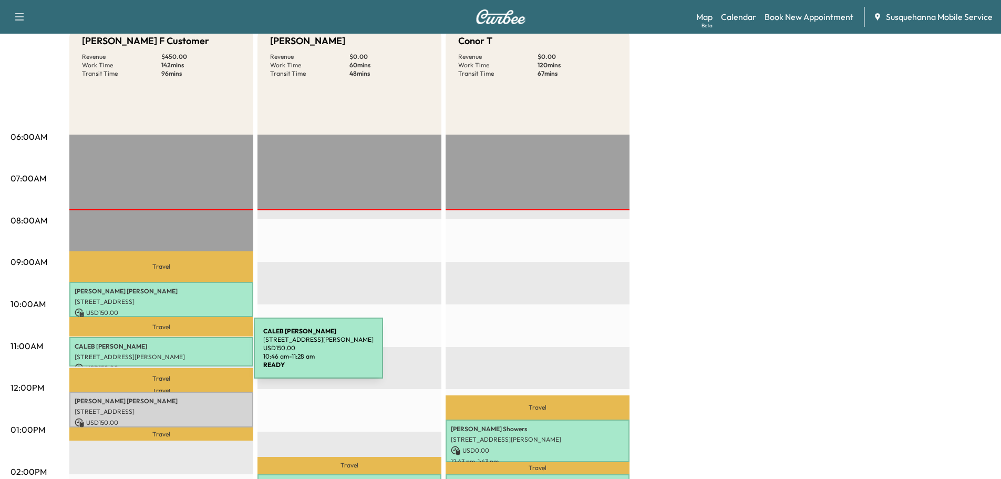
click at [175, 354] on p "[STREET_ADDRESS][PERSON_NAME]" at bounding box center [161, 357] width 173 height 8
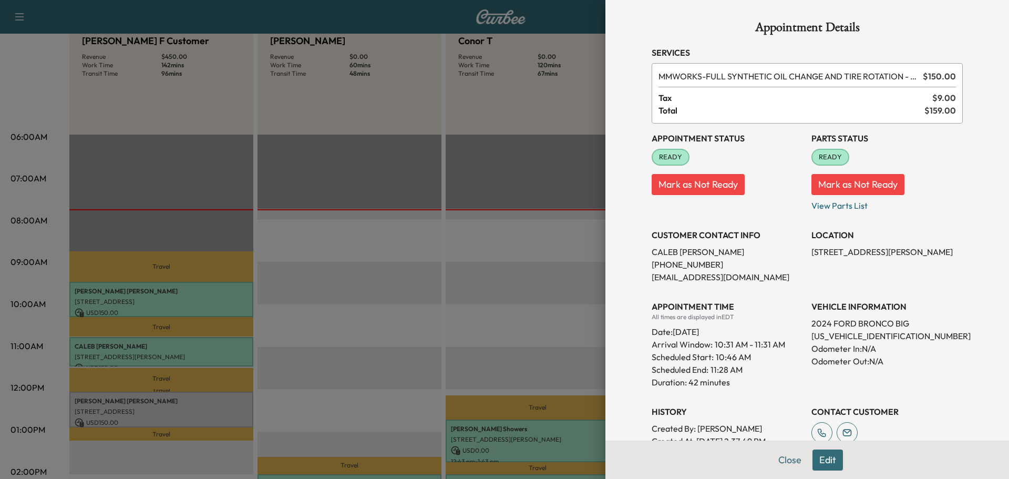
click at [814, 462] on button "Edit" at bounding box center [827, 459] width 30 height 21
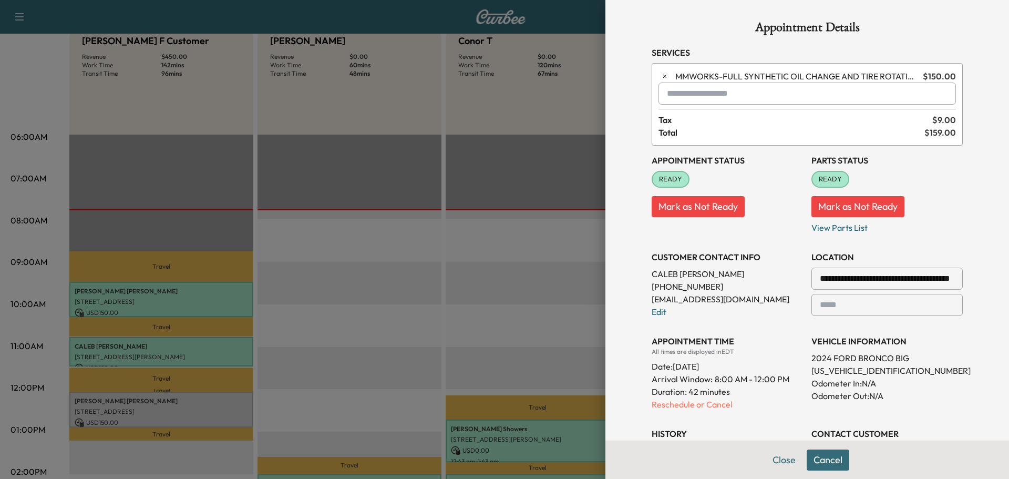
click at [663, 97] on div at bounding box center [669, 93] width 13 height 13
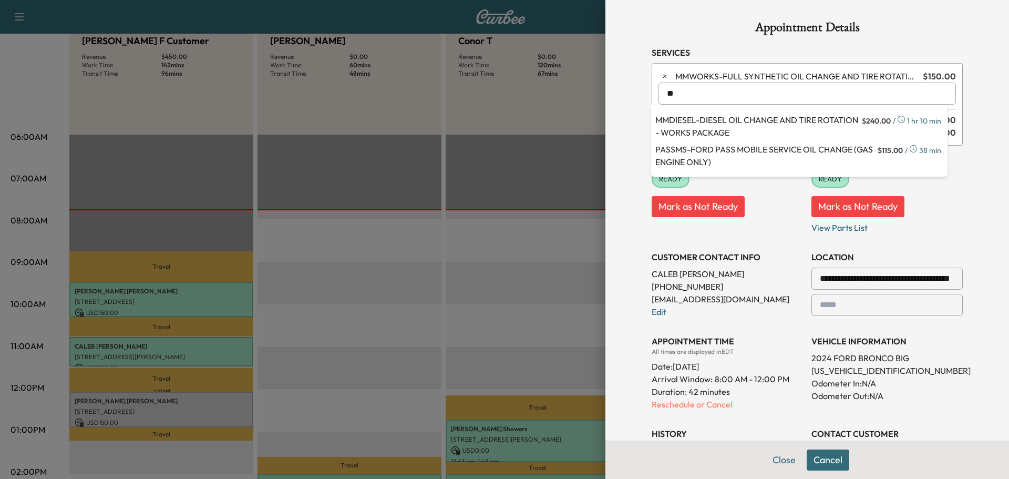
type input "*"
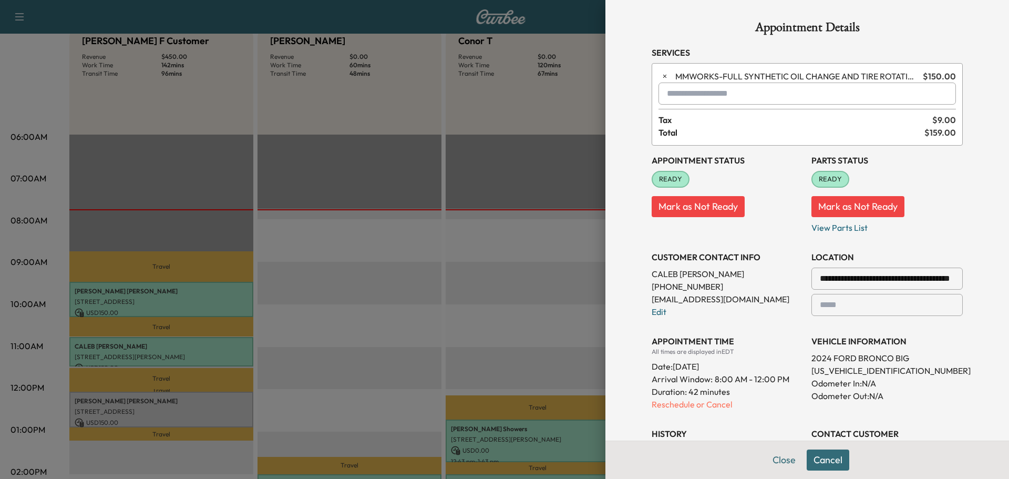
click at [775, 456] on button "Close" at bounding box center [784, 459] width 37 height 21
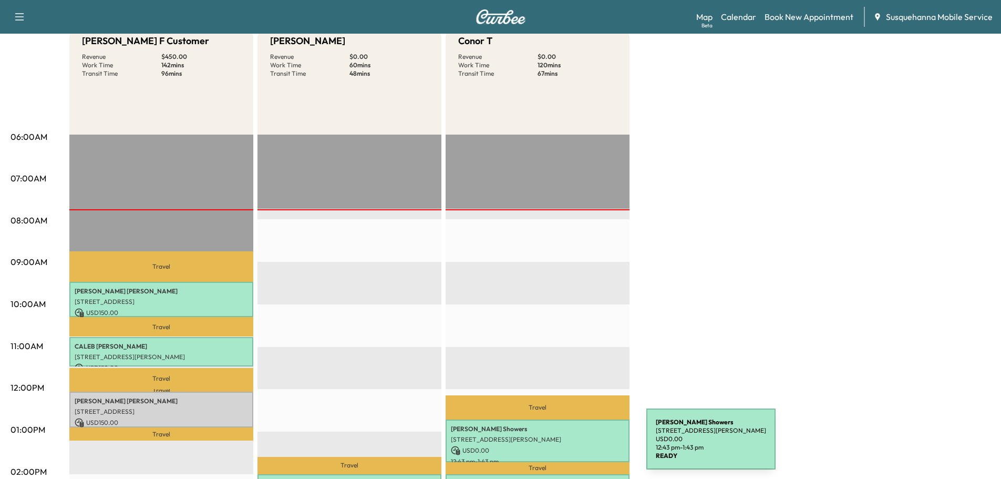
click at [567, 446] on p "USD 0.00" at bounding box center [537, 450] width 173 height 9
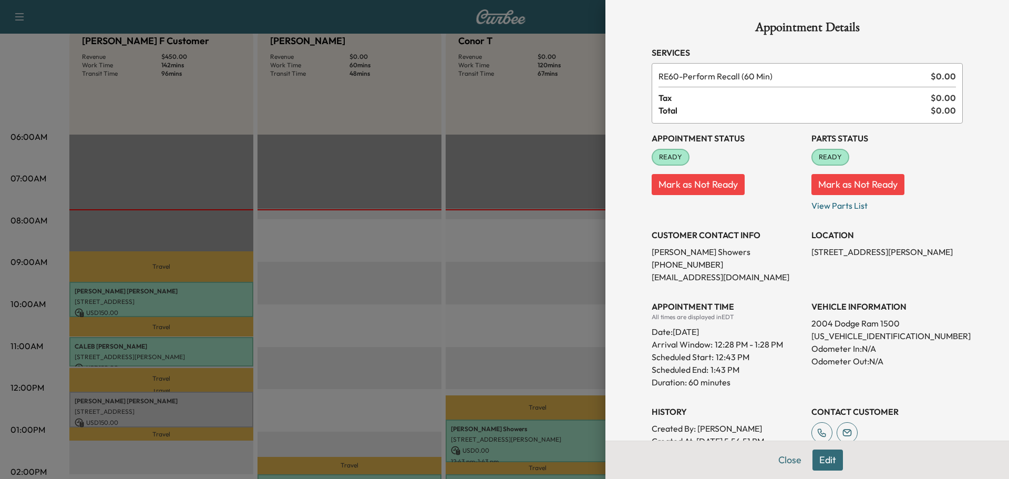
click at [813, 460] on button "Edit" at bounding box center [827, 459] width 30 height 21
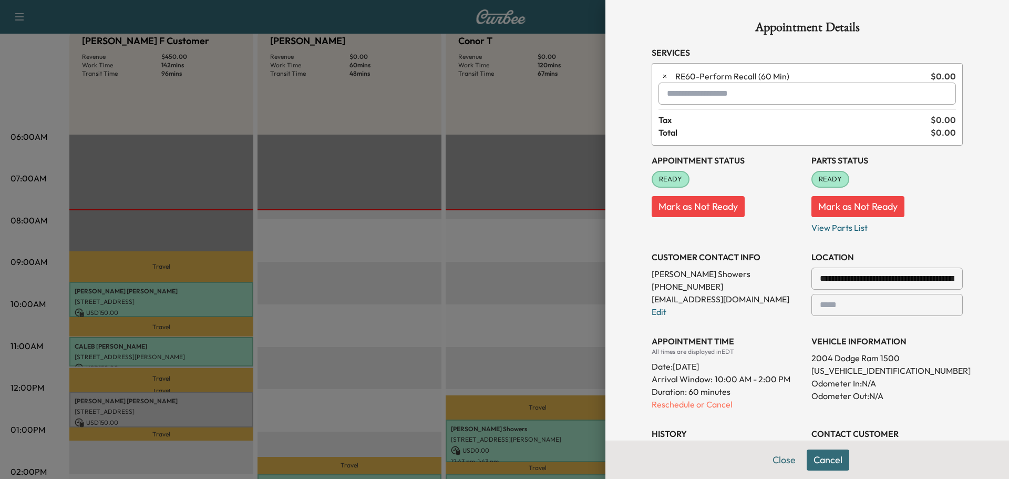
click at [700, 94] on input "text" at bounding box center [806, 93] width 297 height 22
type input "*"
click at [768, 462] on button "Close" at bounding box center [784, 459] width 37 height 21
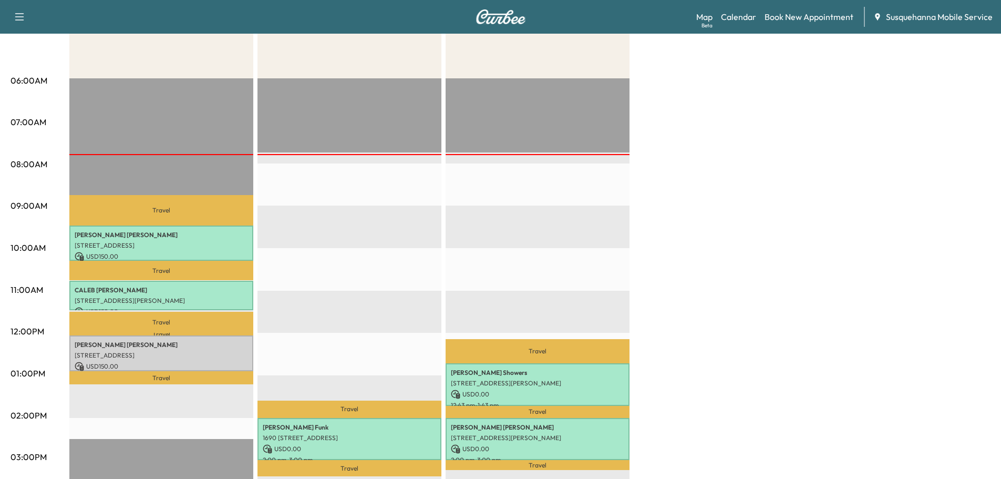
scroll to position [0, 0]
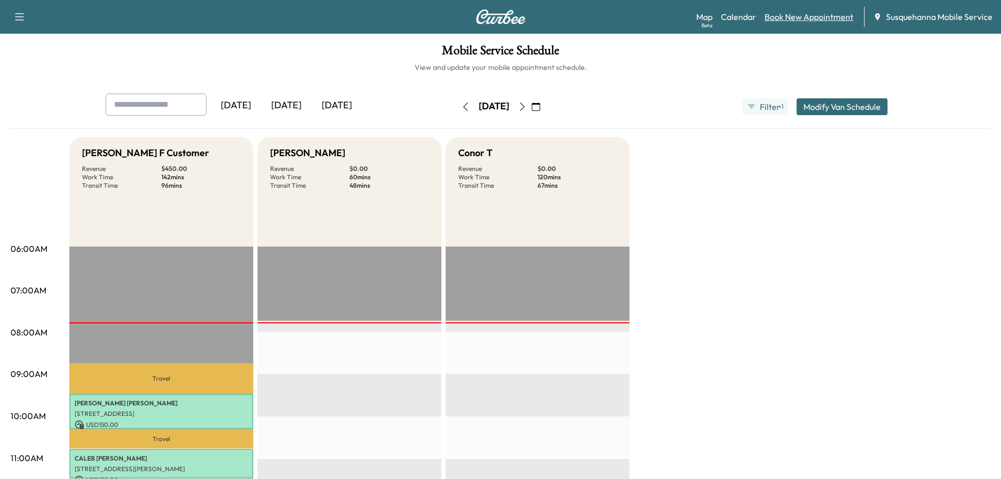
click at [804, 18] on link "Book New Appointment" at bounding box center [809, 17] width 89 height 13
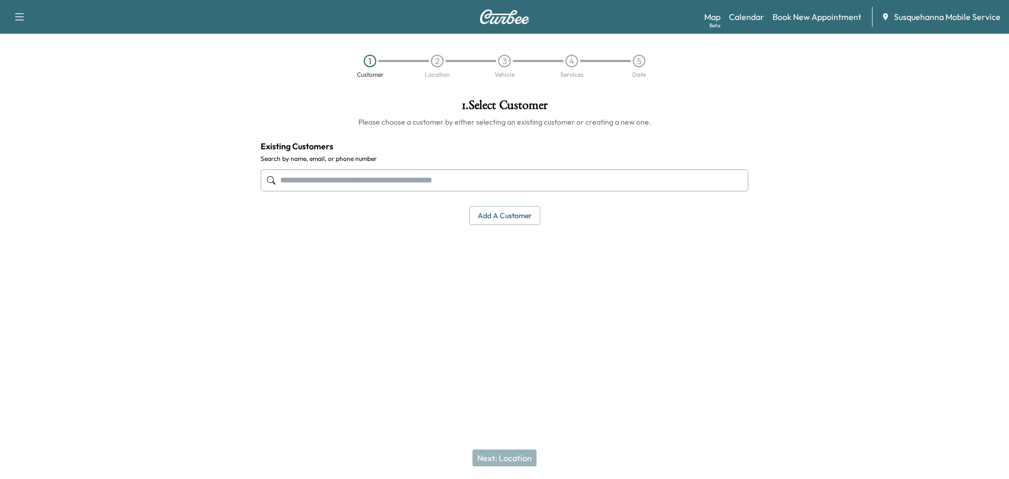
click at [505, 170] on input "text" at bounding box center [505, 180] width 488 height 22
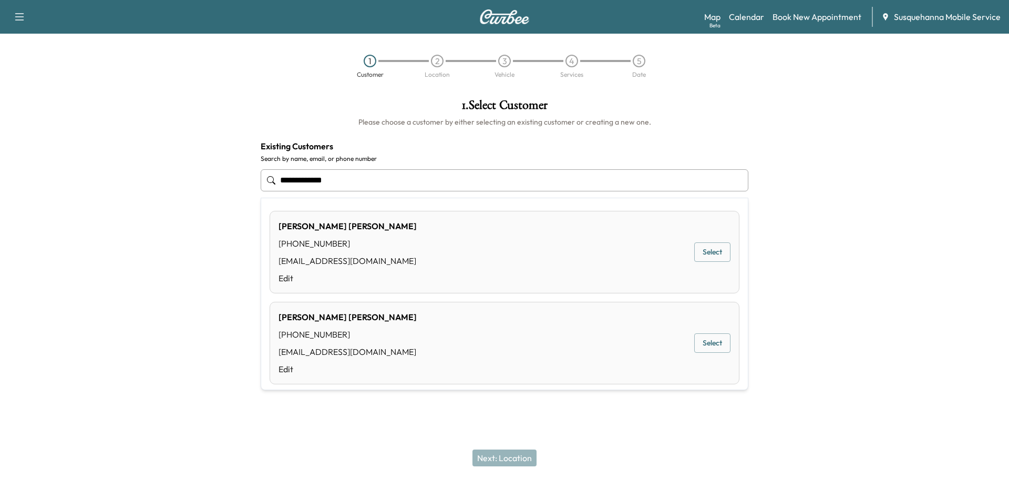
click at [502, 341] on div "[PERSON_NAME] [PHONE_NUMBER] [PERSON_NAME][EMAIL_ADDRESS][DOMAIN_NAME] Edit Sel…" at bounding box center [505, 343] width 470 height 82
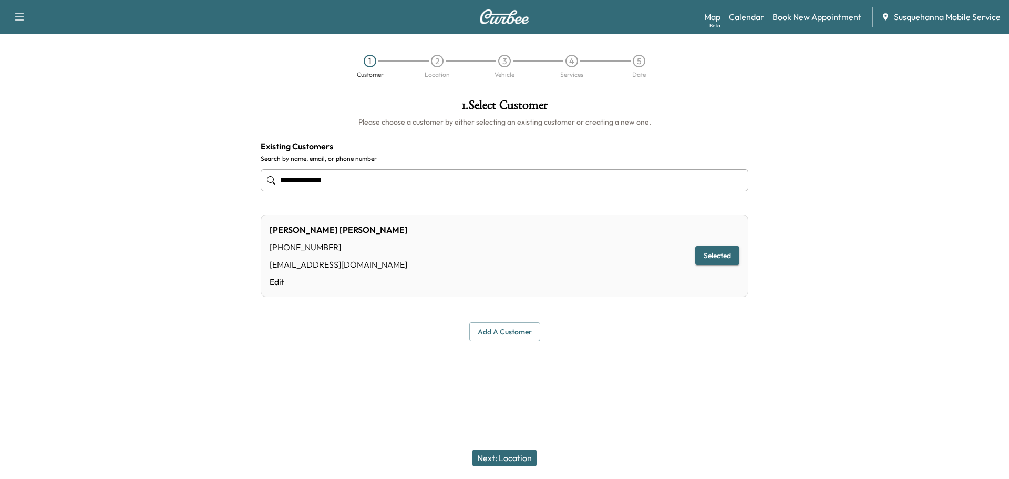
type input "**********"
click at [491, 453] on button "Next: Location" at bounding box center [504, 457] width 64 height 17
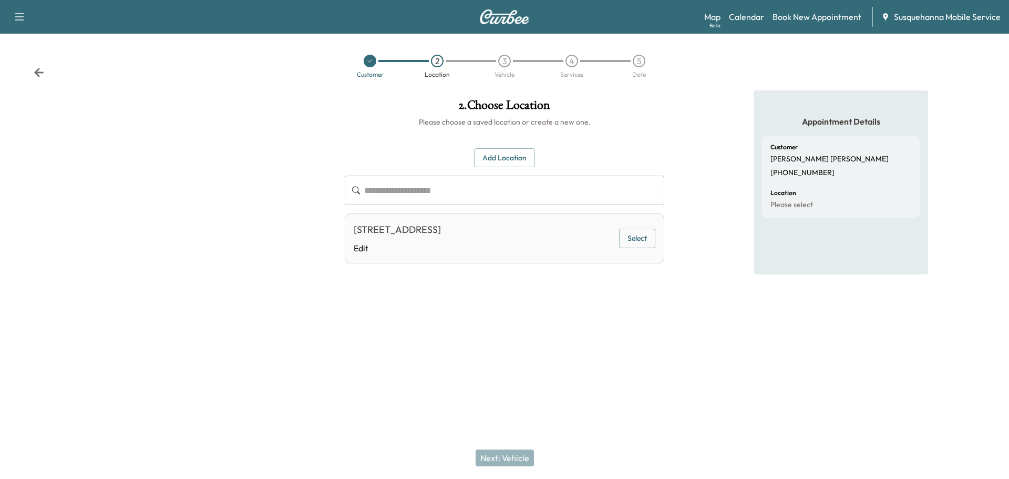
click at [627, 240] on button "Select" at bounding box center [637, 238] width 36 height 19
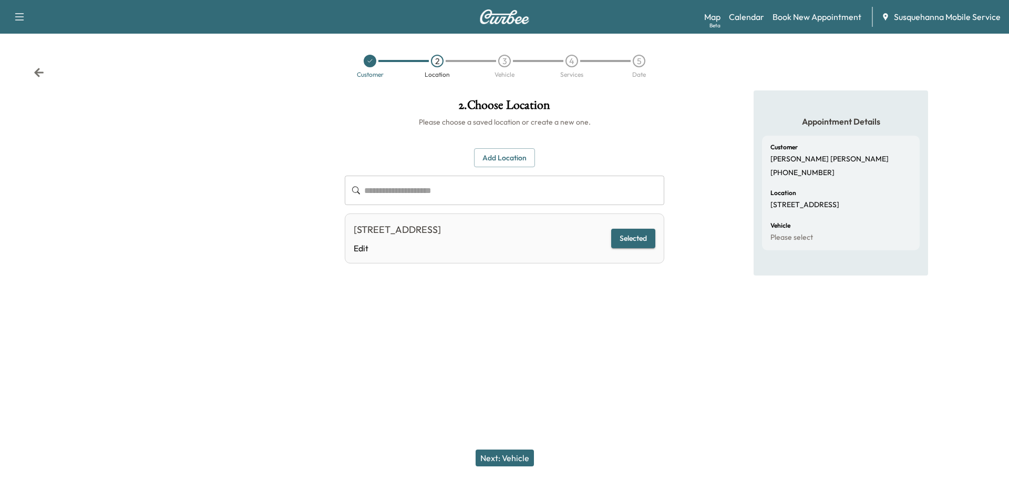
click at [493, 461] on button "Next: Vehicle" at bounding box center [505, 457] width 58 height 17
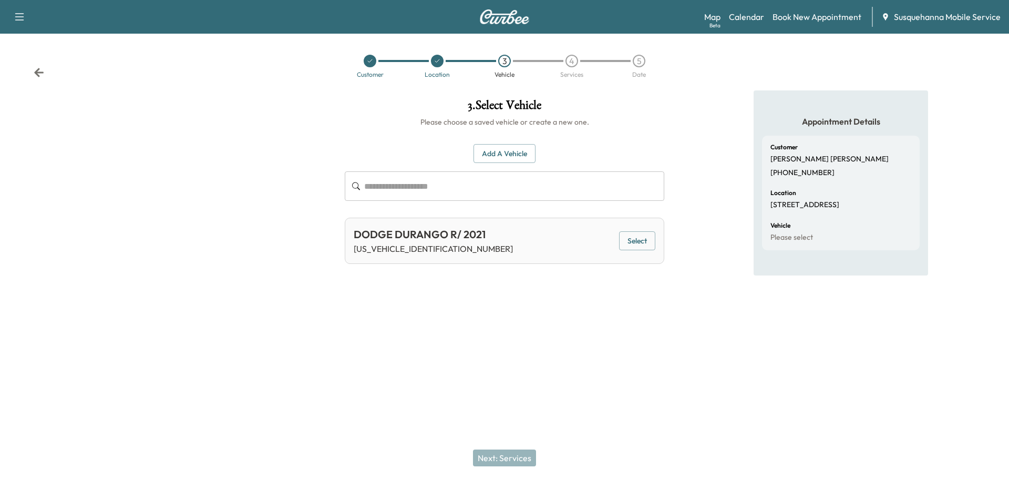
click at [641, 245] on button "Select" at bounding box center [637, 240] width 36 height 19
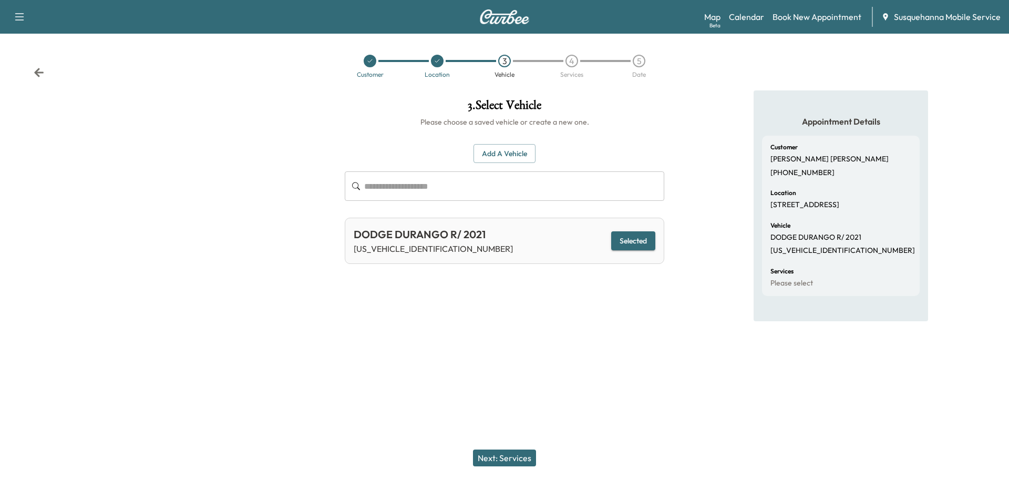
click at [511, 462] on button "Next: Services" at bounding box center [504, 457] width 63 height 17
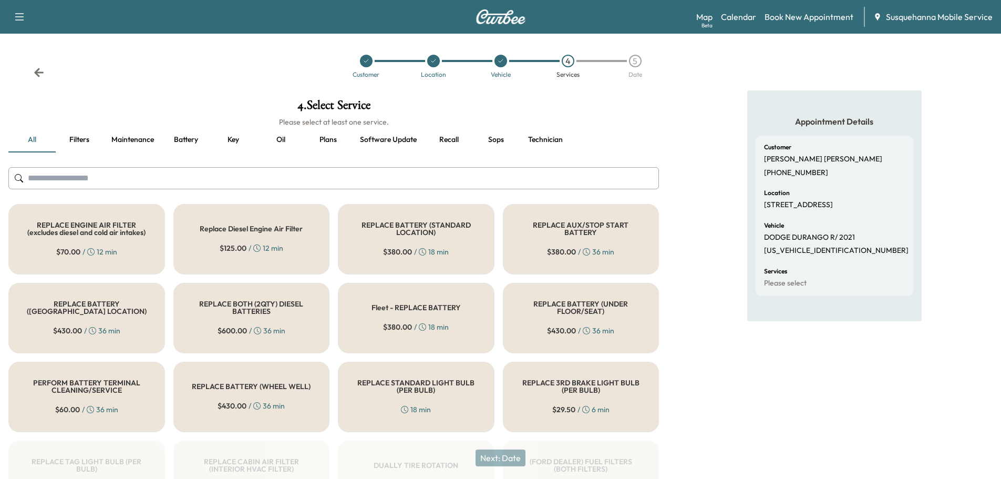
click at [396, 179] on input "text" at bounding box center [333, 178] width 651 height 22
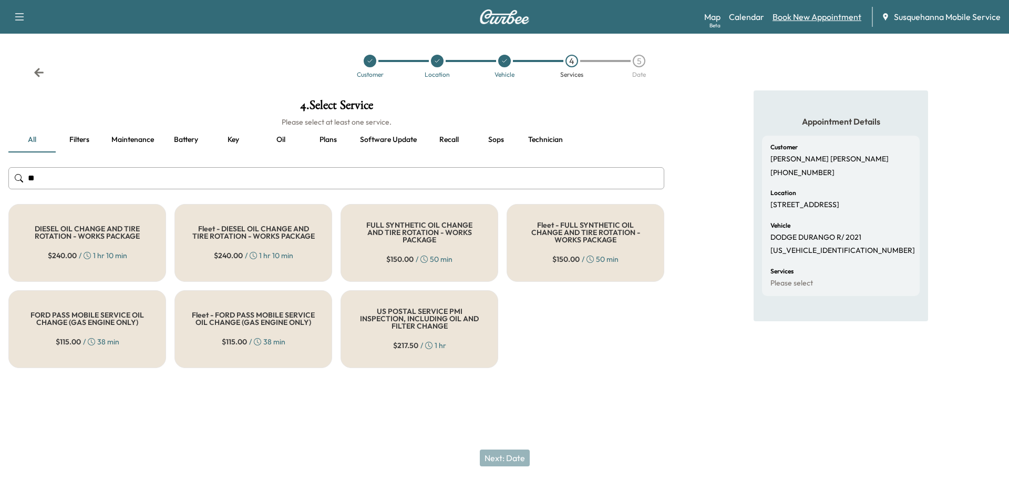
type input "**"
click at [808, 14] on link "Book New Appointment" at bounding box center [816, 17] width 89 height 13
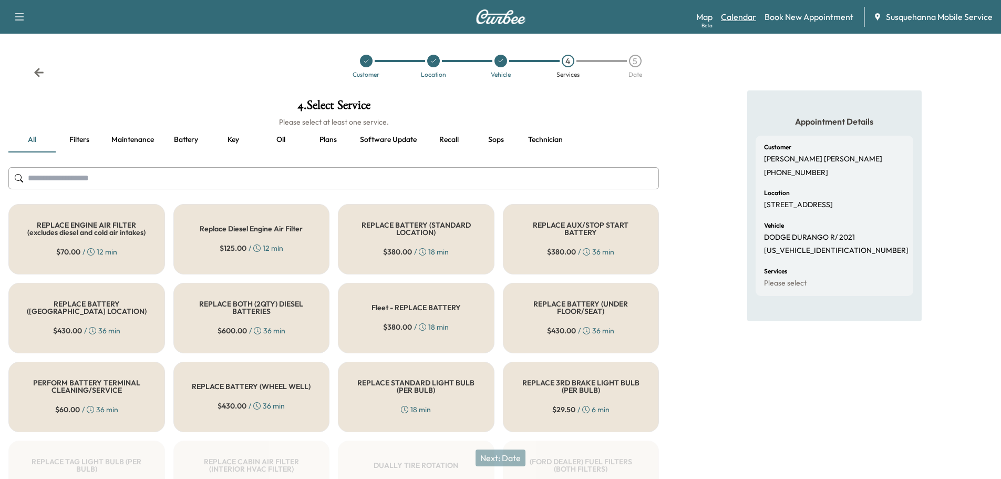
click at [736, 17] on link "Calendar" at bounding box center [738, 17] width 35 height 13
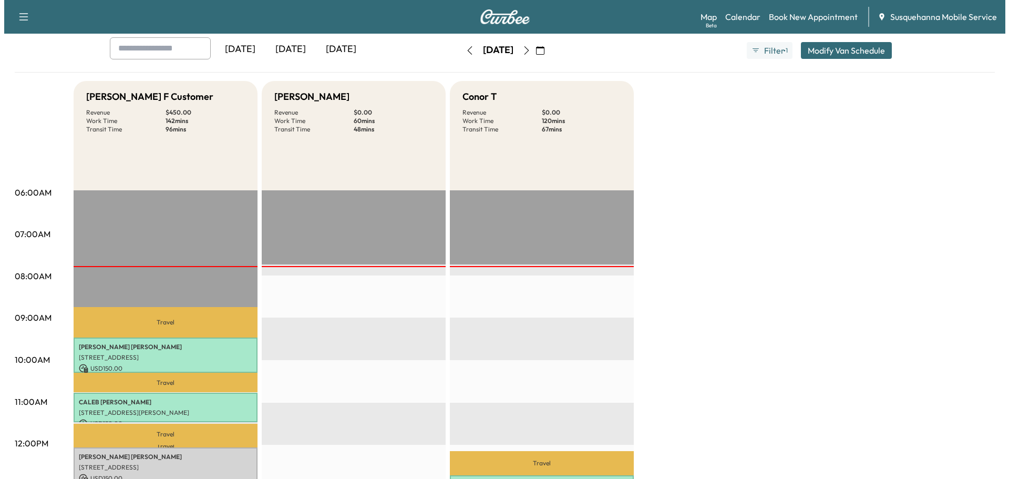
scroll to position [280, 0]
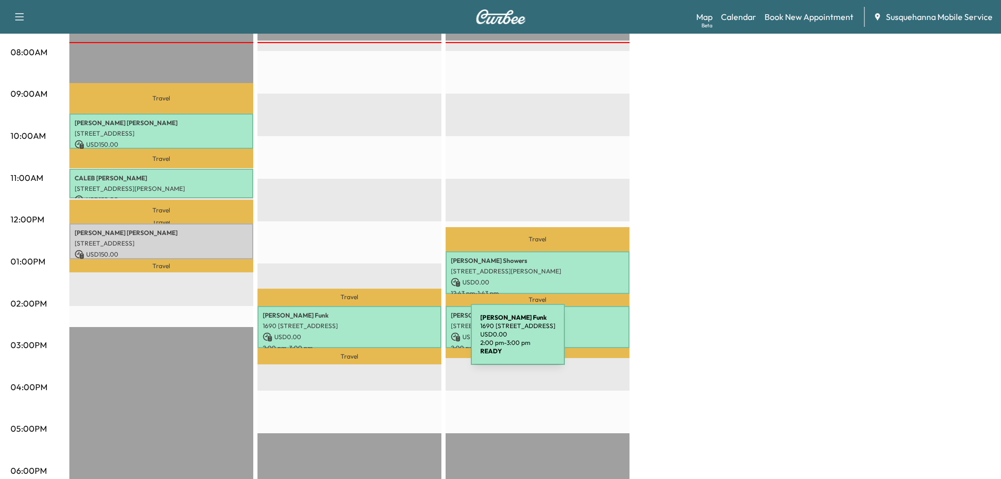
click at [392, 344] on p "2:00 pm - 3:00 pm" at bounding box center [349, 348] width 173 height 8
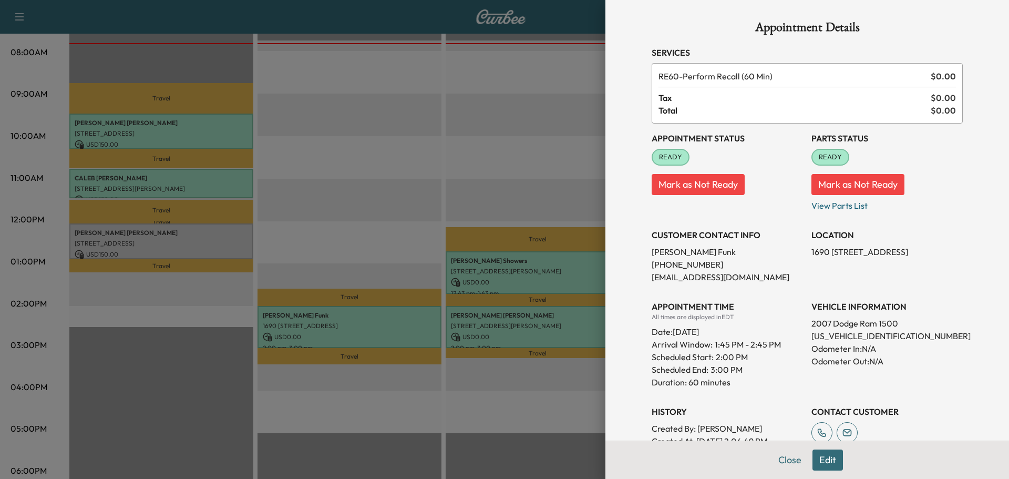
click at [840, 337] on p "[US_VEHICLE_IDENTIFICATION_NUMBER]" at bounding box center [886, 335] width 151 height 13
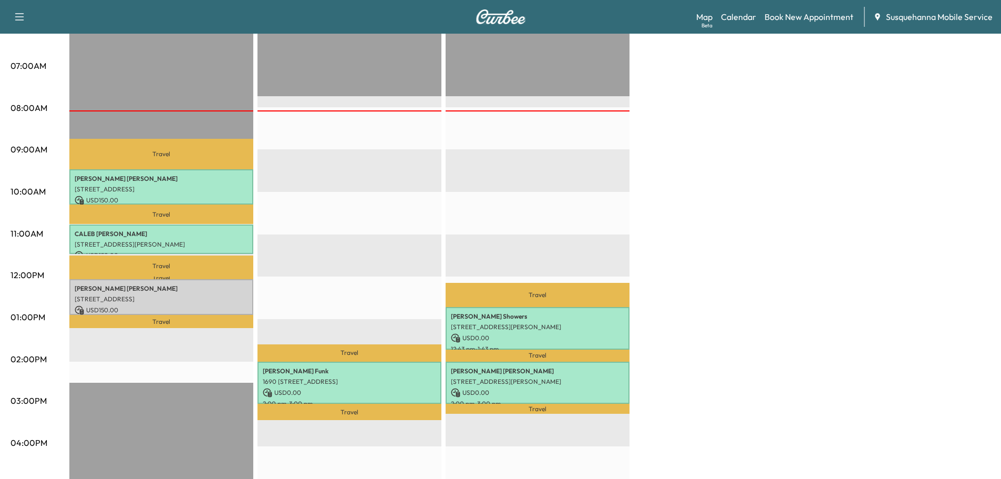
scroll to position [280, 0]
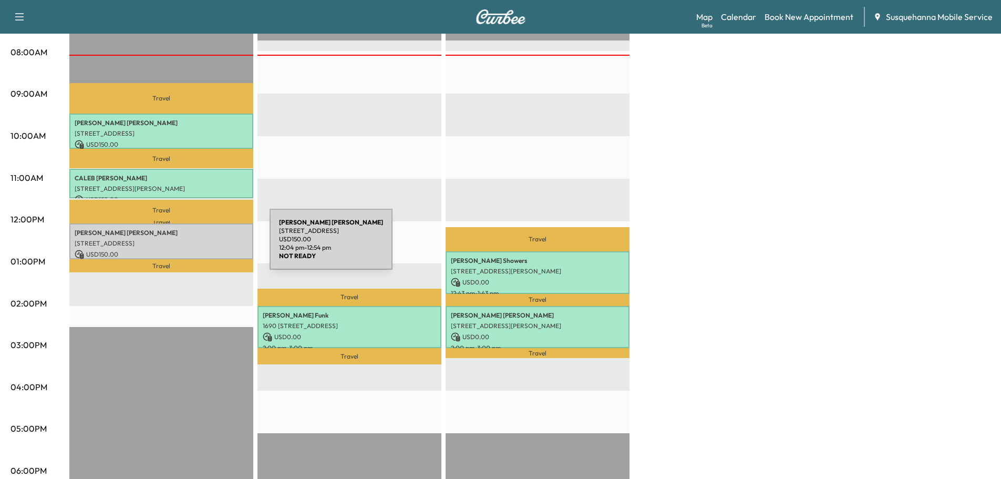
click at [191, 241] on p "30 WESTMINSTER CT, MOUNT WOLF, PA, USA" at bounding box center [161, 243] width 173 height 8
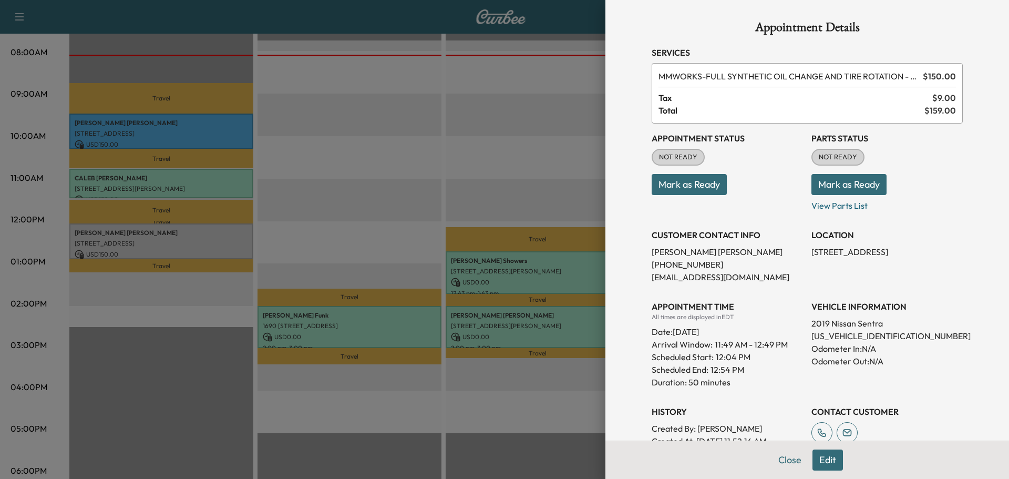
click at [818, 463] on button "Edit" at bounding box center [827, 459] width 30 height 21
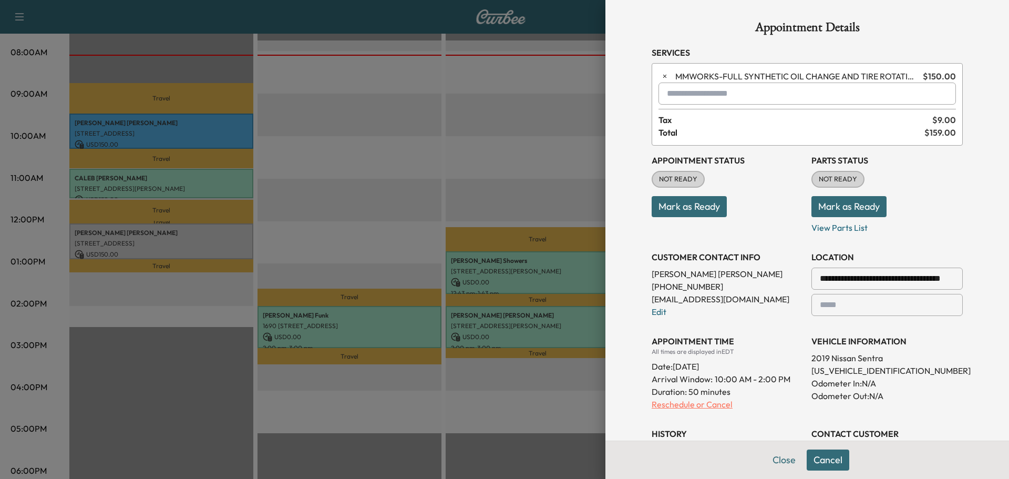
click at [672, 404] on p "Reschedule or Cancel" at bounding box center [727, 404] width 151 height 13
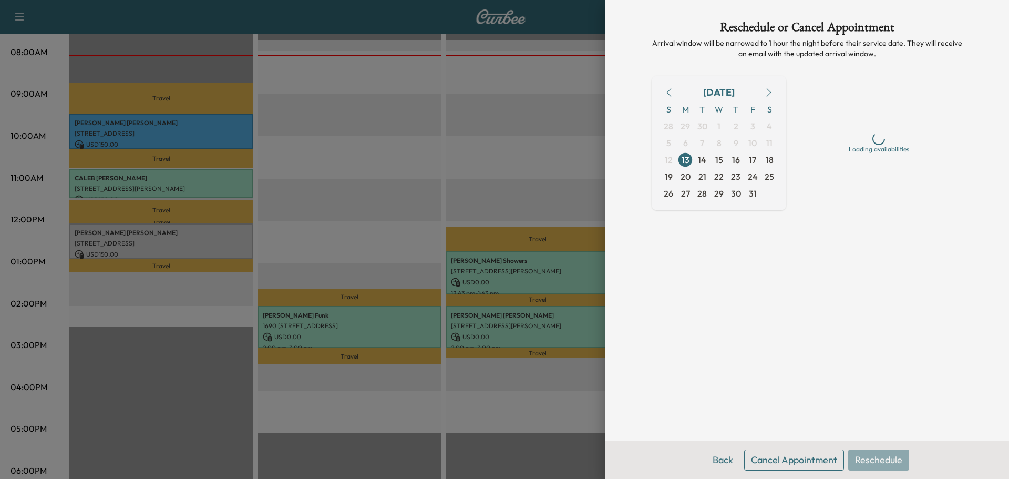
click at [801, 458] on button "Cancel Appointment" at bounding box center [794, 459] width 100 height 21
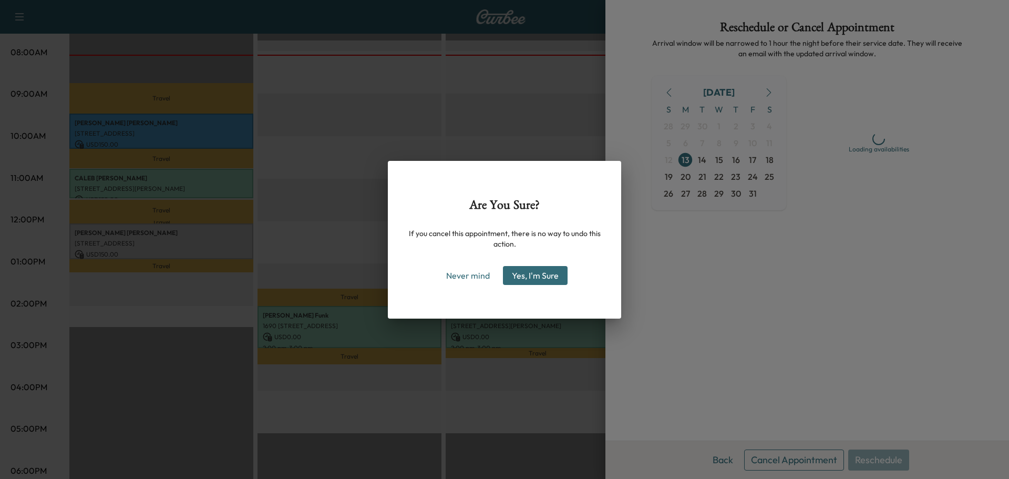
click at [563, 282] on button "Yes, I'm Sure" at bounding box center [535, 275] width 65 height 19
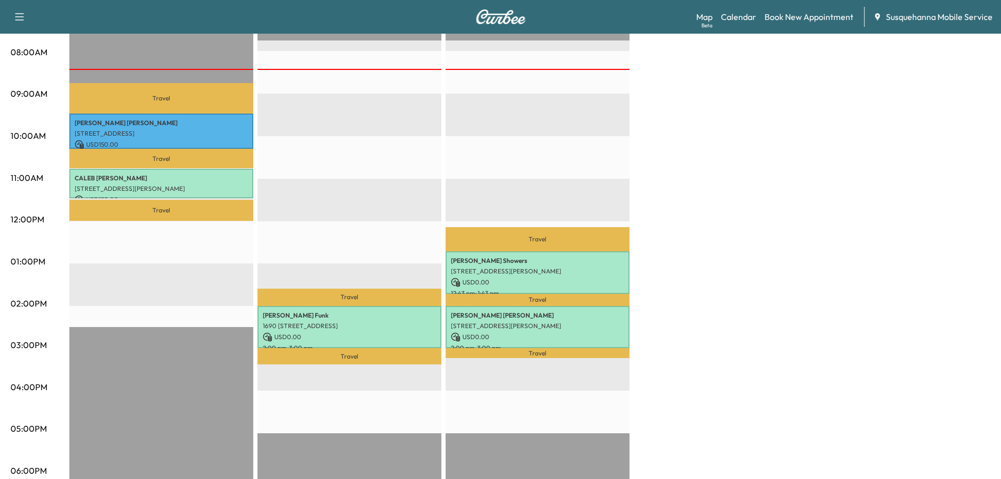
scroll to position [0, 0]
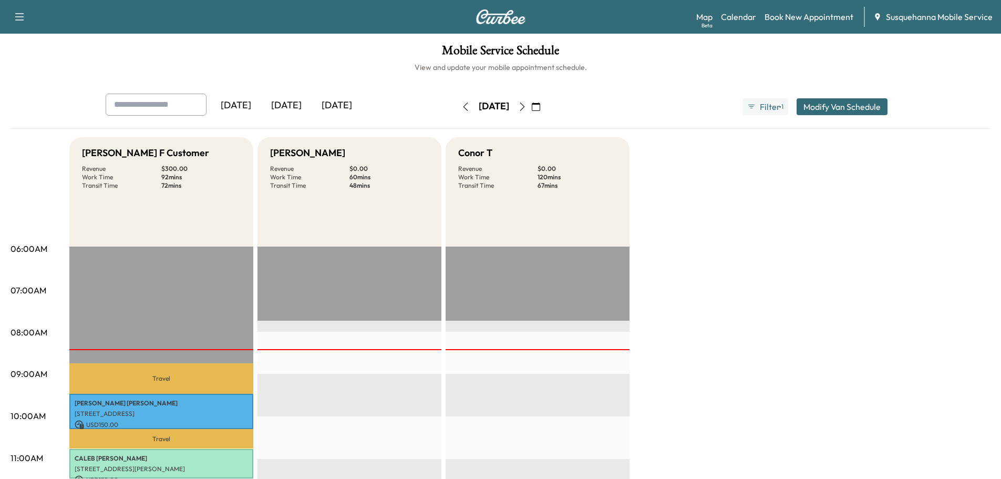
click at [527, 105] on icon "button" at bounding box center [522, 106] width 8 height 8
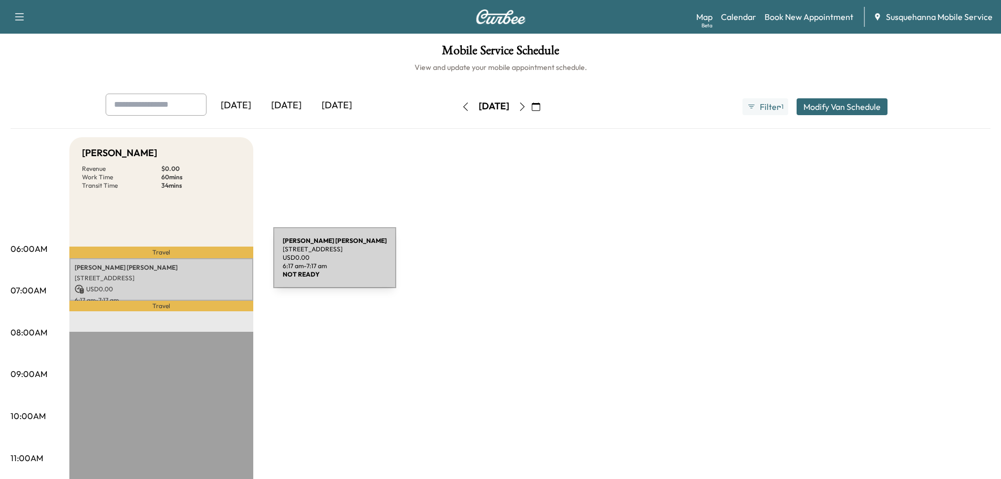
click at [189, 267] on p "[PERSON_NAME]" at bounding box center [161, 267] width 173 height 8
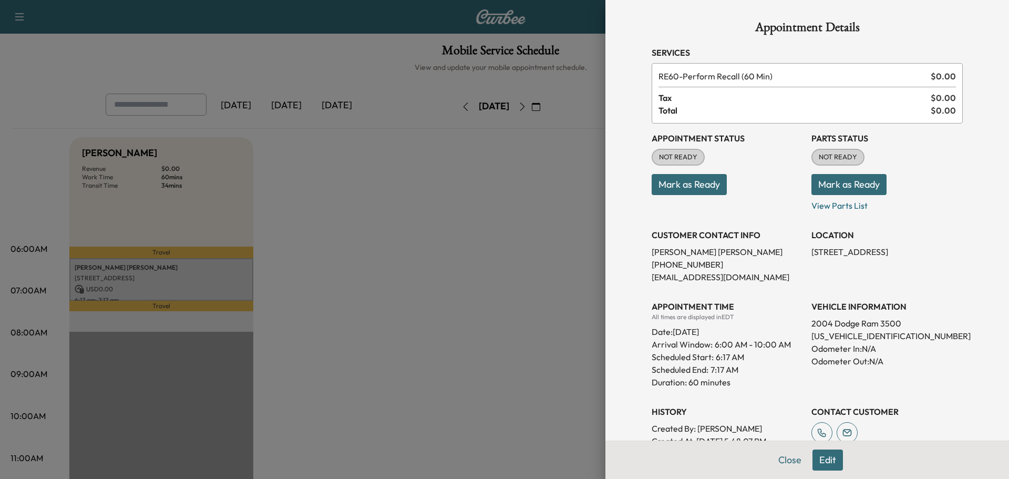
click at [845, 339] on p "[US_VEHICLE_IDENTIFICATION_NUMBER]" at bounding box center [886, 335] width 151 height 13
copy p "[US_VEHICLE_IDENTIFICATION_NUMBER]"
click at [673, 281] on p "[EMAIL_ADDRESS][DOMAIN_NAME]" at bounding box center [727, 277] width 151 height 13
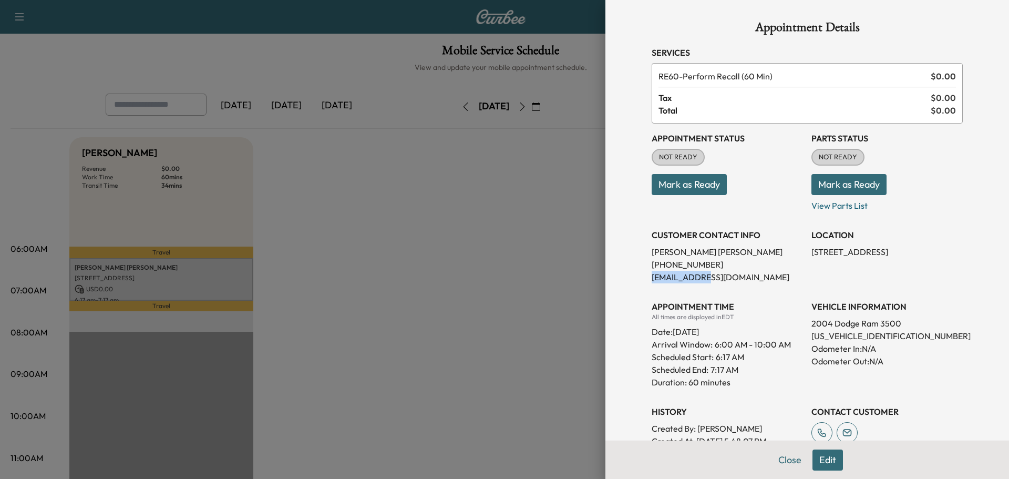
click at [672, 281] on p "[EMAIL_ADDRESS][DOMAIN_NAME]" at bounding box center [727, 277] width 151 height 13
click at [673, 281] on p "[EMAIL_ADDRESS][DOMAIN_NAME]" at bounding box center [727, 277] width 151 height 13
click at [858, 334] on p "[US_VEHICLE_IDENTIFICATION_NUMBER]" at bounding box center [886, 335] width 151 height 13
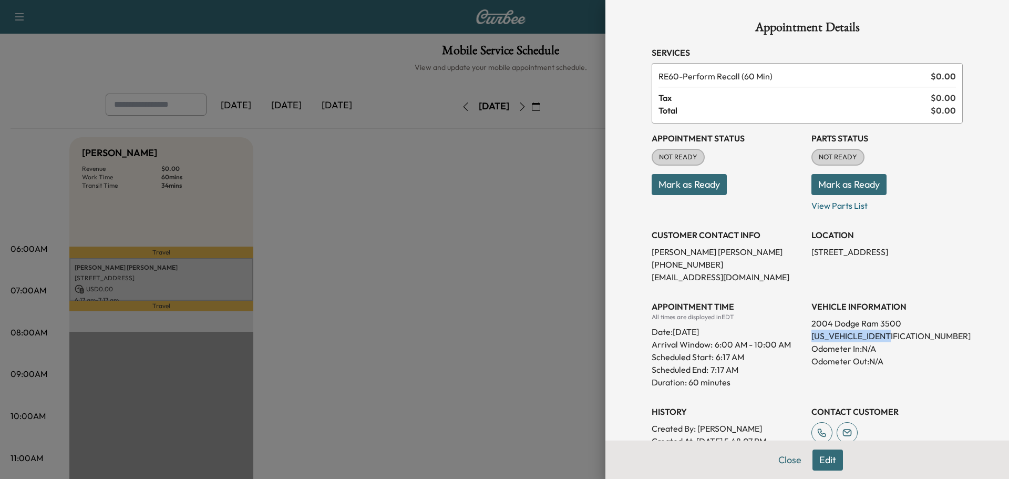
copy p "[US_VEHICLE_IDENTIFICATION_NUMBER]"
click at [843, 183] on button "Mark as Ready" at bounding box center [848, 184] width 75 height 21
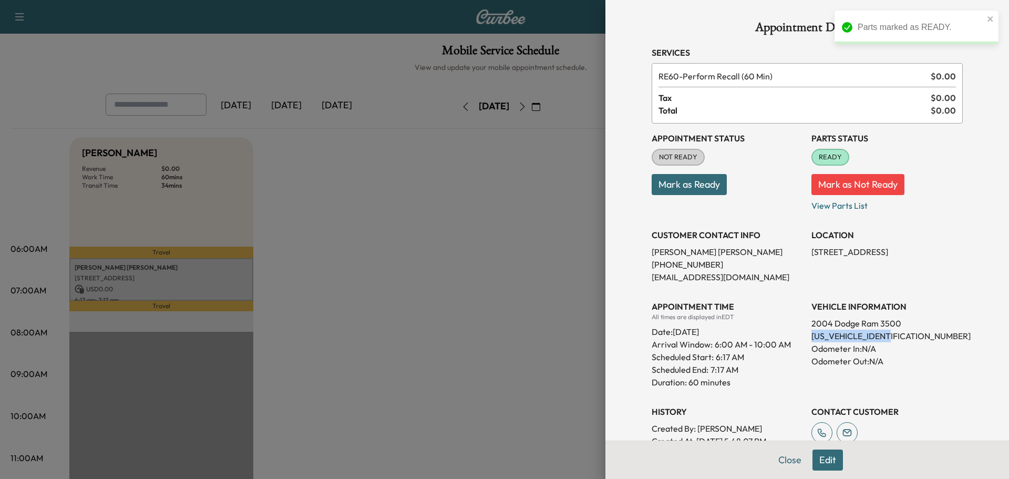
click at [706, 189] on button "Mark as Ready" at bounding box center [689, 184] width 75 height 21
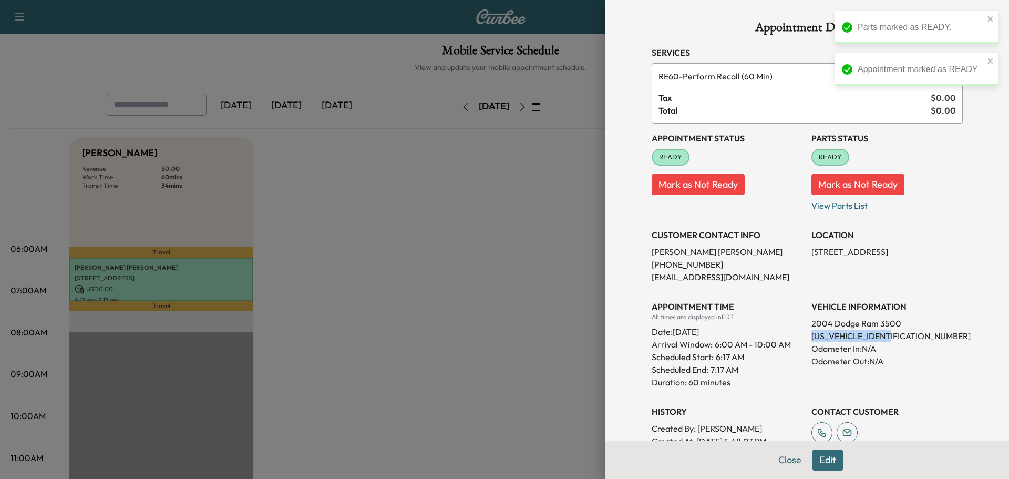
click at [790, 461] on button "Close" at bounding box center [789, 459] width 37 height 21
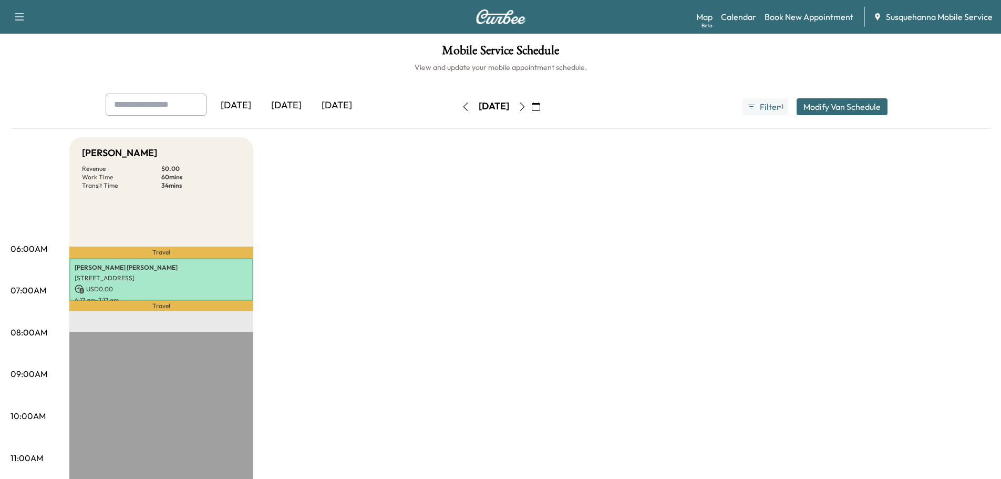
click at [527, 105] on icon "button" at bounding box center [522, 106] width 8 height 8
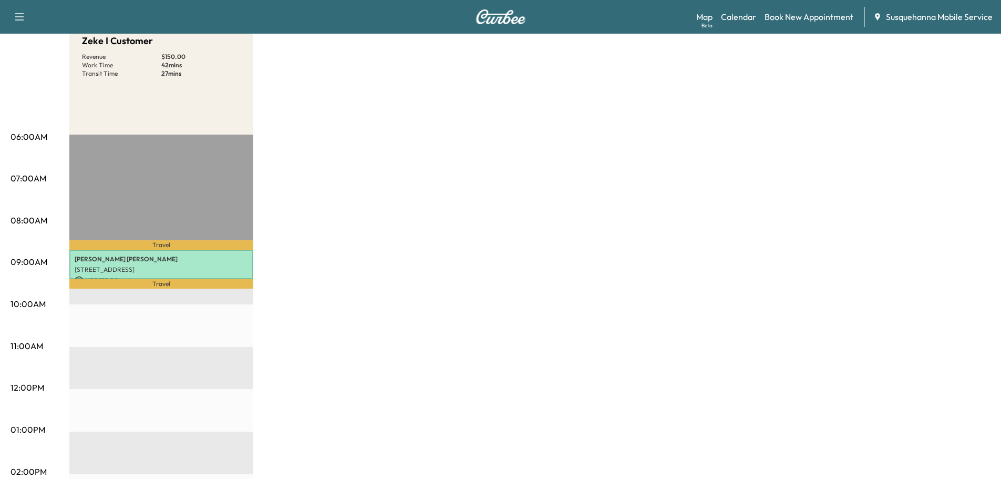
scroll to position [56, 0]
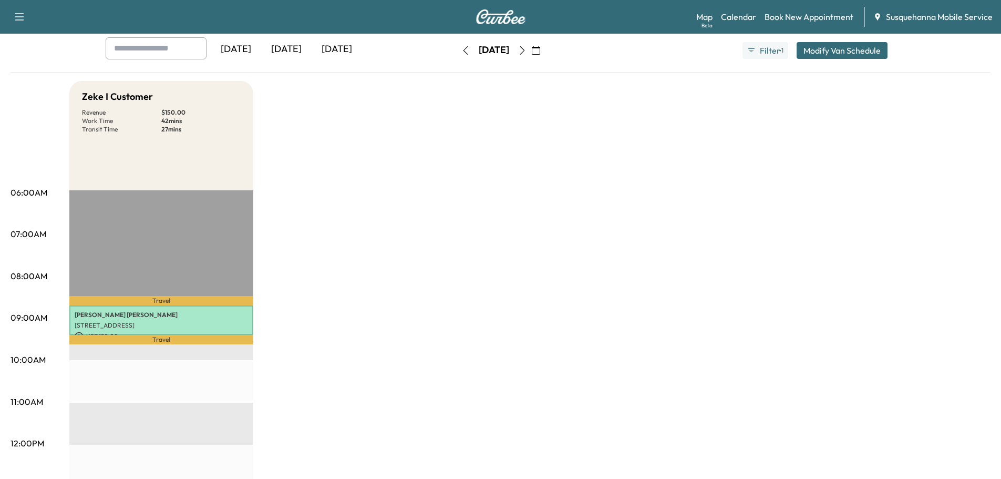
click at [527, 50] on icon "button" at bounding box center [522, 50] width 8 height 8
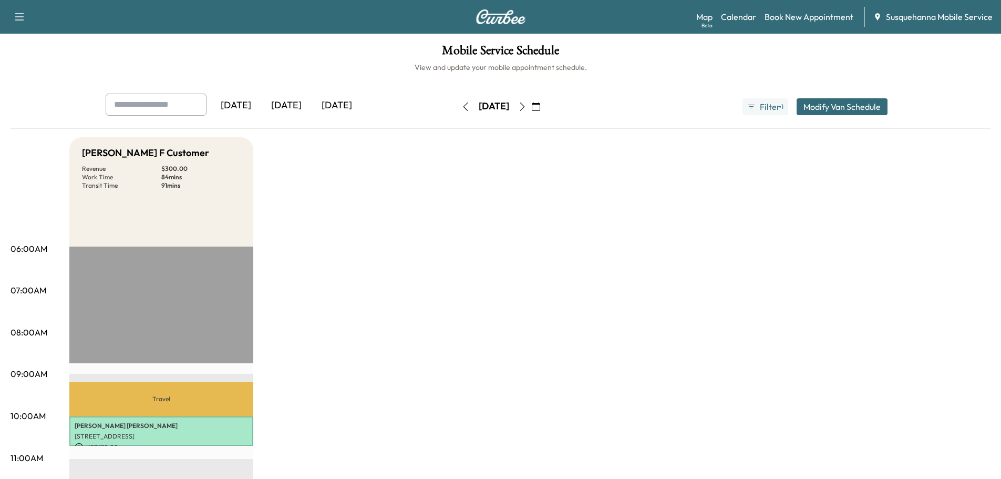
click at [527, 108] on icon "button" at bounding box center [522, 106] width 8 height 8
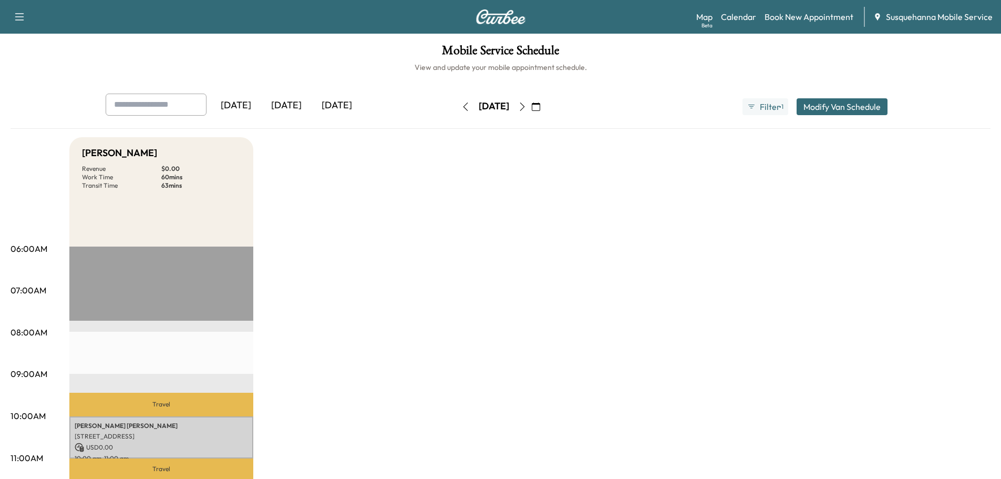
click at [461, 102] on icon "button" at bounding box center [465, 106] width 8 height 8
click at [465, 102] on icon "button" at bounding box center [469, 106] width 8 height 8
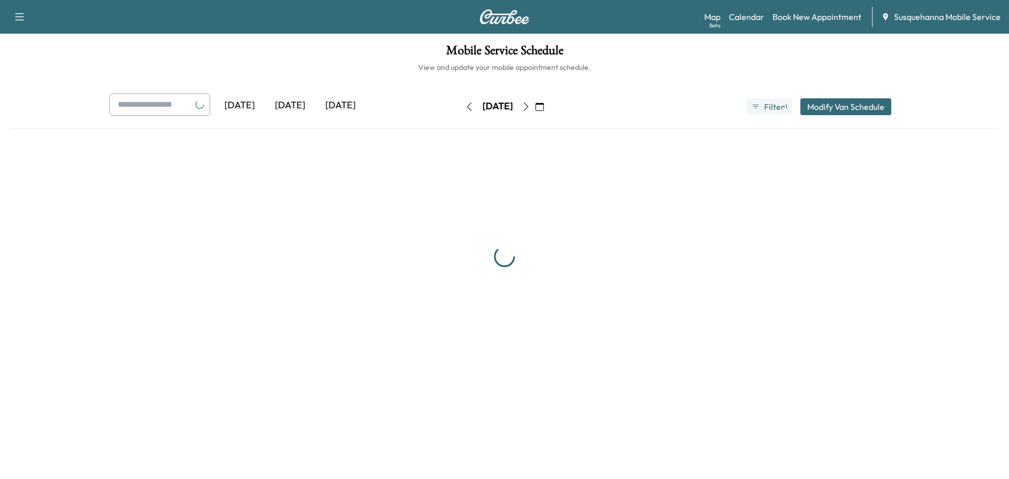
click at [460, 102] on button "button" at bounding box center [469, 106] width 18 height 17
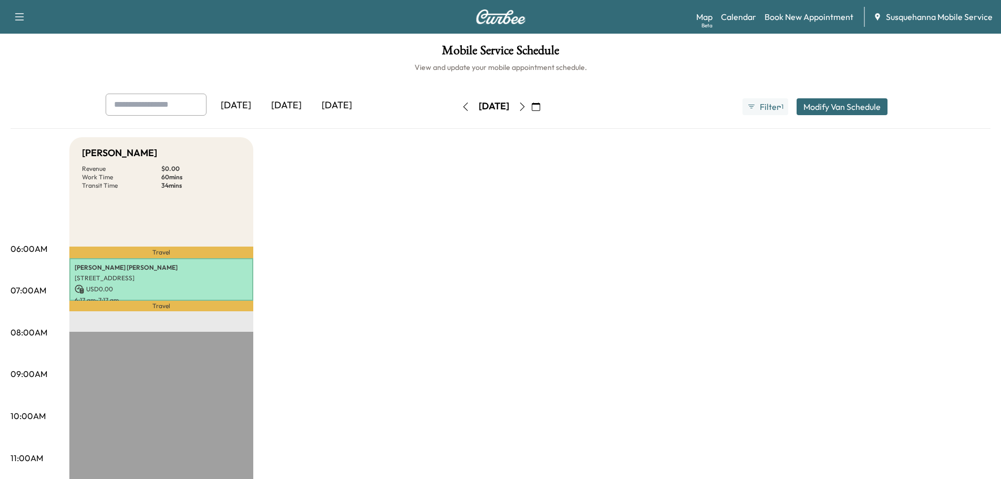
click at [461, 108] on icon "button" at bounding box center [465, 106] width 8 height 8
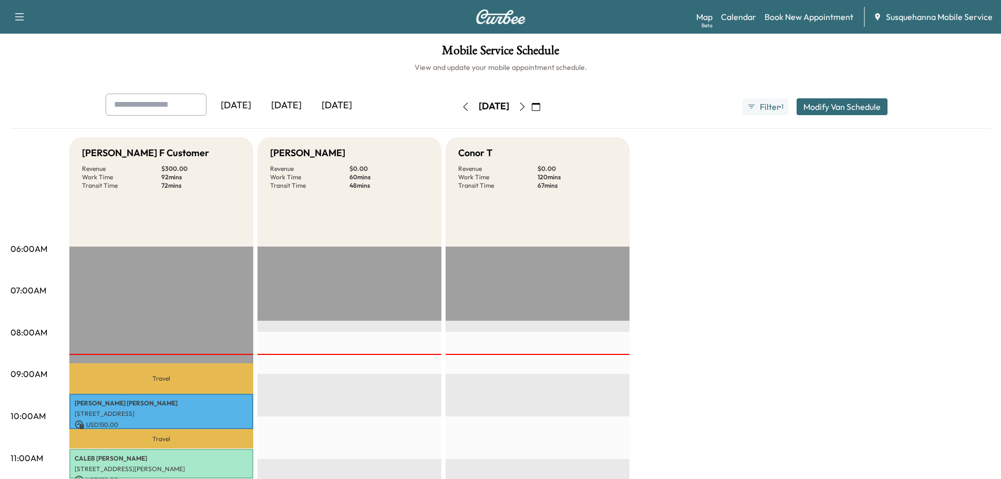
drag, startPoint x: 547, startPoint y: 108, endPoint x: 548, endPoint y: 102, distance: 5.9
click at [527, 107] on icon "button" at bounding box center [522, 106] width 8 height 8
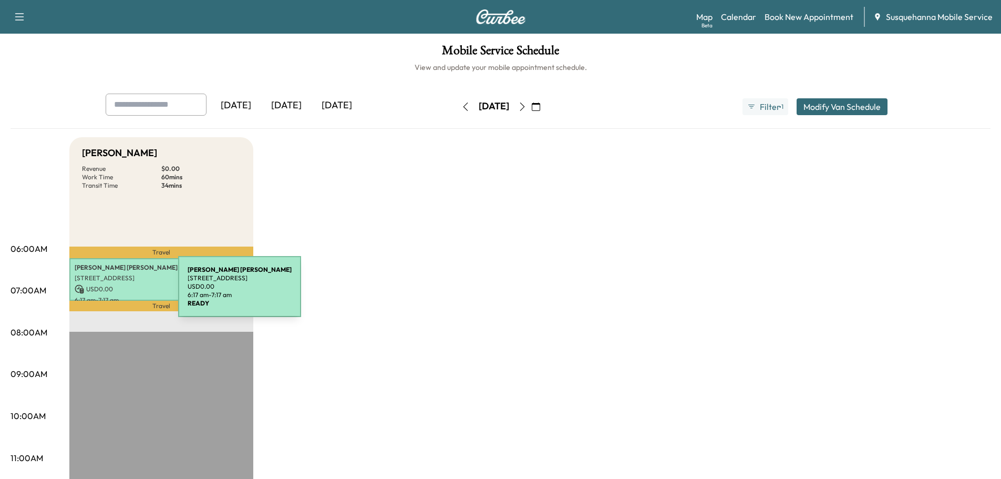
click at [99, 293] on p "USD 0.00" at bounding box center [161, 288] width 173 height 9
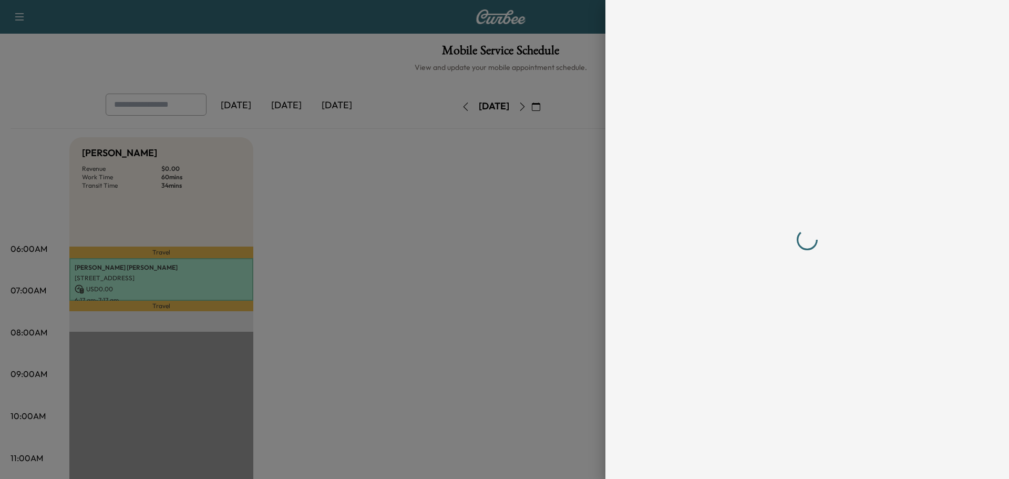
click at [99, 293] on div at bounding box center [504, 239] width 1009 height 479
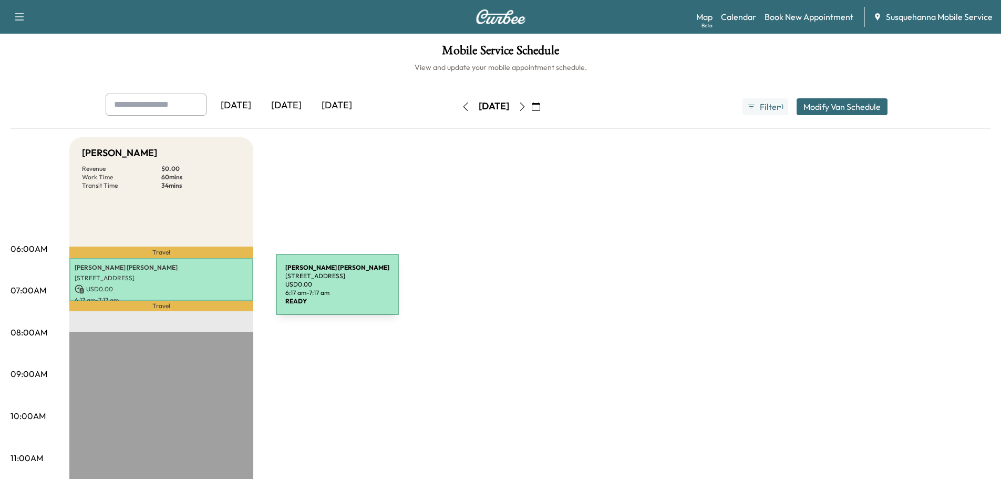
click at [194, 290] on p "USD 0.00" at bounding box center [161, 288] width 173 height 9
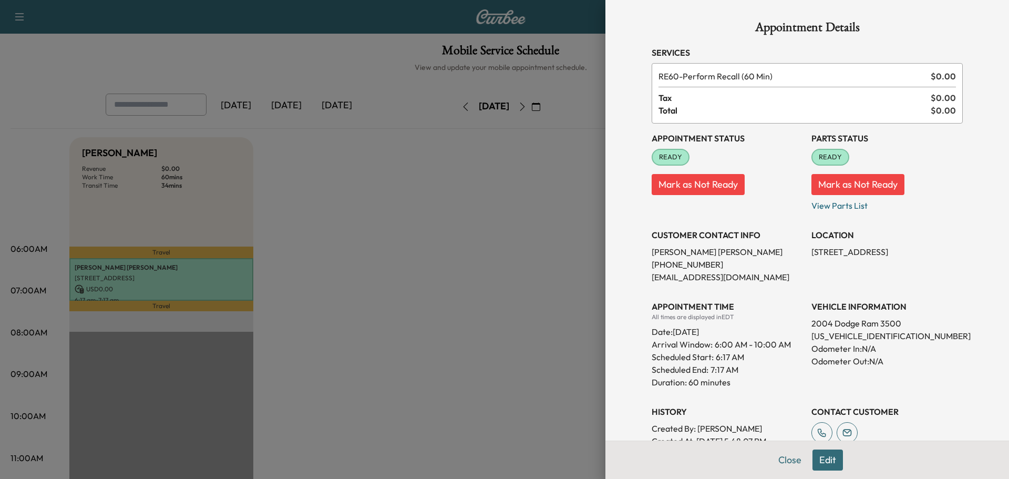
click at [762, 460] on div "Close Edit" at bounding box center [807, 459] width 404 height 38
click at [774, 460] on button "Close" at bounding box center [789, 459] width 37 height 21
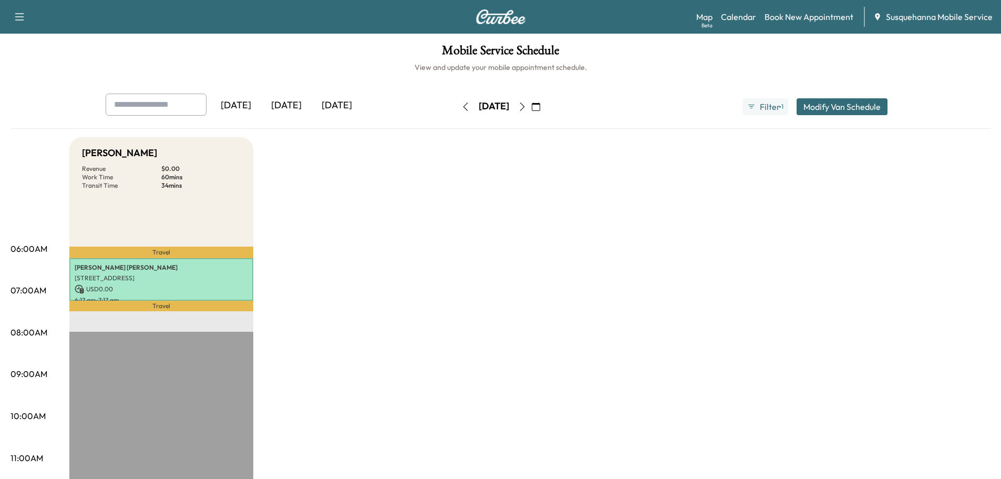
click at [545, 106] on button "button" at bounding box center [536, 106] width 18 height 17
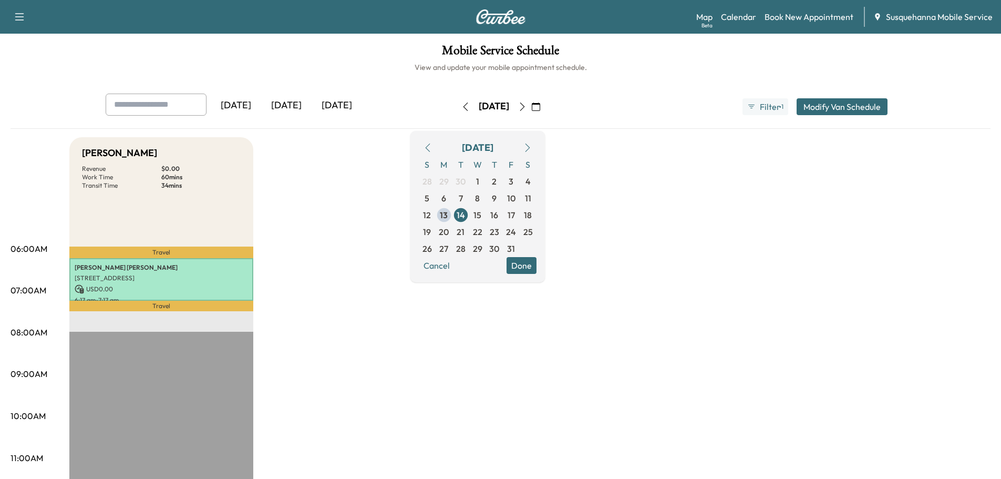
click at [527, 106] on icon "button" at bounding box center [522, 106] width 8 height 8
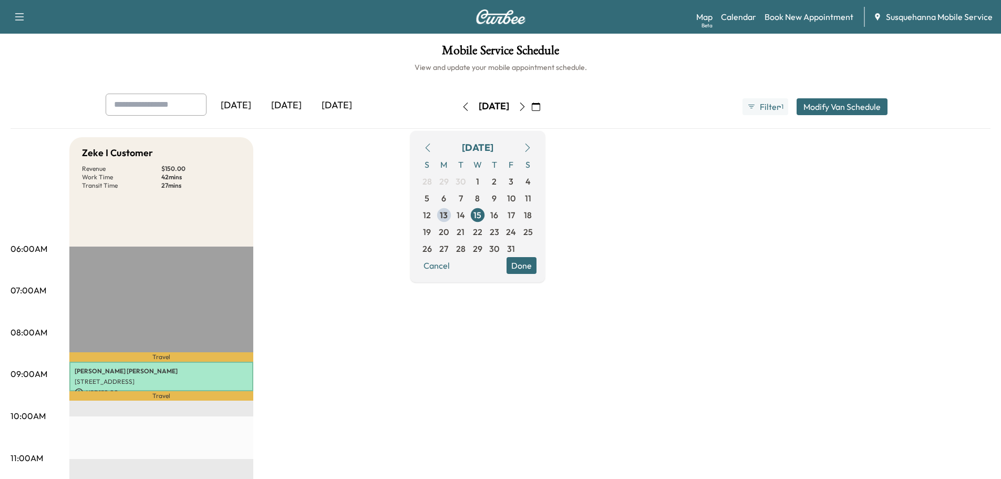
click at [457, 106] on button "button" at bounding box center [466, 106] width 18 height 17
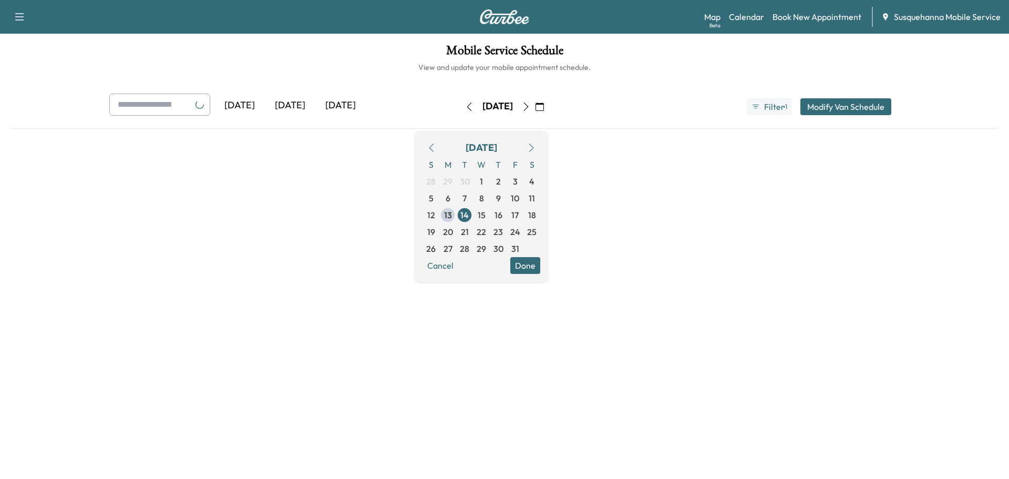
click at [460, 106] on button "button" at bounding box center [469, 106] width 18 height 17
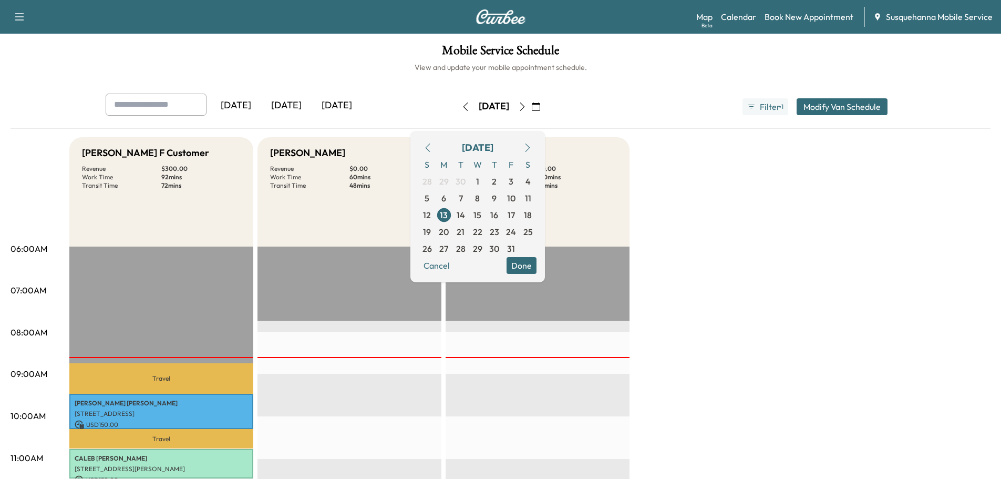
click at [536, 263] on button "Done" at bounding box center [522, 265] width 30 height 17
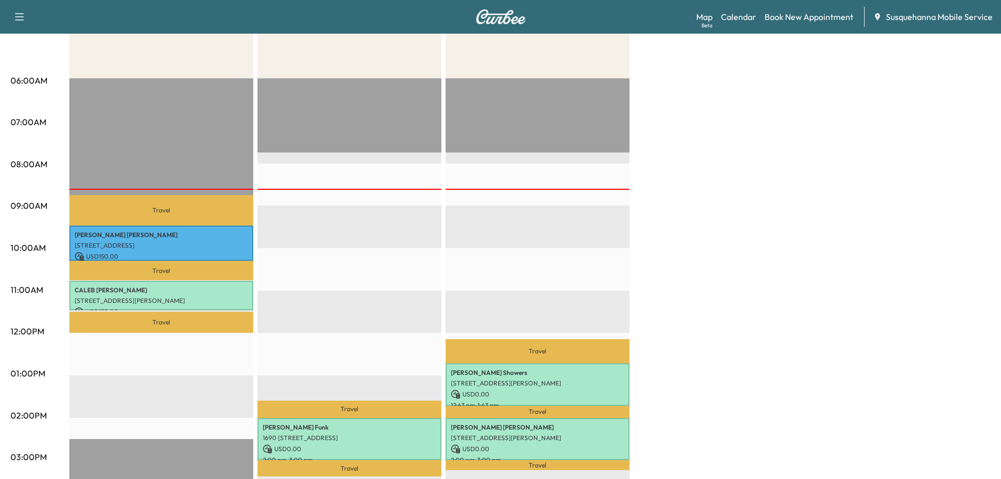
scroll to position [112, 0]
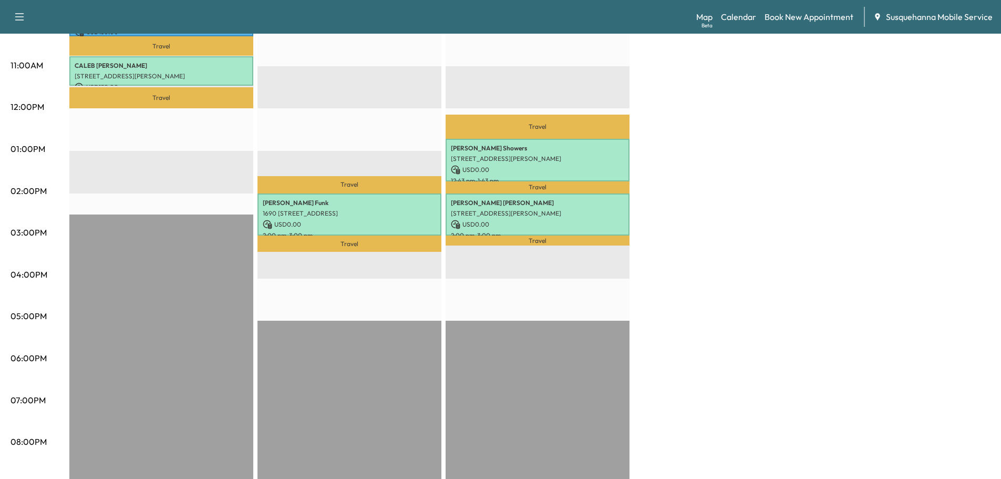
scroll to position [168, 0]
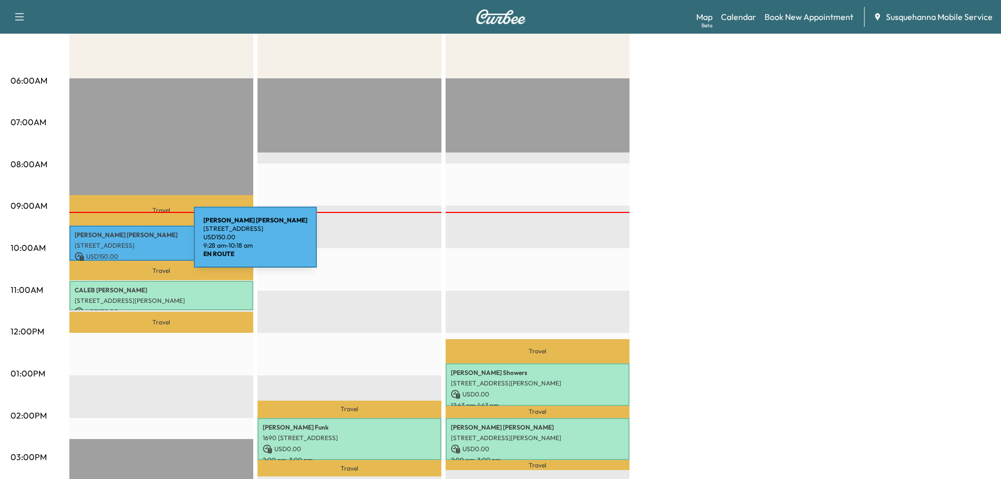
click at [123, 242] on p "[STREET_ADDRESS]" at bounding box center [161, 245] width 173 height 8
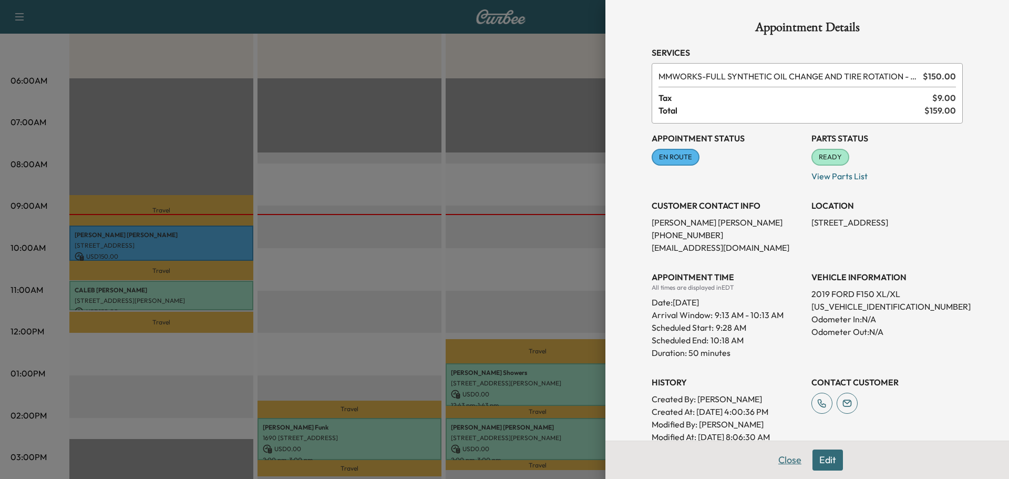
click at [783, 466] on button "Close" at bounding box center [789, 459] width 37 height 21
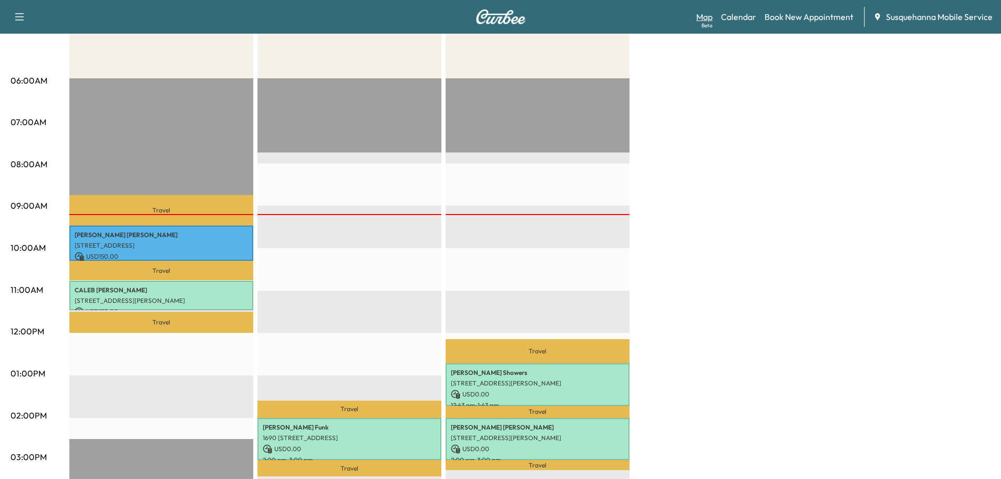
click at [709, 15] on link "Map Beta" at bounding box center [704, 17] width 16 height 13
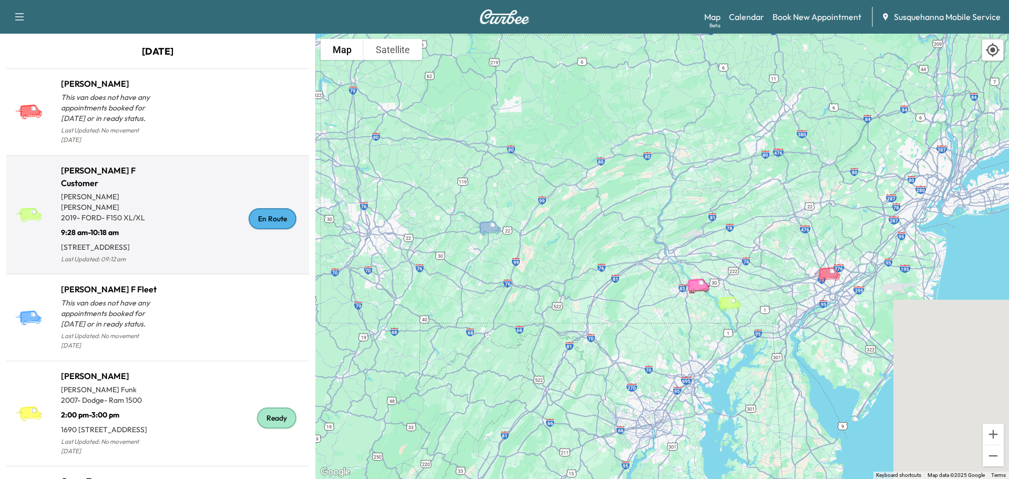
click at [251, 221] on div "En Route" at bounding box center [273, 218] width 48 height 21
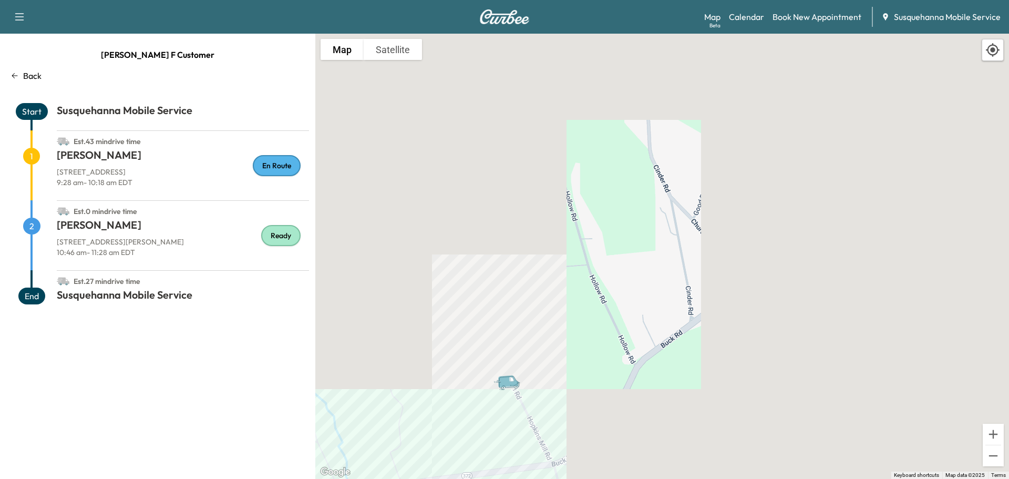
drag, startPoint x: 526, startPoint y: 383, endPoint x: 570, endPoint y: 232, distance: 157.0
click at [570, 232] on div "To activate drag with keyboard, press Alt + Enter. Once in keyboard drag state,…" at bounding box center [662, 256] width 694 height 445
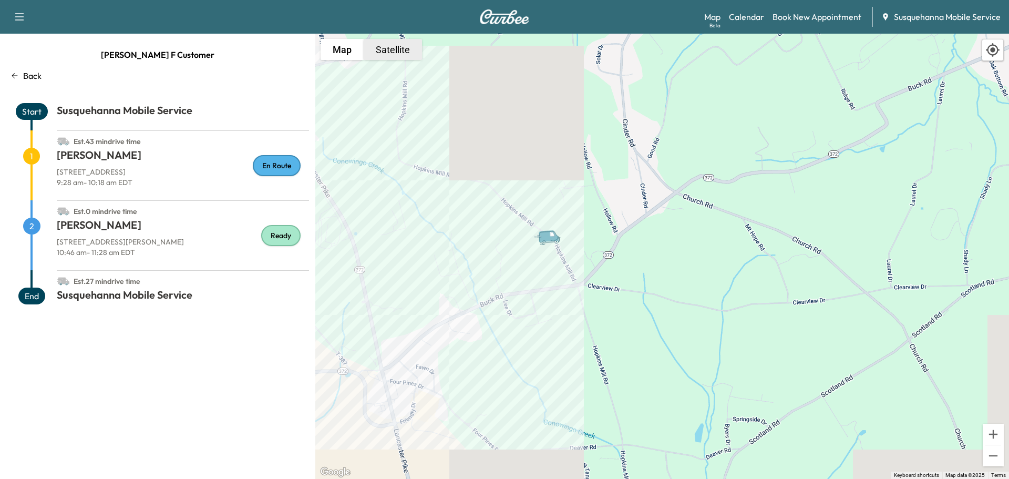
click at [404, 57] on button "Satellite" at bounding box center [393, 49] width 58 height 21
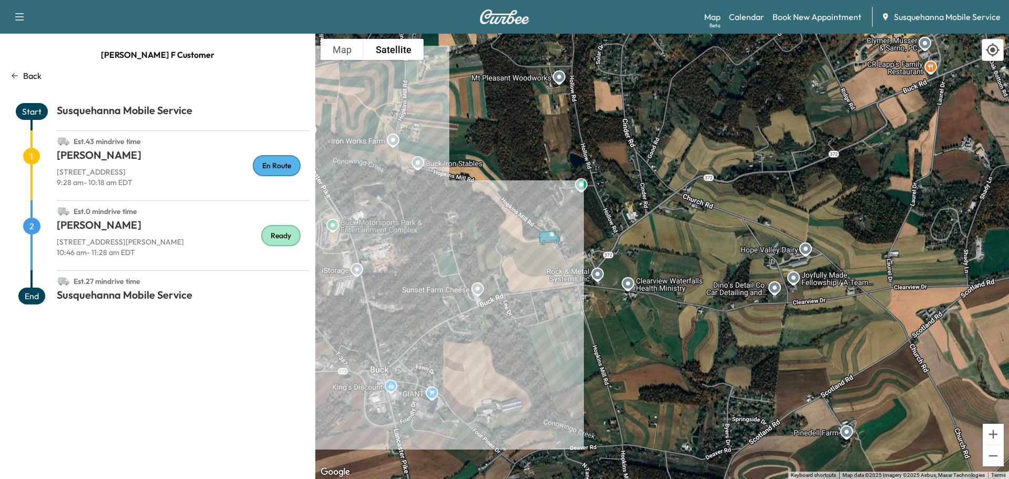
drag, startPoint x: 474, startPoint y: 376, endPoint x: 645, endPoint y: 283, distance: 194.5
click at [645, 283] on div "To activate drag with keyboard, press Alt + Enter. Once in keyboard drag state,…" at bounding box center [662, 256] width 694 height 445
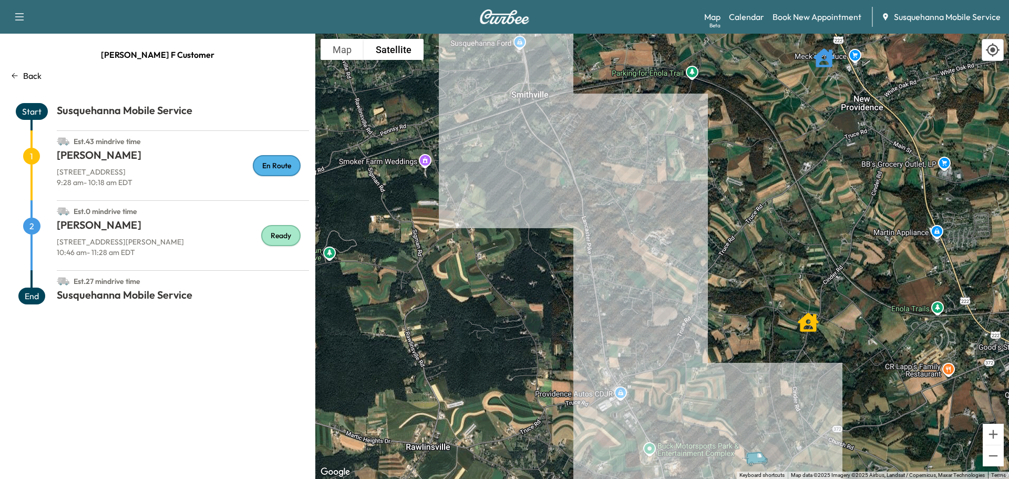
drag, startPoint x: 455, startPoint y: 105, endPoint x: 701, endPoint y: 439, distance: 415.2
click at [701, 439] on div "To activate drag with keyboard, press Alt + Enter. Once in keyboard drag state,…" at bounding box center [662, 256] width 694 height 445
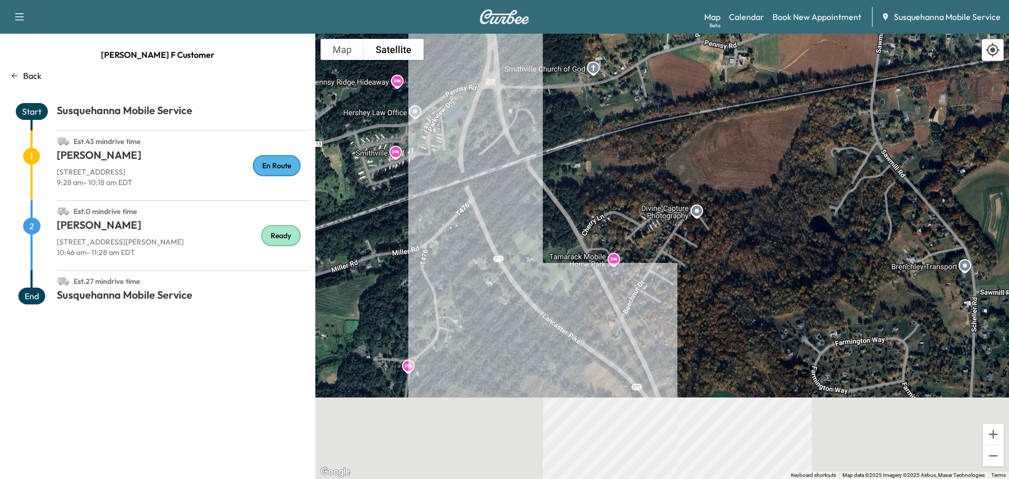
drag, startPoint x: 586, startPoint y: 360, endPoint x: 527, endPoint y: 95, distance: 272.4
click at [527, 95] on div "To activate drag with keyboard, press Alt + Enter. Once in keyboard drag state,…" at bounding box center [662, 256] width 694 height 445
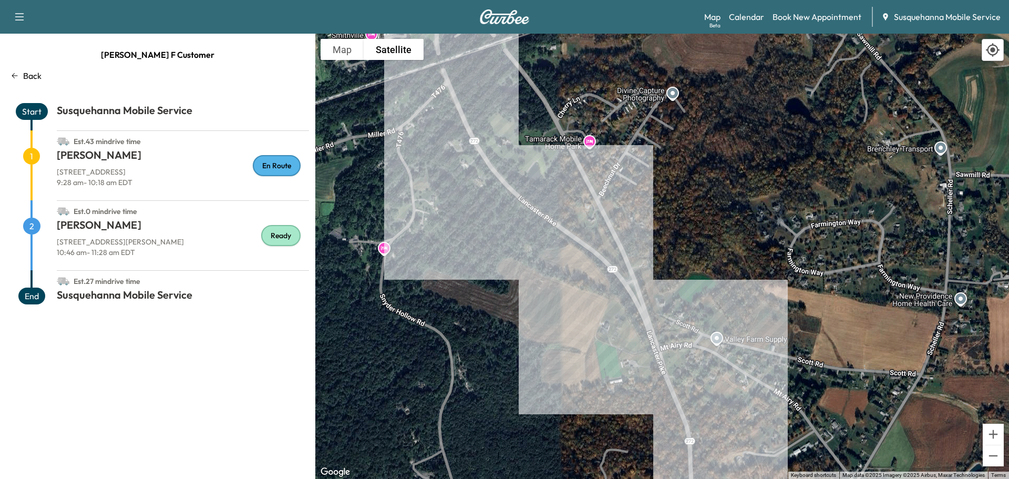
drag, startPoint x: 751, startPoint y: 413, endPoint x: 643, endPoint y: 148, distance: 286.8
click at [643, 151] on div "To activate drag with keyboard, press Alt + Enter. Once in keyboard drag state,…" at bounding box center [662, 256] width 694 height 445
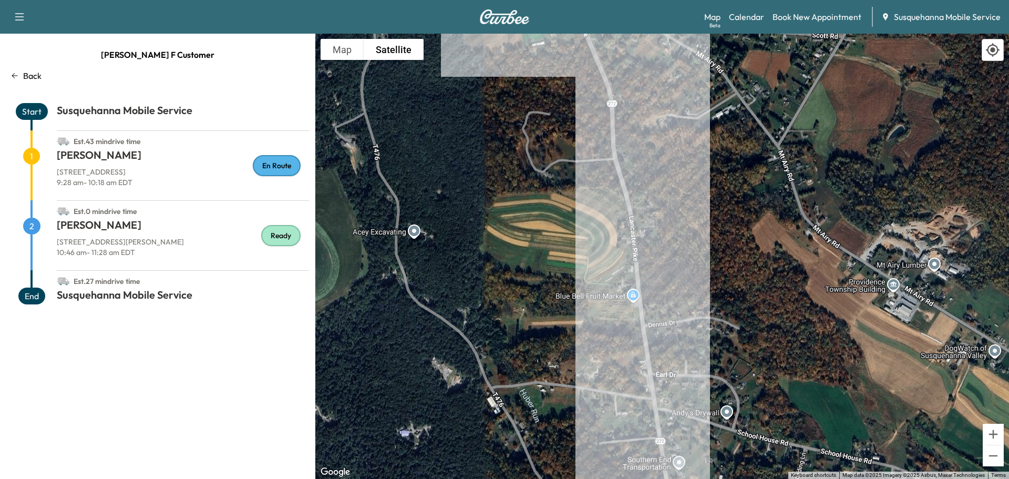
drag, startPoint x: 697, startPoint y: 318, endPoint x: 657, endPoint y: 102, distance: 219.7
click at [657, 102] on div "To activate drag with keyboard, press Alt + Enter. Once in keyboard drag state,…" at bounding box center [662, 256] width 694 height 445
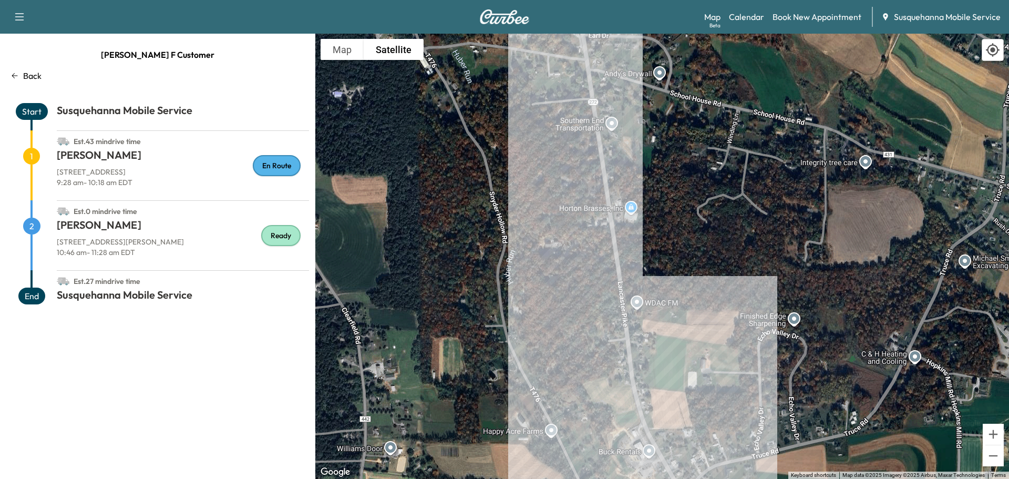
drag, startPoint x: 720, startPoint y: 337, endPoint x: 701, endPoint y: 168, distance: 170.8
click at [701, 168] on div "To activate drag with keyboard, press Alt + Enter. Once in keyboard drag state,…" at bounding box center [662, 256] width 694 height 445
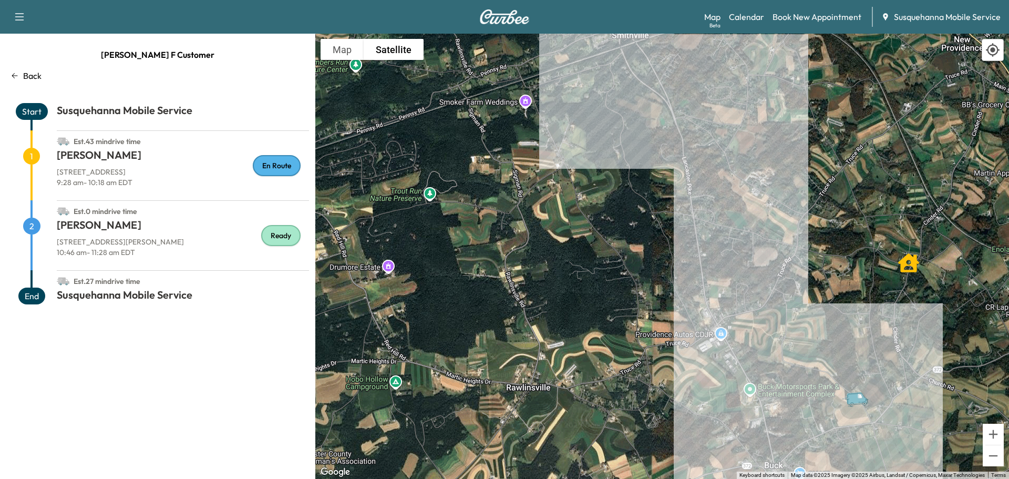
drag, startPoint x: 872, startPoint y: 416, endPoint x: 740, endPoint y: 361, distance: 143.4
click at [740, 361] on div "To activate drag with keyboard, press Alt + Enter. Once in keyboard drag state,…" at bounding box center [662, 256] width 694 height 445
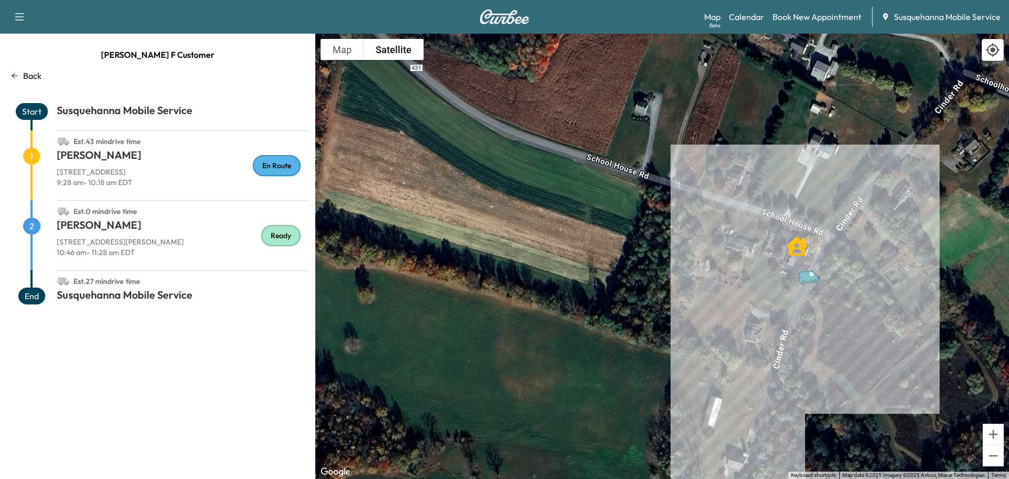
drag, startPoint x: 973, startPoint y: 92, endPoint x: 752, endPoint y: 284, distance: 292.0
click at [752, 284] on div "To activate drag with keyboard, press Alt + Enter. Once in keyboard drag state,…" at bounding box center [662, 256] width 694 height 445
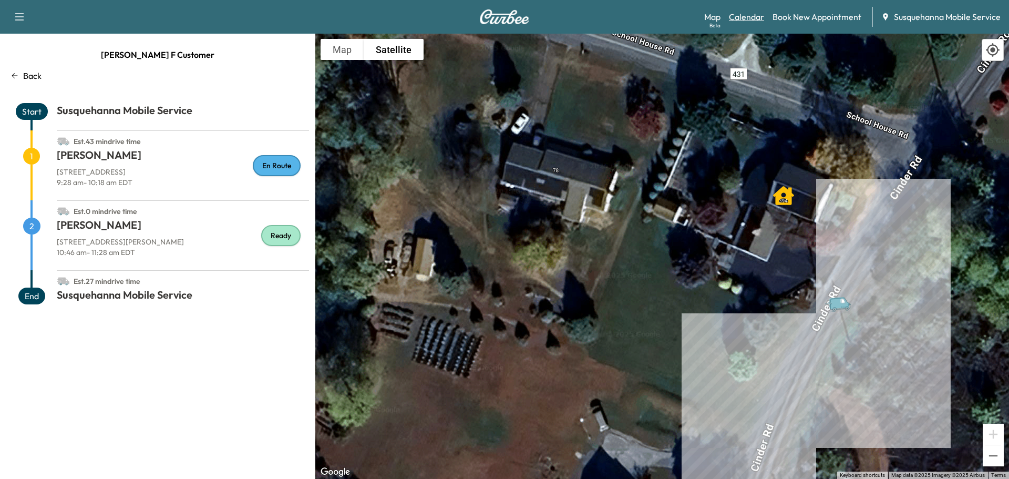
click at [754, 14] on link "Calendar" at bounding box center [746, 17] width 35 height 13
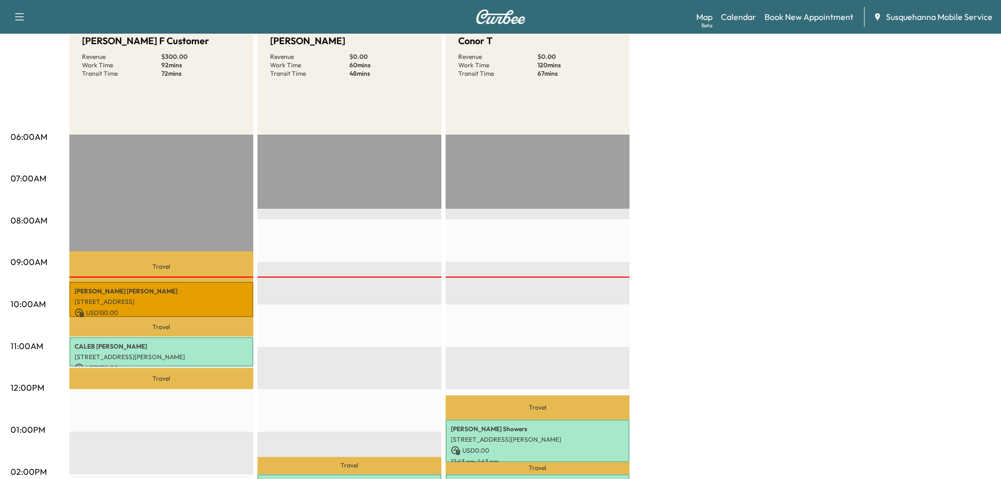
scroll to position [56, 0]
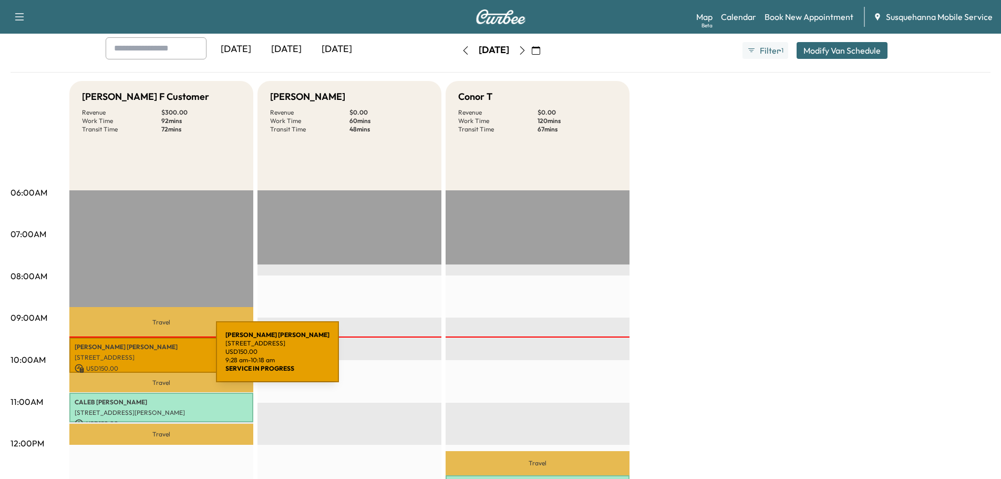
click at [137, 358] on p "[STREET_ADDRESS]" at bounding box center [161, 357] width 173 height 8
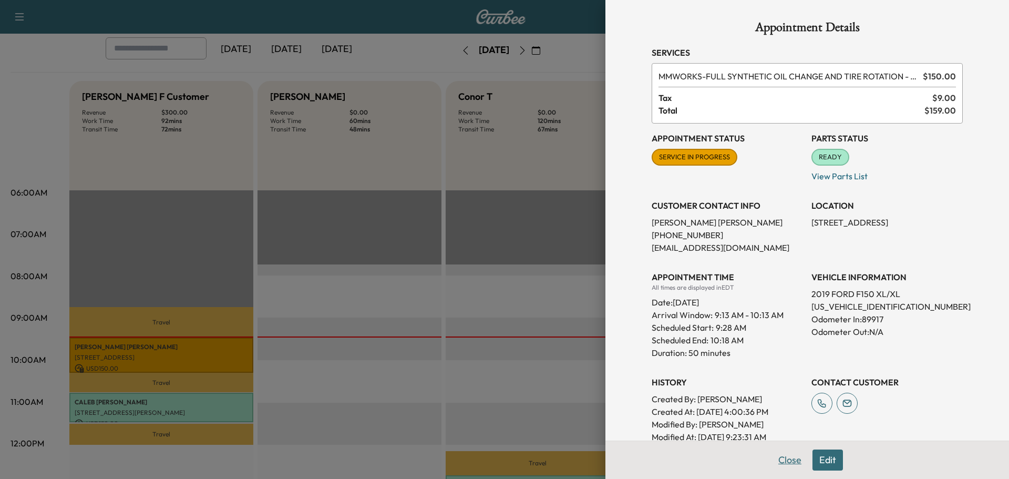
click at [792, 469] on button "Close" at bounding box center [789, 459] width 37 height 21
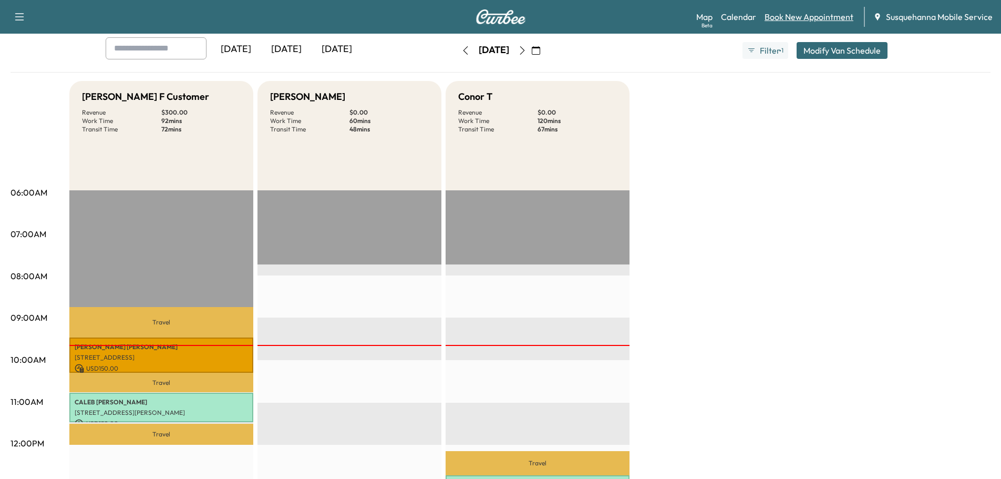
click at [820, 13] on link "Book New Appointment" at bounding box center [809, 17] width 89 height 13
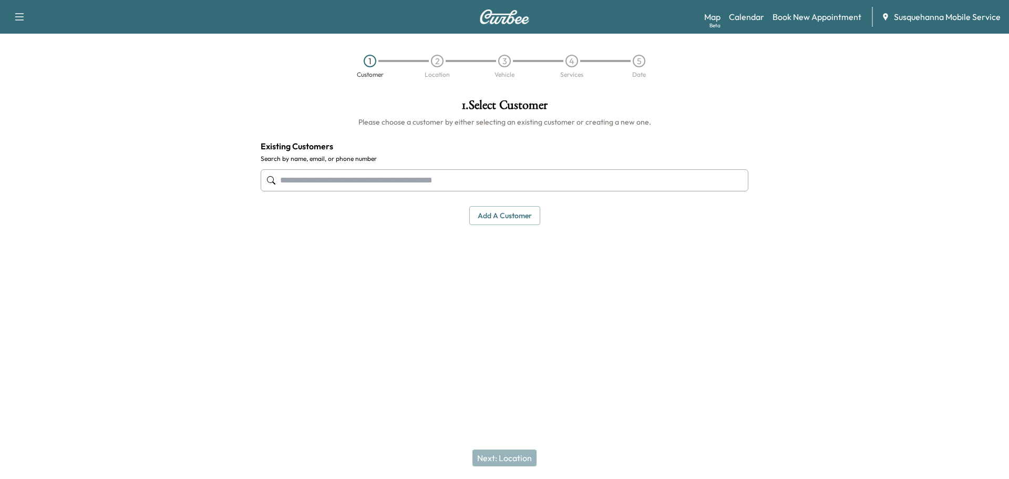
click at [458, 178] on input "text" at bounding box center [505, 180] width 488 height 22
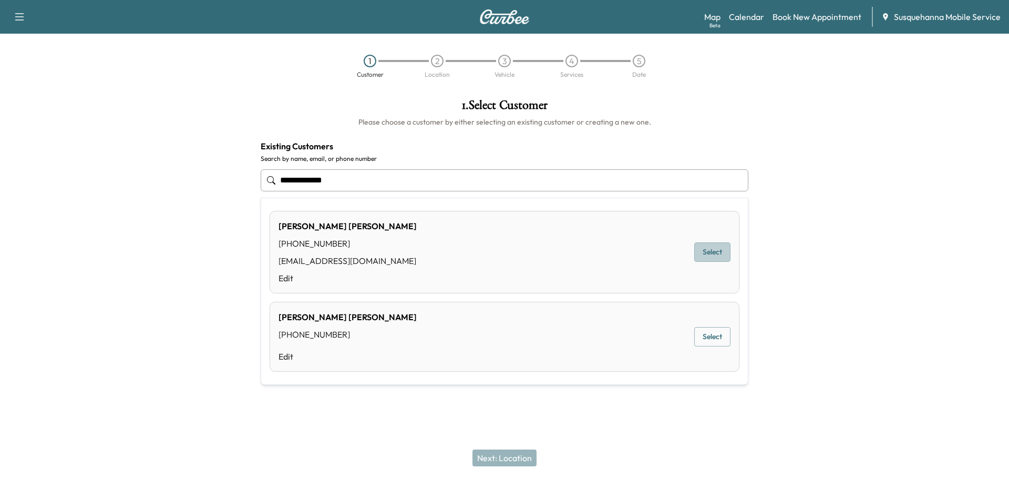
click at [723, 260] on button "Select" at bounding box center [712, 251] width 36 height 19
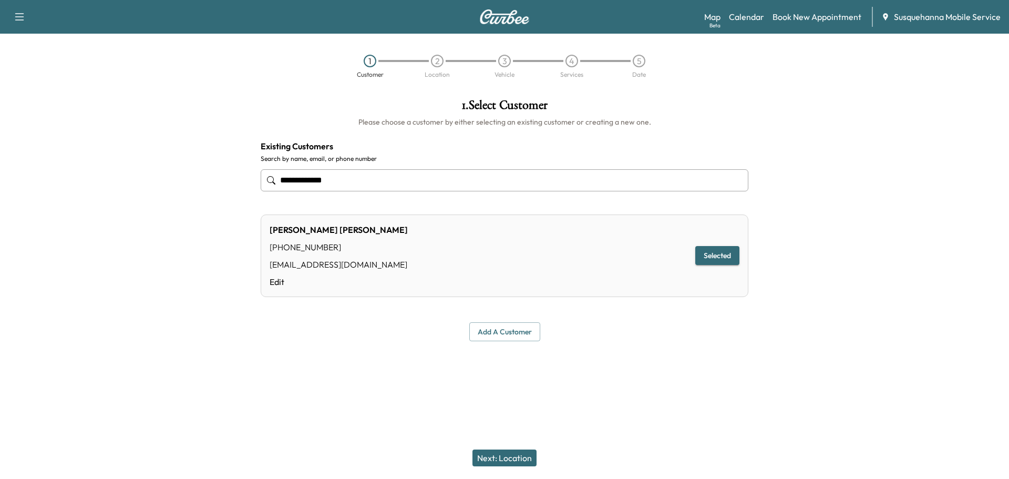
type input "**********"
click at [511, 456] on button "Next: Location" at bounding box center [504, 457] width 64 height 17
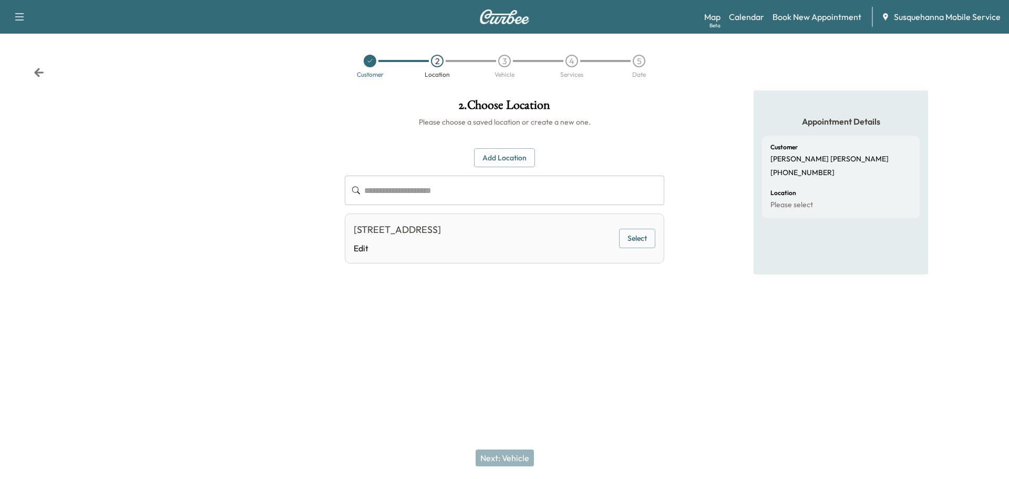
click at [637, 238] on button "Select" at bounding box center [637, 238] width 36 height 19
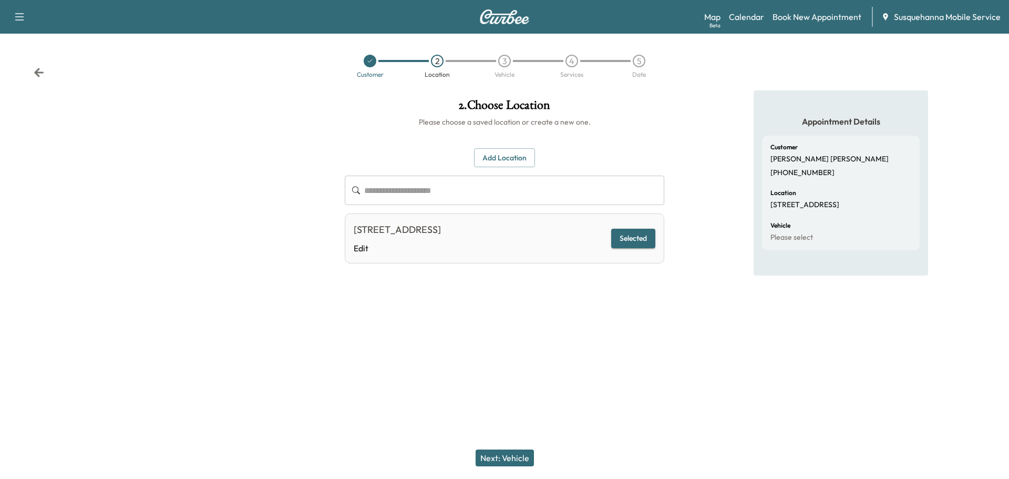
click at [530, 456] on button "Next: Vehicle" at bounding box center [505, 457] width 58 height 17
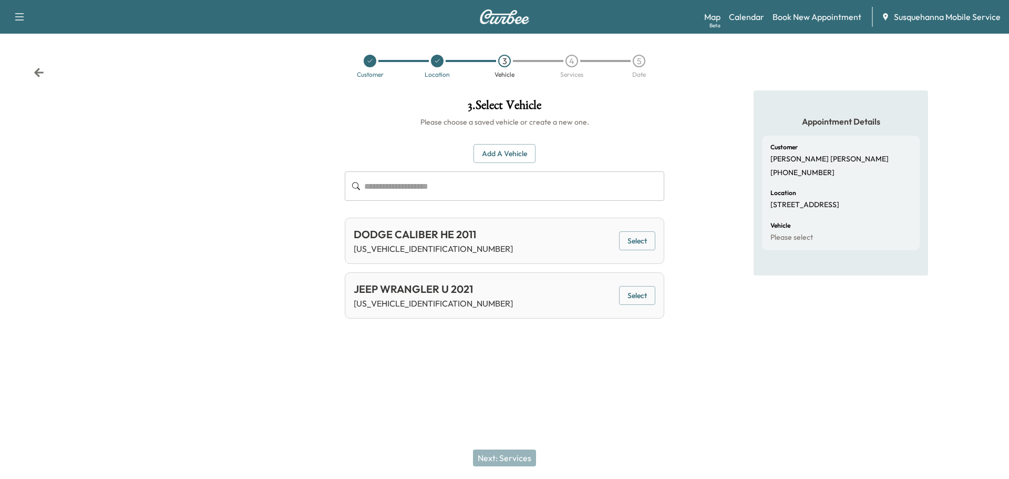
click at [644, 294] on button "Select" at bounding box center [637, 295] width 36 height 19
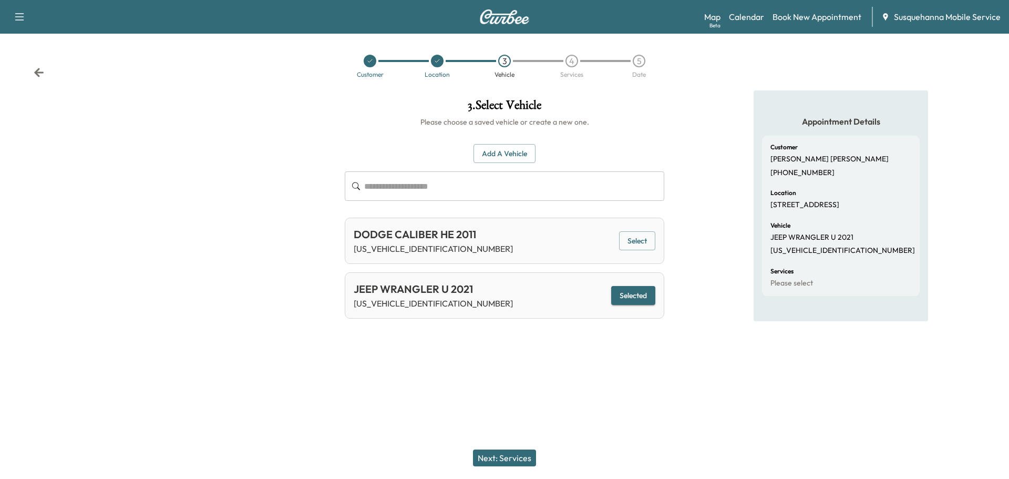
click at [513, 452] on button "Next: Services" at bounding box center [504, 457] width 63 height 17
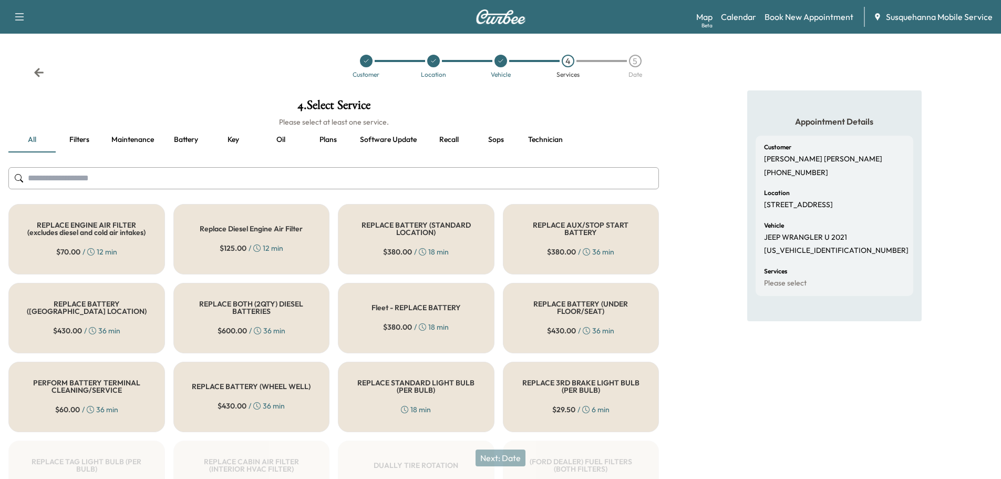
click at [406, 182] on input "text" at bounding box center [333, 178] width 651 height 22
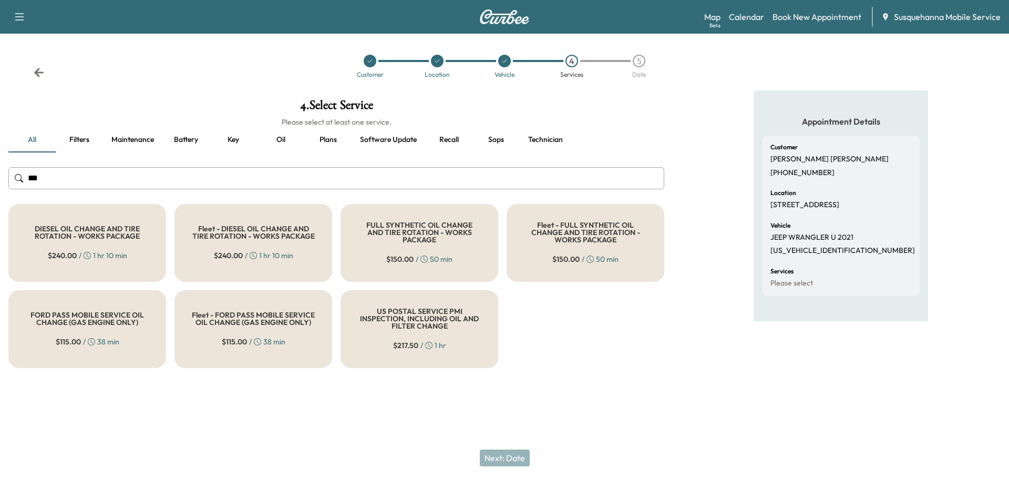
type input "***"
click at [403, 256] on span "$ 150.00" at bounding box center [399, 259] width 27 height 11
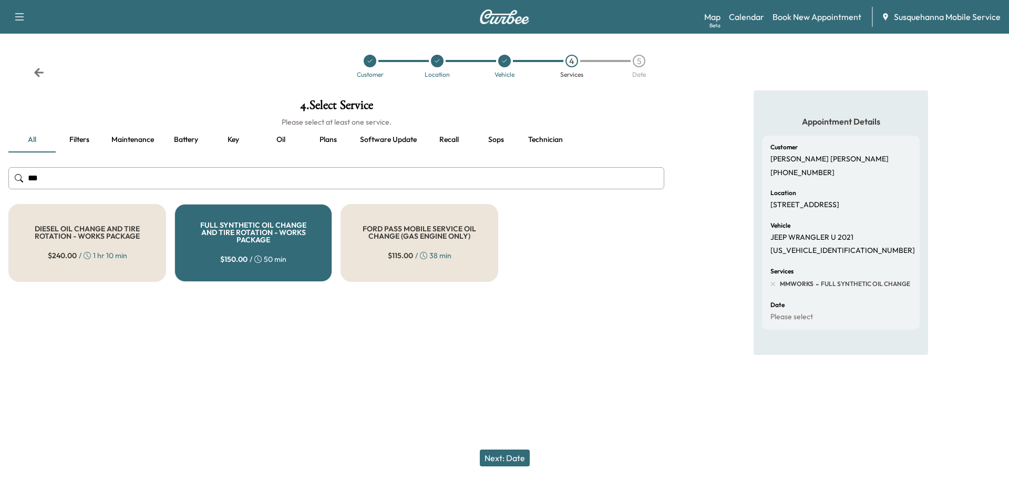
click at [510, 452] on button "Next: Date" at bounding box center [505, 457] width 50 height 17
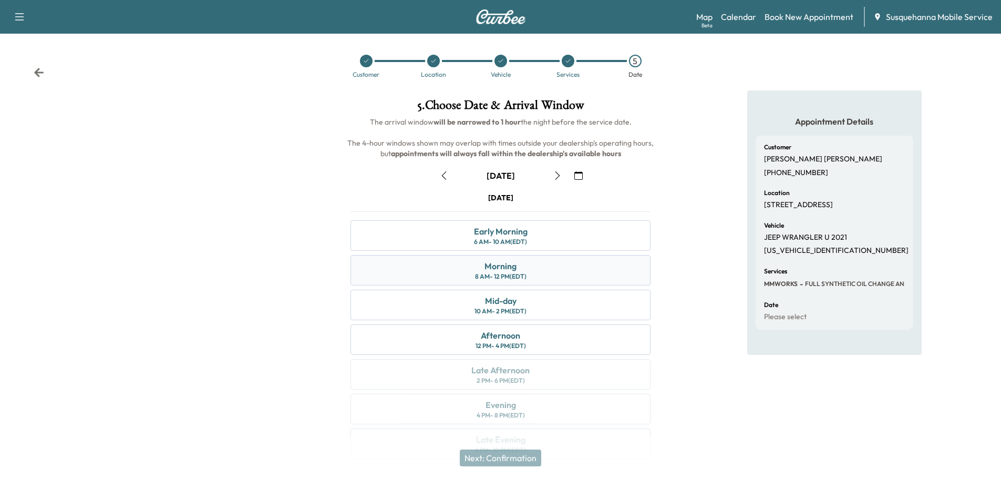
click at [519, 272] on div "8 AM - 12 PM (EDT)" at bounding box center [500, 276] width 51 height 8
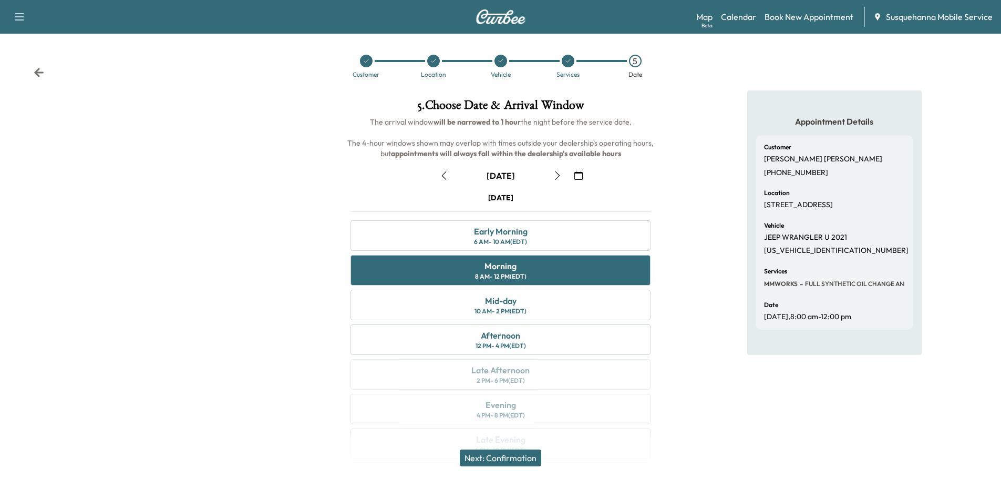
click at [515, 457] on button "Next: Confirmation" at bounding box center [500, 457] width 81 height 17
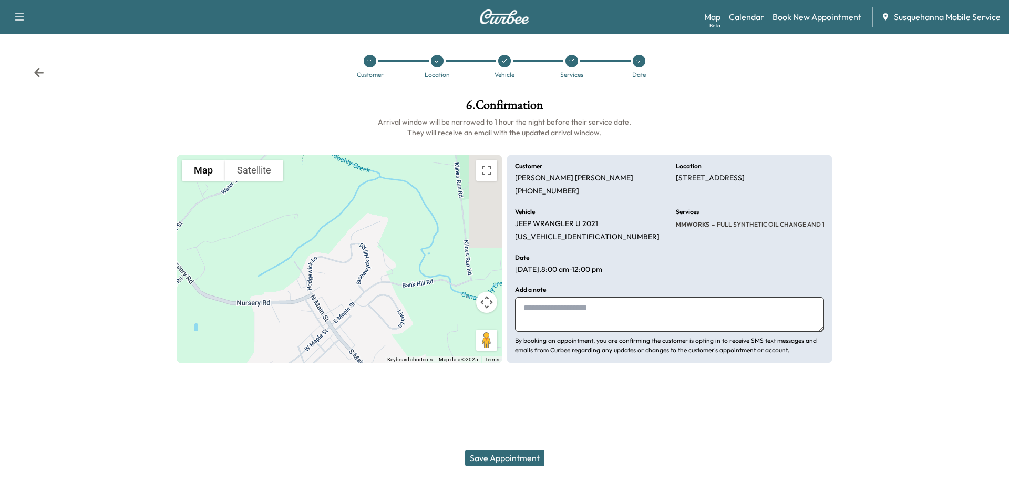
click at [575, 333] on div "Add a note By booking an appointment, you are confirming the customer is opting…" at bounding box center [669, 320] width 309 height 68
click at [576, 317] on textarea at bounding box center [669, 314] width 309 height 35
click at [664, 308] on textarea "**********" at bounding box center [669, 314] width 309 height 35
click at [708, 311] on textarea "**********" at bounding box center [669, 314] width 309 height 35
type textarea "**********"
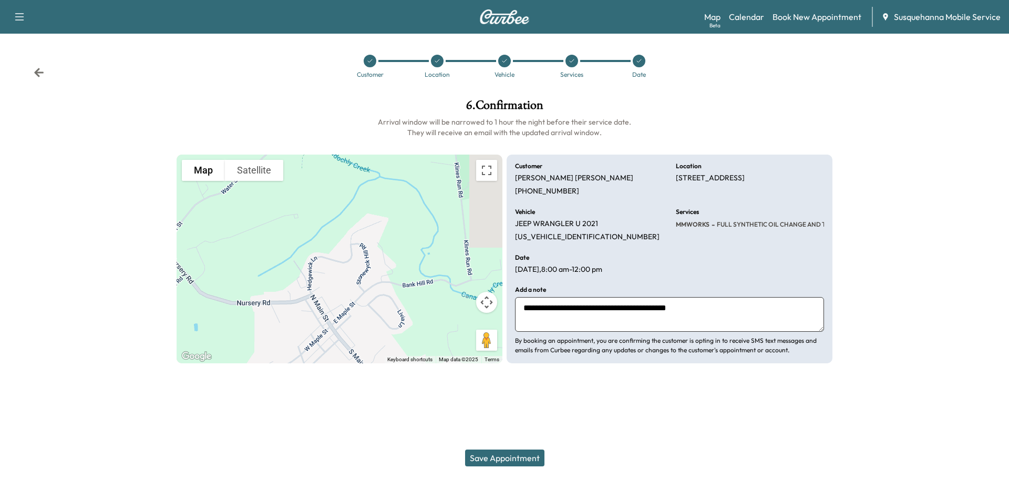
click at [525, 458] on button "Save Appointment" at bounding box center [504, 457] width 79 height 17
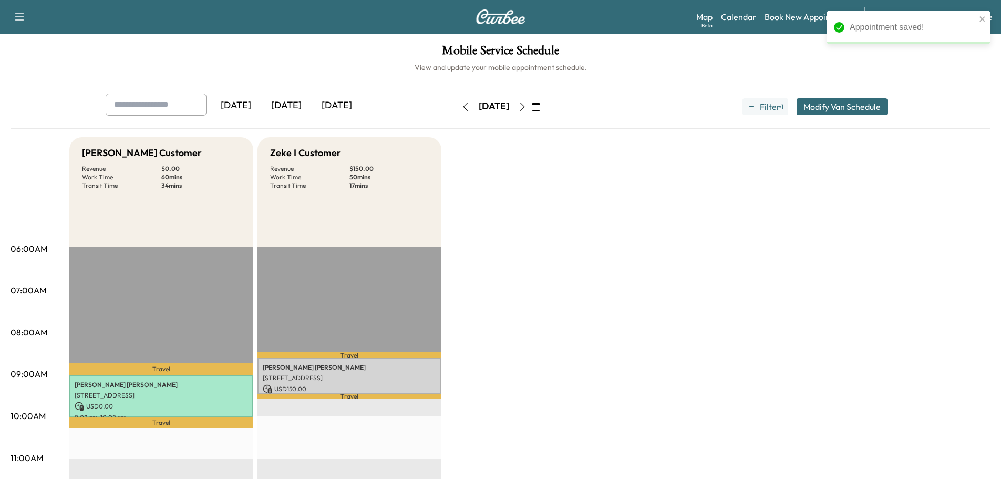
click at [672, 69] on h6 "View and update your mobile appointment schedule." at bounding box center [501, 67] width 980 height 11
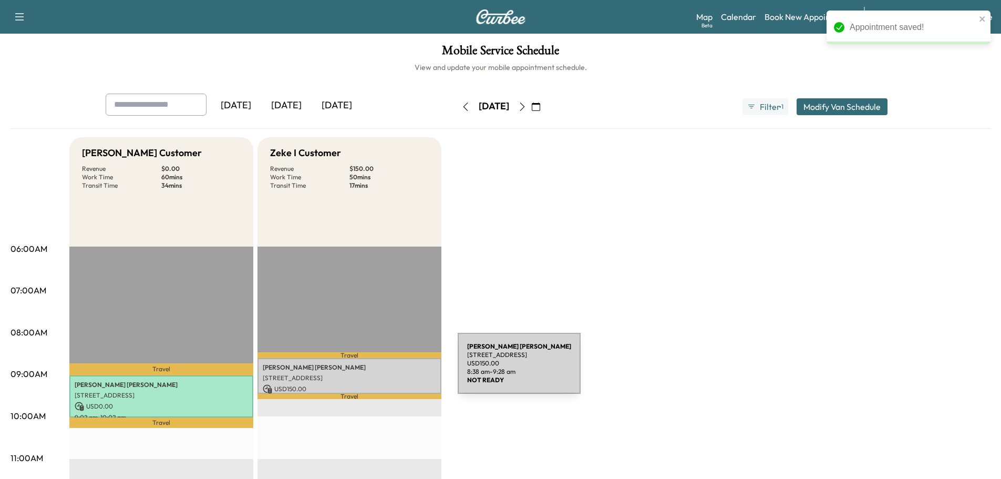
click at [379, 369] on p "PAMELA MARTIN" at bounding box center [349, 367] width 173 height 8
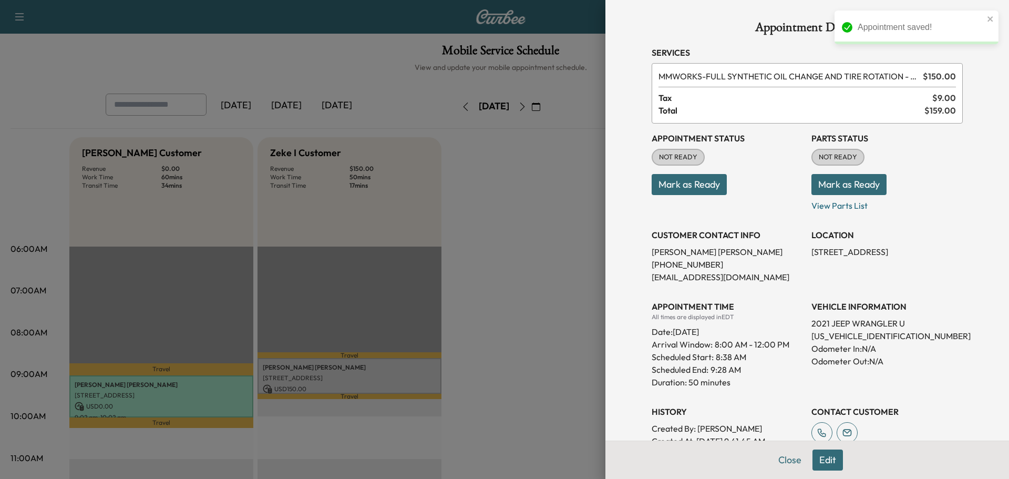
click at [821, 181] on button "Mark as Ready" at bounding box center [848, 184] width 75 height 21
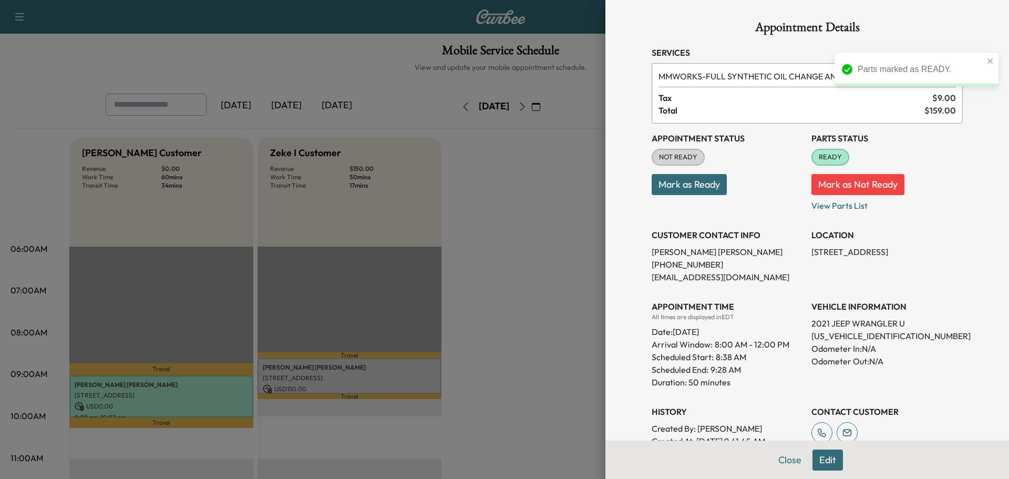
click at [699, 189] on button "Mark as Ready" at bounding box center [689, 184] width 75 height 21
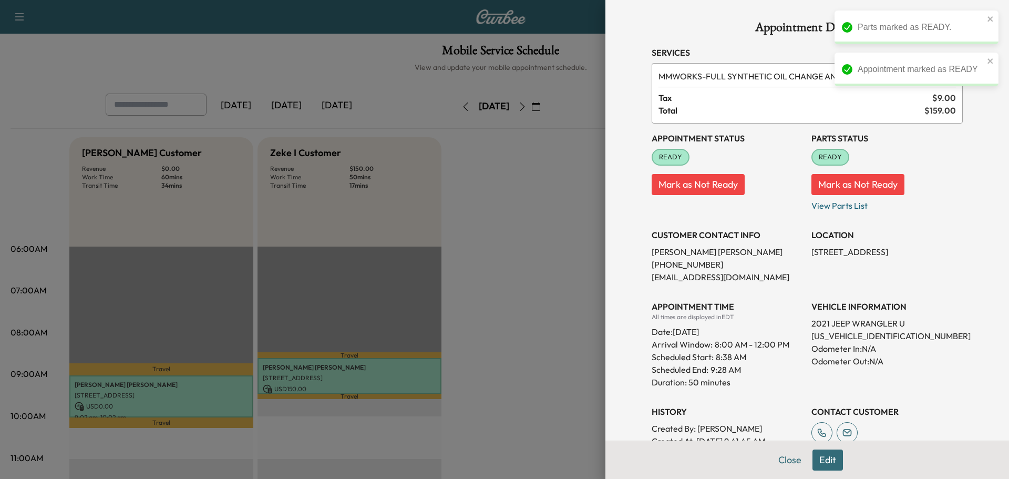
click at [754, 363] on div "Scheduled Start: 8:38 AM" at bounding box center [727, 356] width 151 height 13
click at [572, 340] on div at bounding box center [504, 239] width 1009 height 479
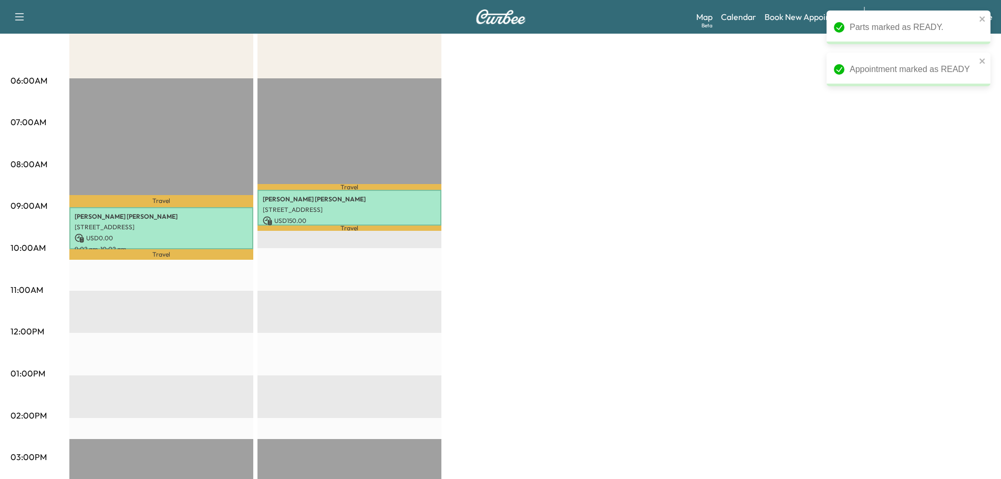
scroll to position [56, 0]
